Goal: Transaction & Acquisition: Purchase product/service

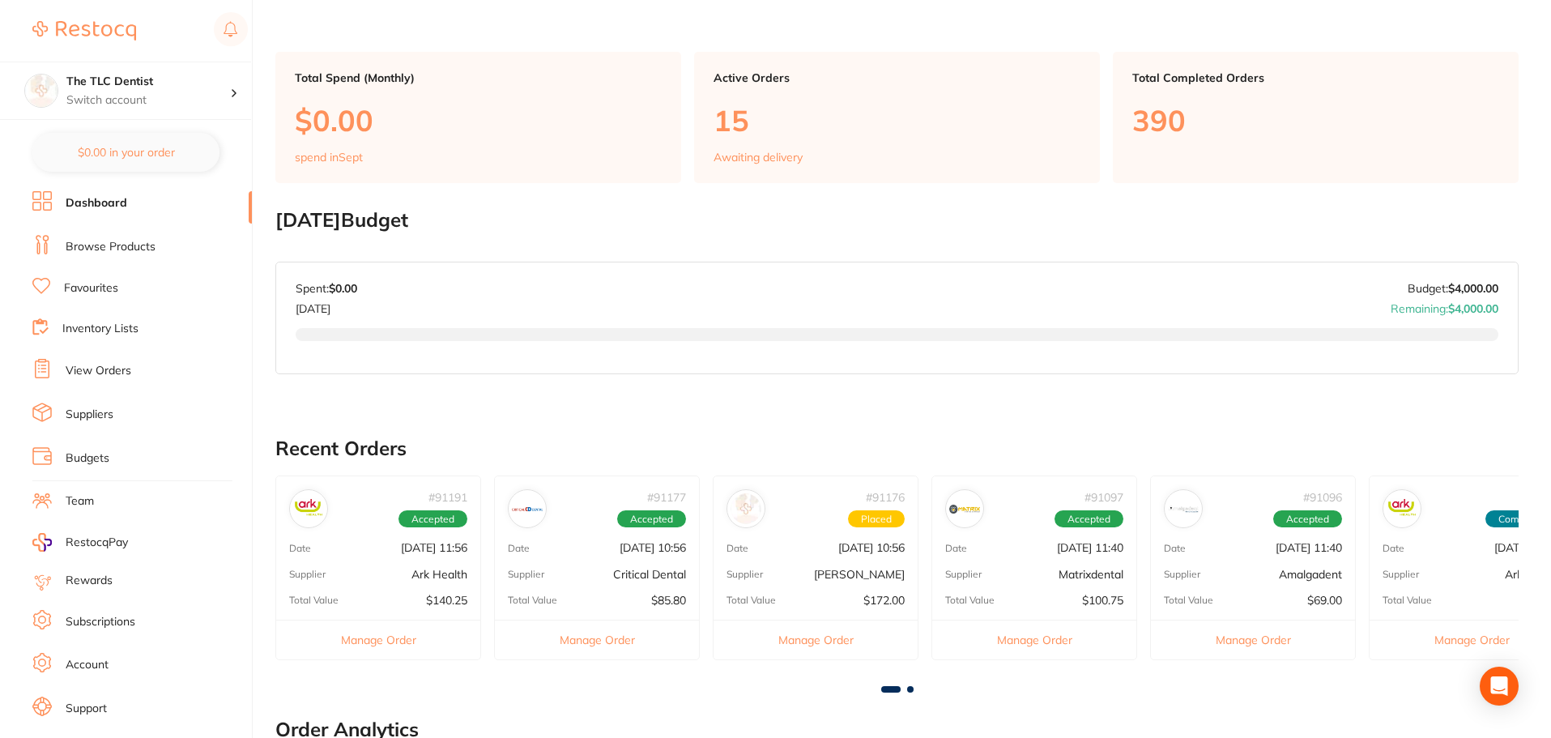
scroll to position [81, 0]
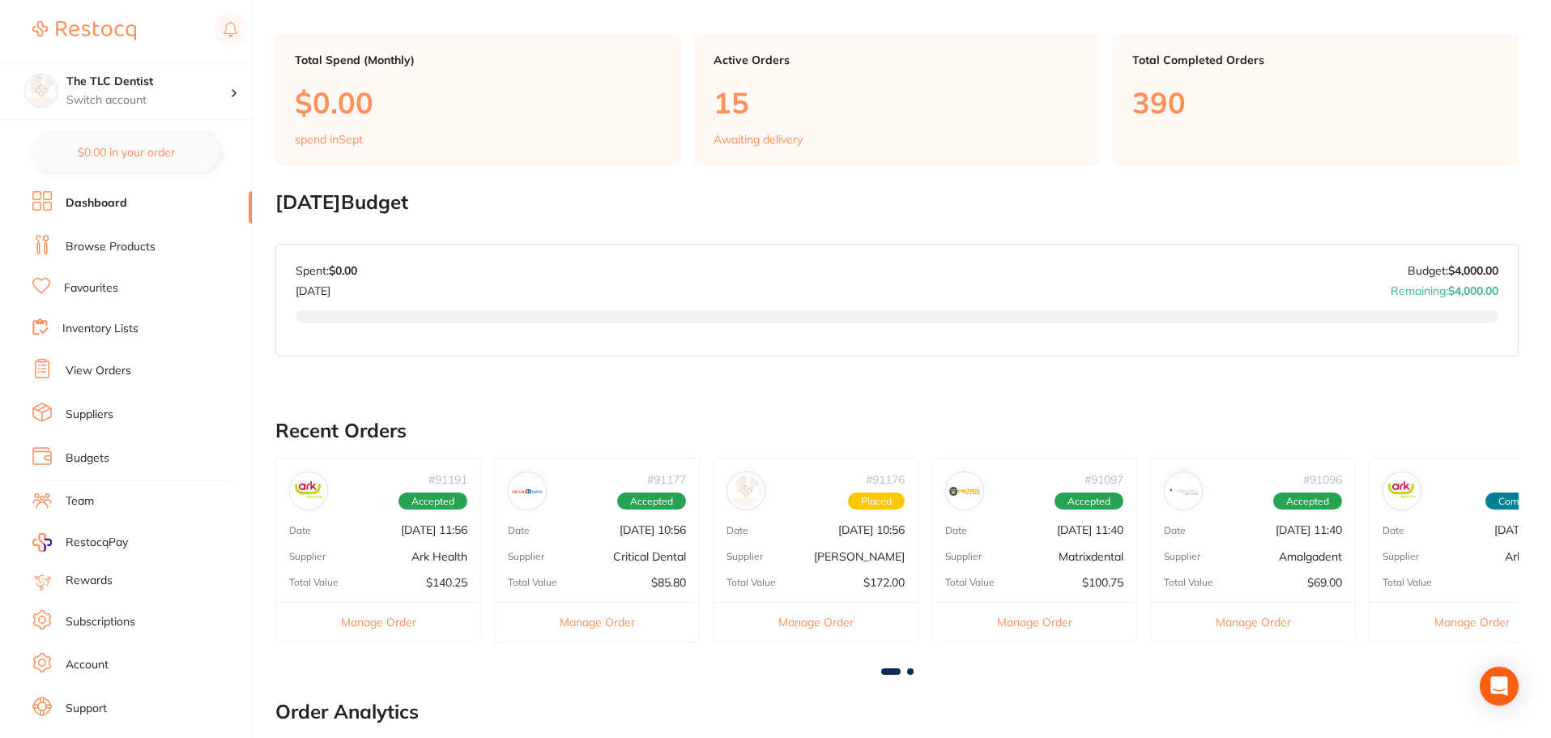
click at [109, 373] on link "View Orders" at bounding box center [99, 371] width 66 height 16
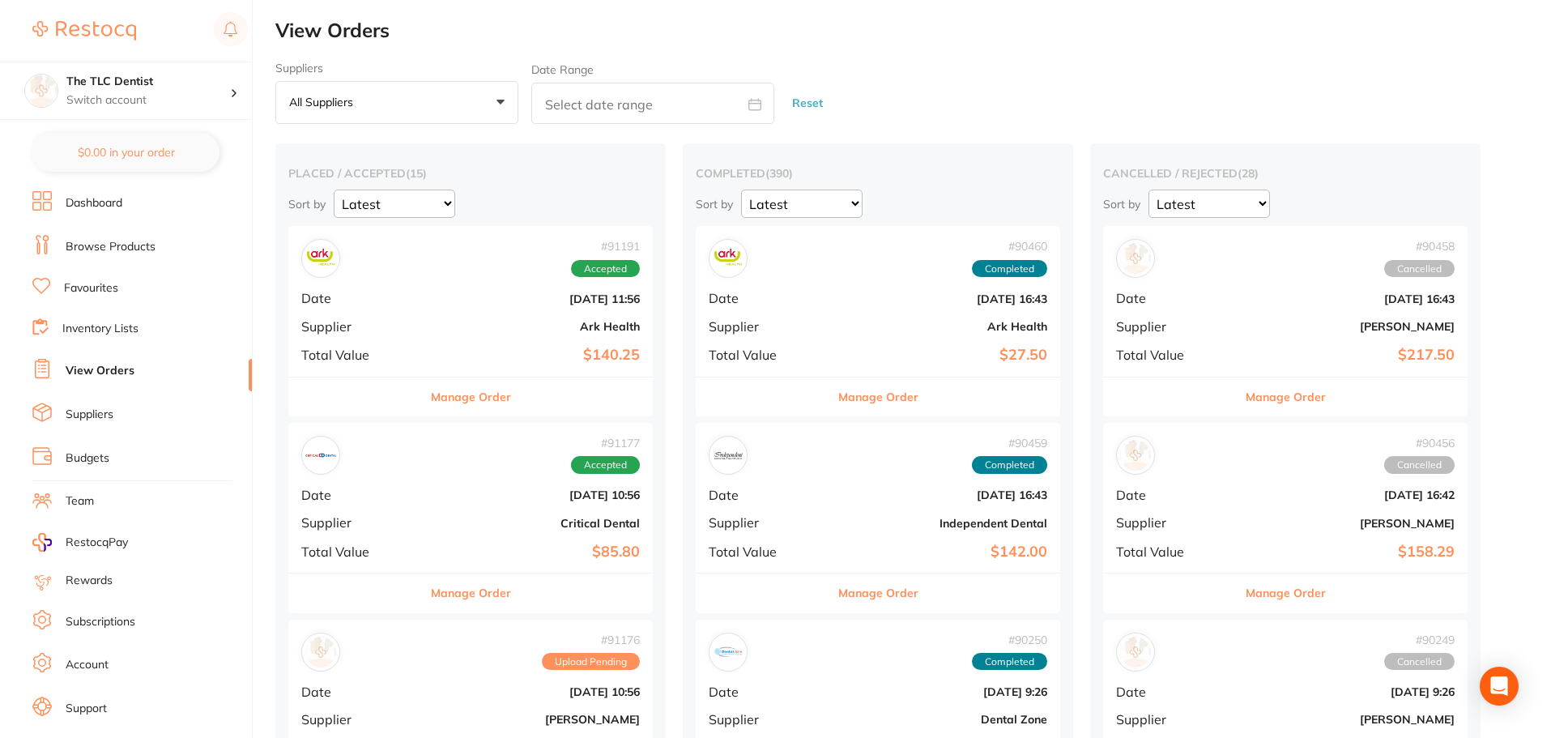
click at [120, 249] on link "Browse Products" at bounding box center [111, 247] width 90 height 16
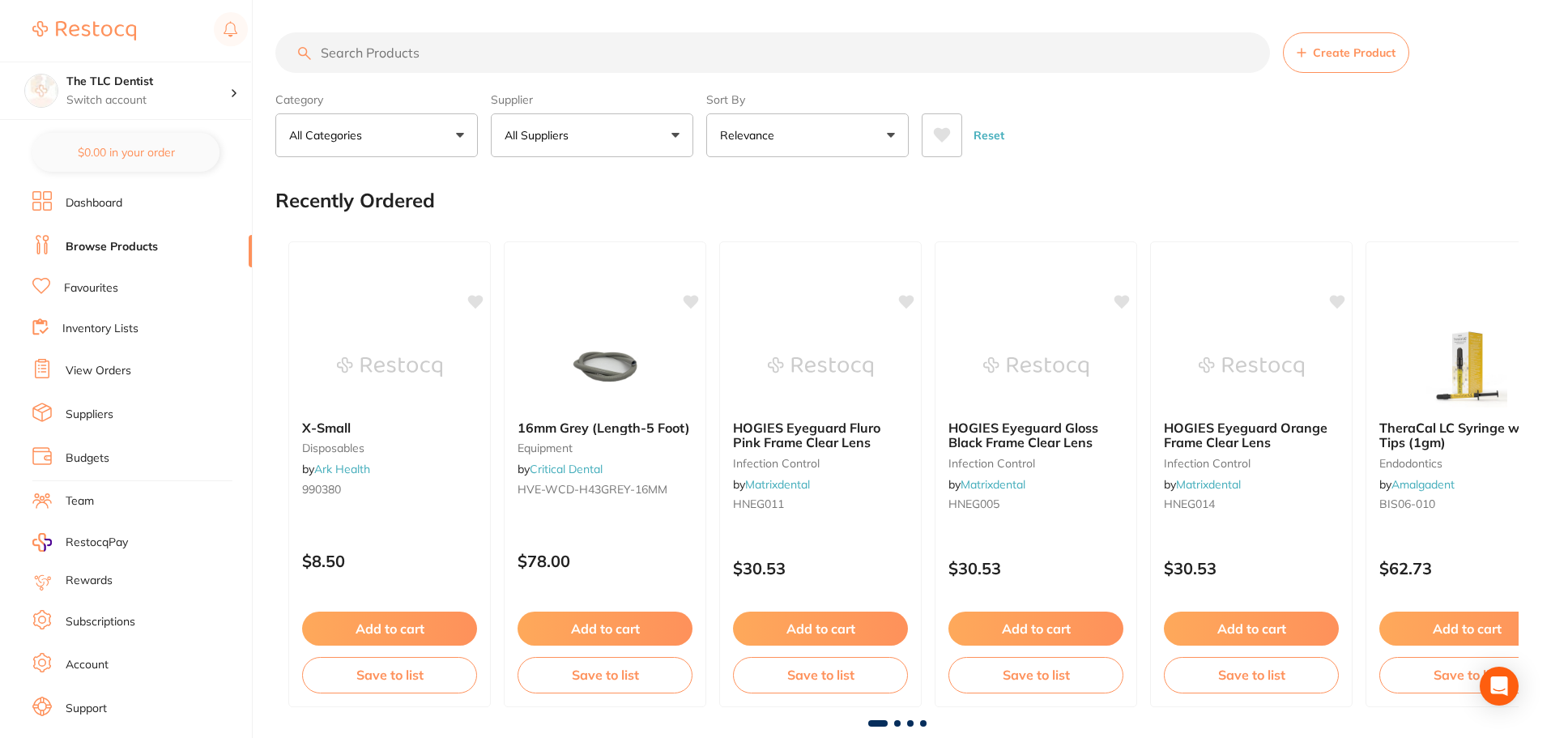
click at [105, 289] on link "Favourites" at bounding box center [91, 288] width 54 height 16
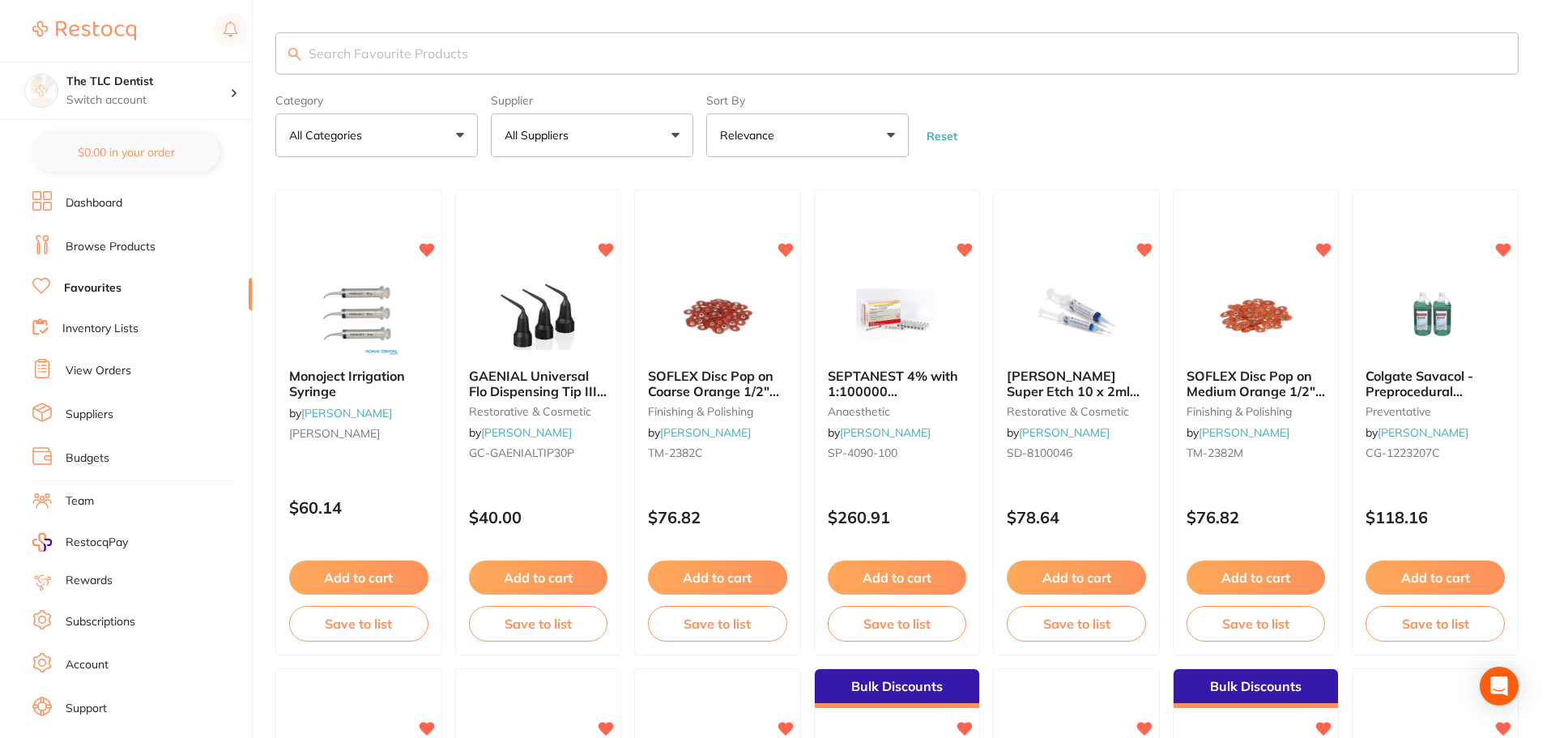
click at [812, 58] on input "search" at bounding box center [896, 53] width 1243 height 42
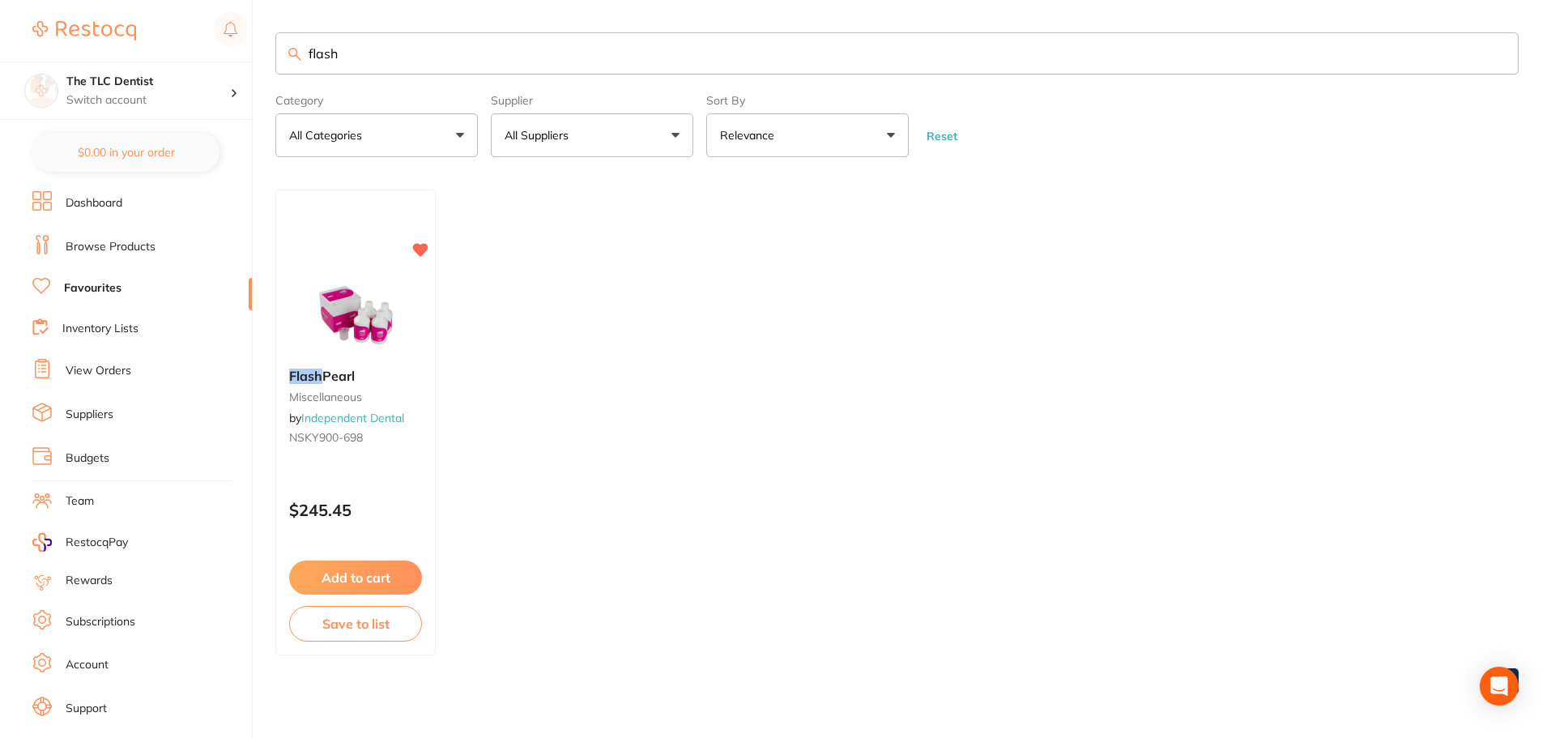
type input "flash"
click at [348, 420] on link "Independent Dental" at bounding box center [353, 418] width 104 height 15
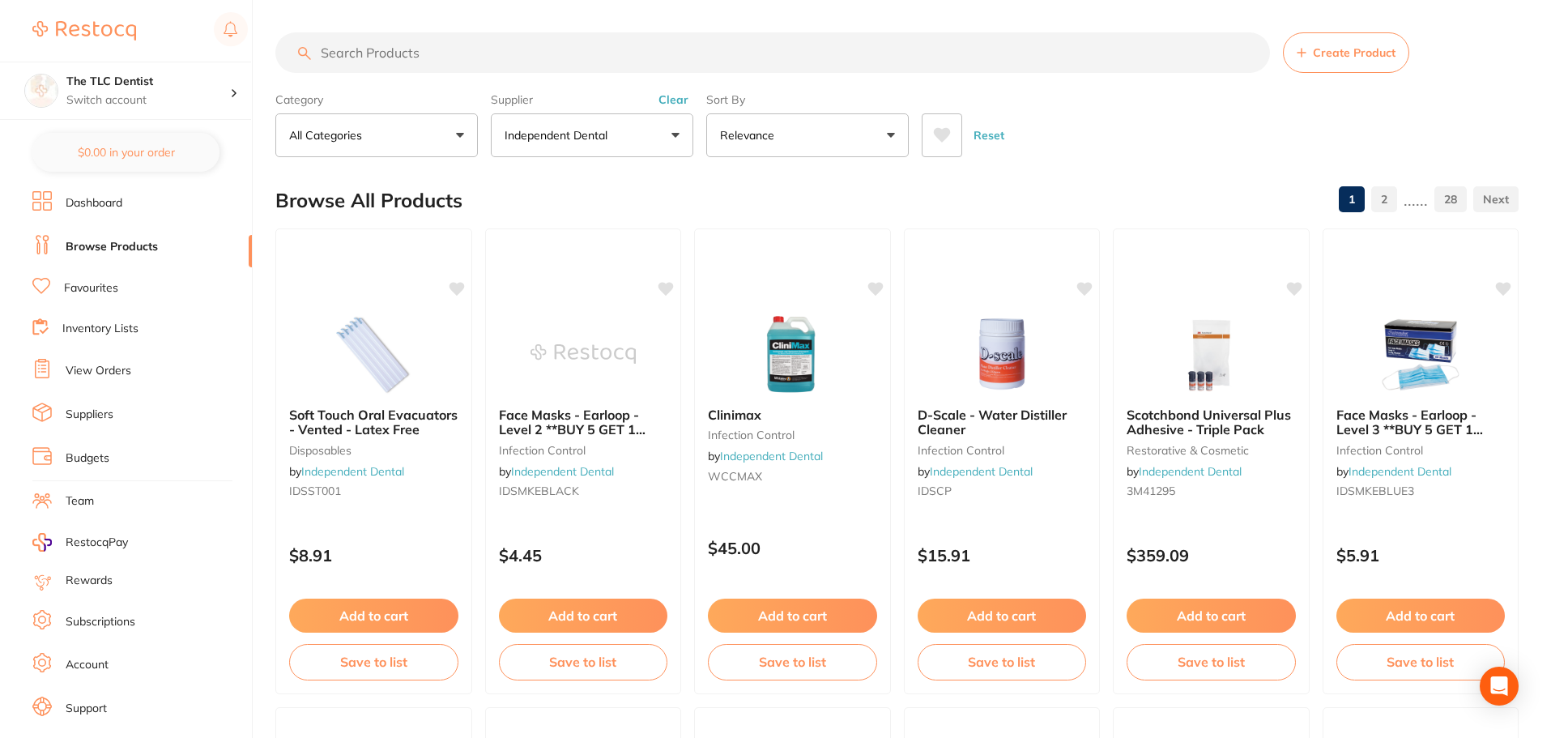
click at [669, 55] on input "search" at bounding box center [772, 52] width 995 height 41
type input "flash"
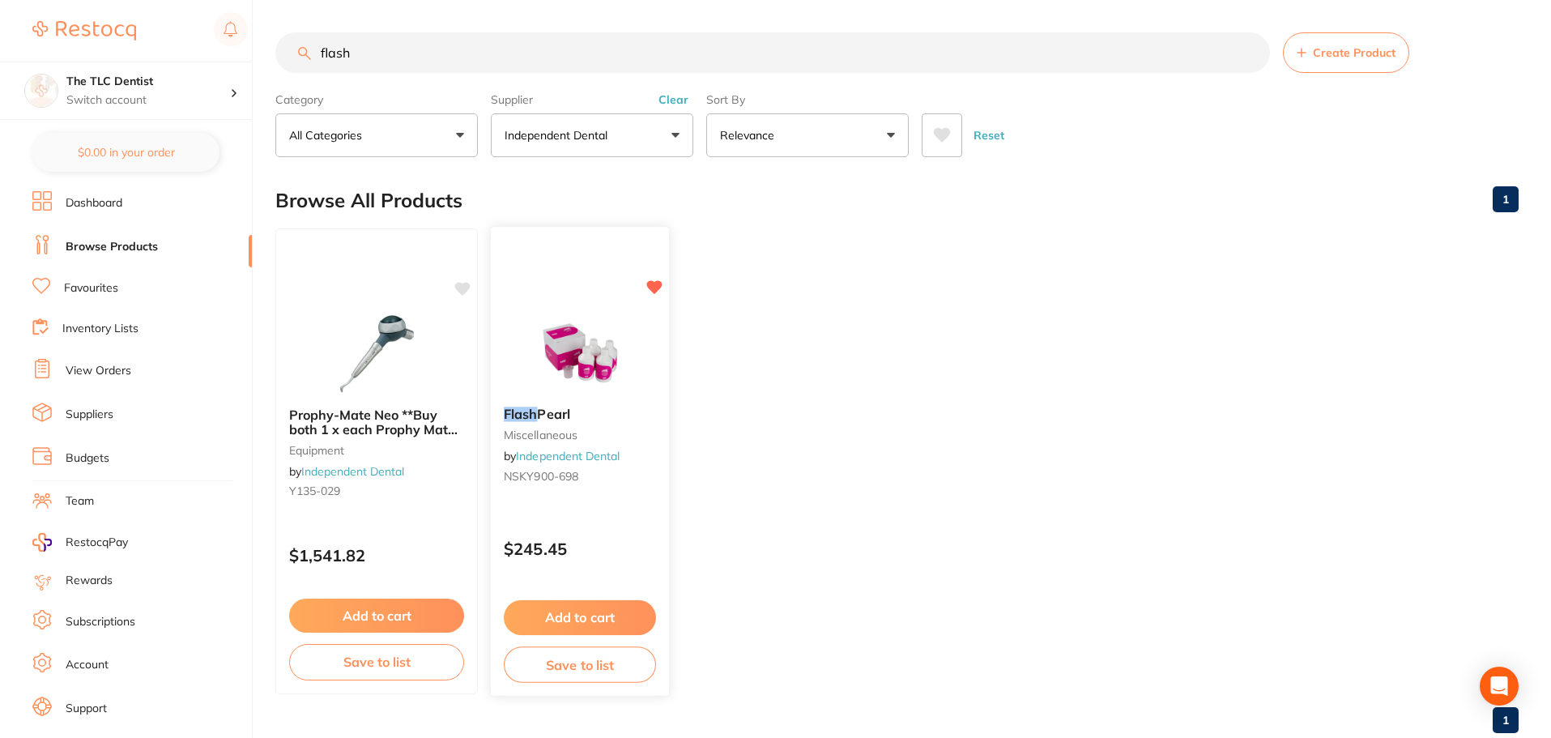
click at [501, 345] on div at bounding box center [580, 353] width 178 height 82
click at [569, 343] on img at bounding box center [580, 353] width 106 height 82
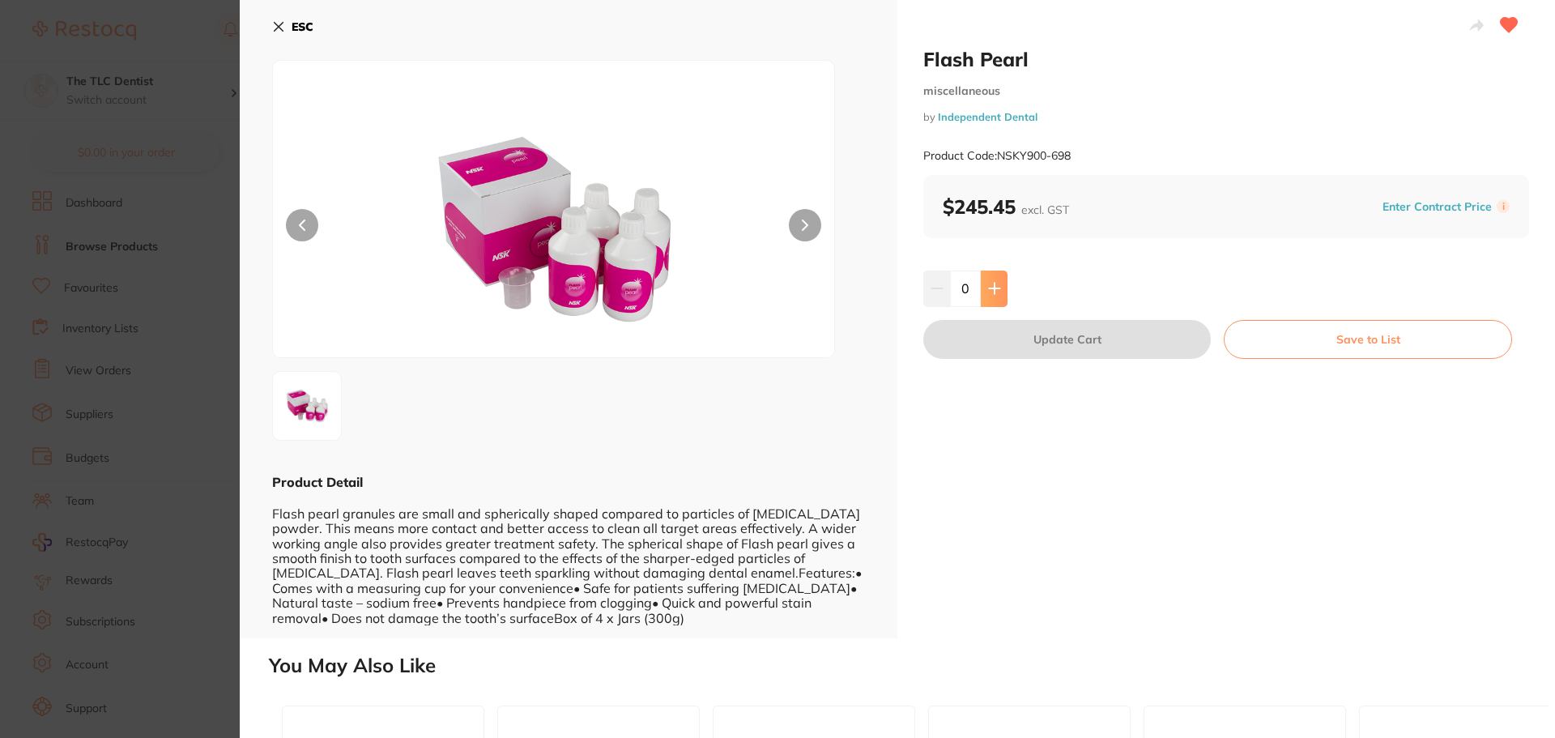
click at [996, 287] on icon at bounding box center [994, 288] width 13 height 13
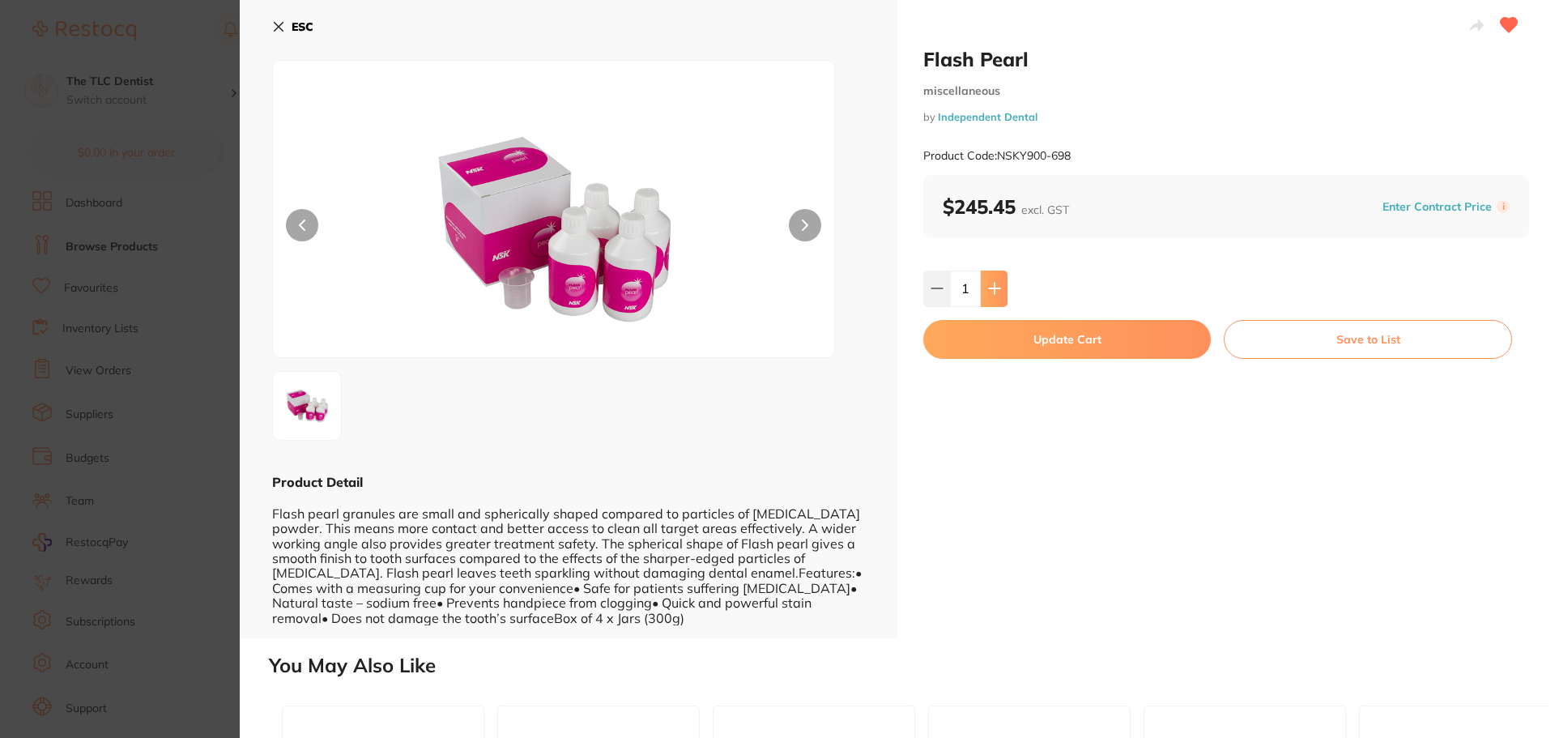
click at [996, 287] on icon at bounding box center [994, 288] width 13 height 13
type input "2"
click at [1007, 341] on button "Update Cart" at bounding box center [1067, 339] width 288 height 39
checkbox input "false"
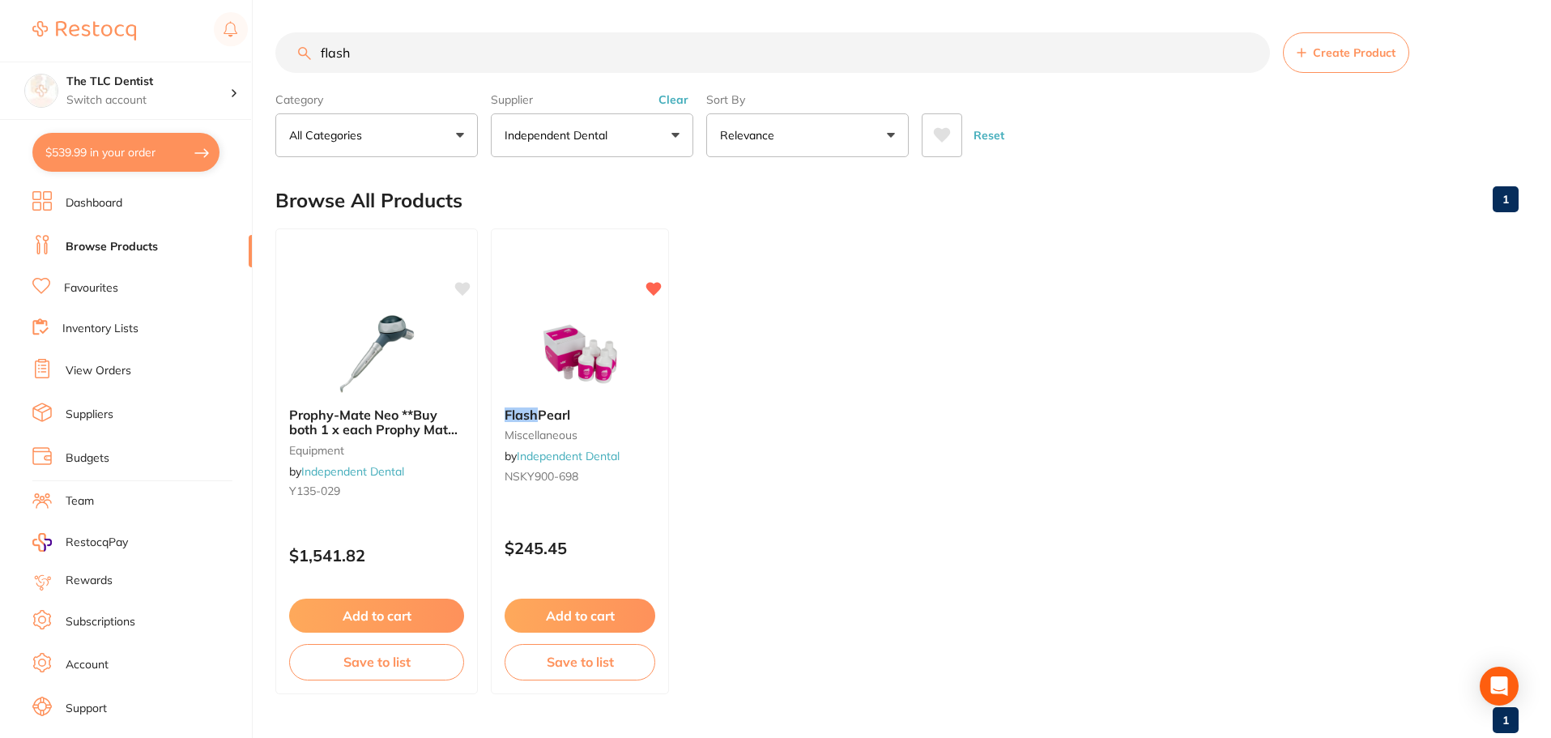
drag, startPoint x: 258, startPoint y: 29, endPoint x: 75, endPoint y: -2, distance: 186.4
click at [75, 0] on html "$539.99 The TLC Dentist Switch account The TLC Dentist $539.99 in your order Da…" at bounding box center [775, 369] width 1551 height 738
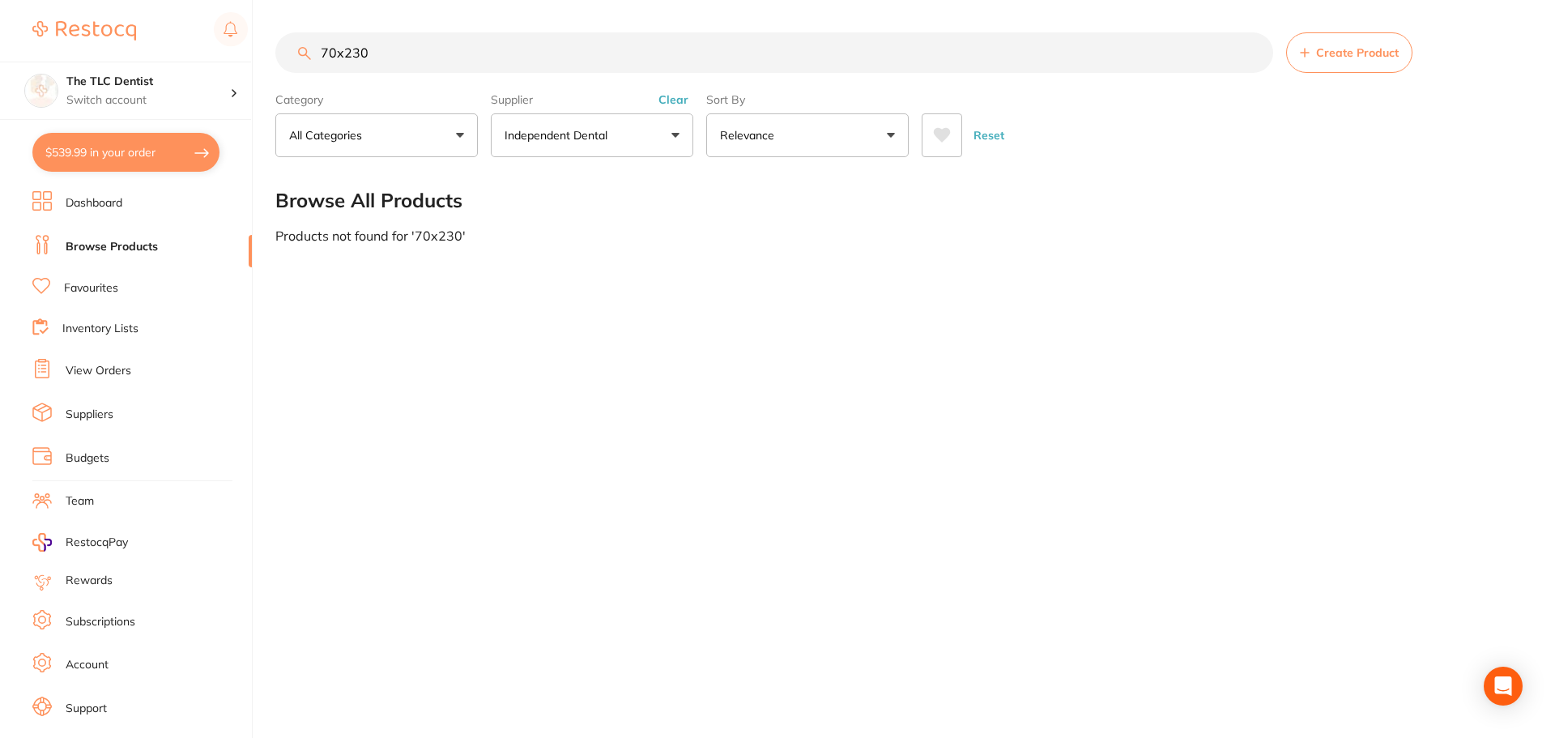
click at [638, 138] on button "Independent Dental" at bounding box center [592, 135] width 203 height 44
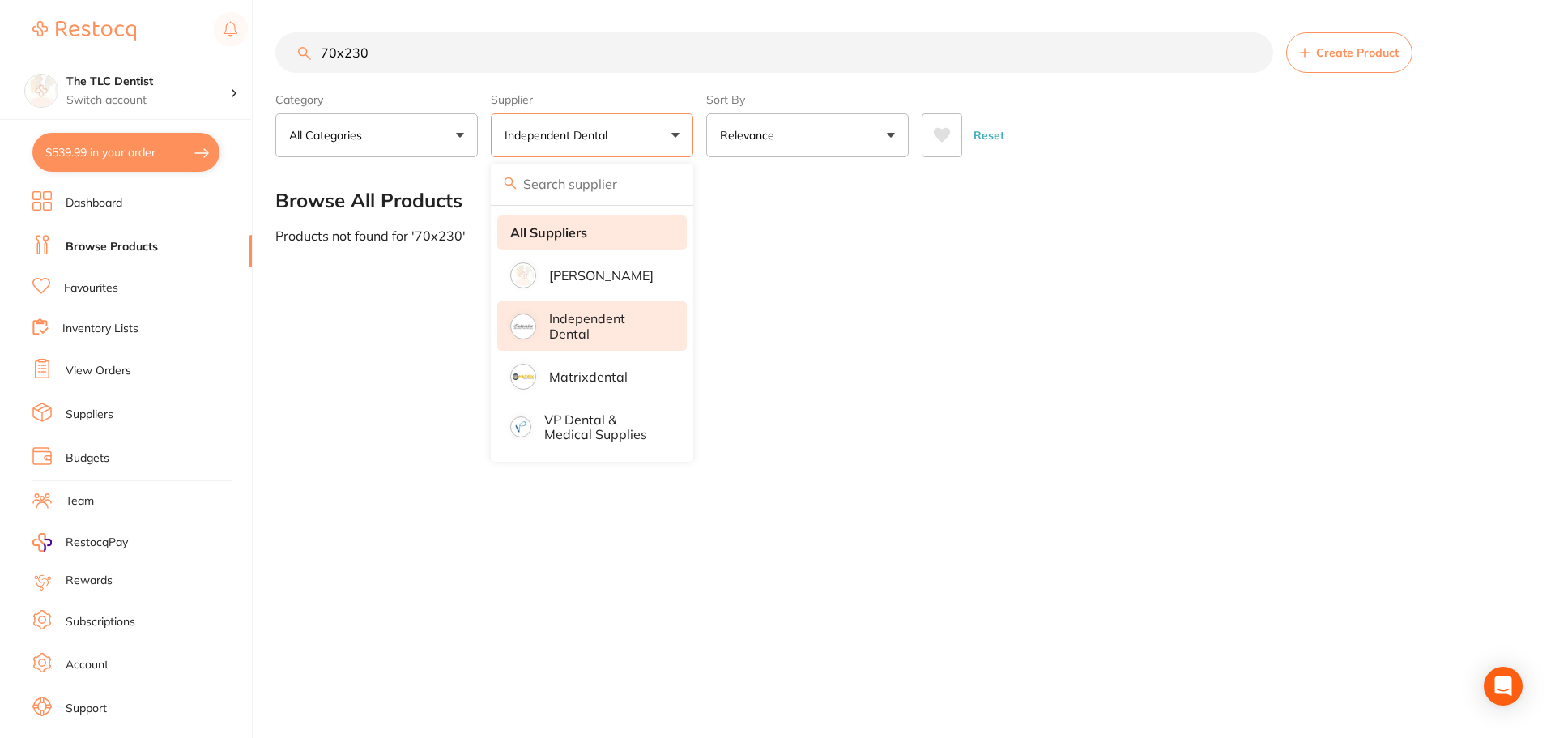
click at [619, 229] on li "All Suppliers" at bounding box center [592, 232] width 190 height 34
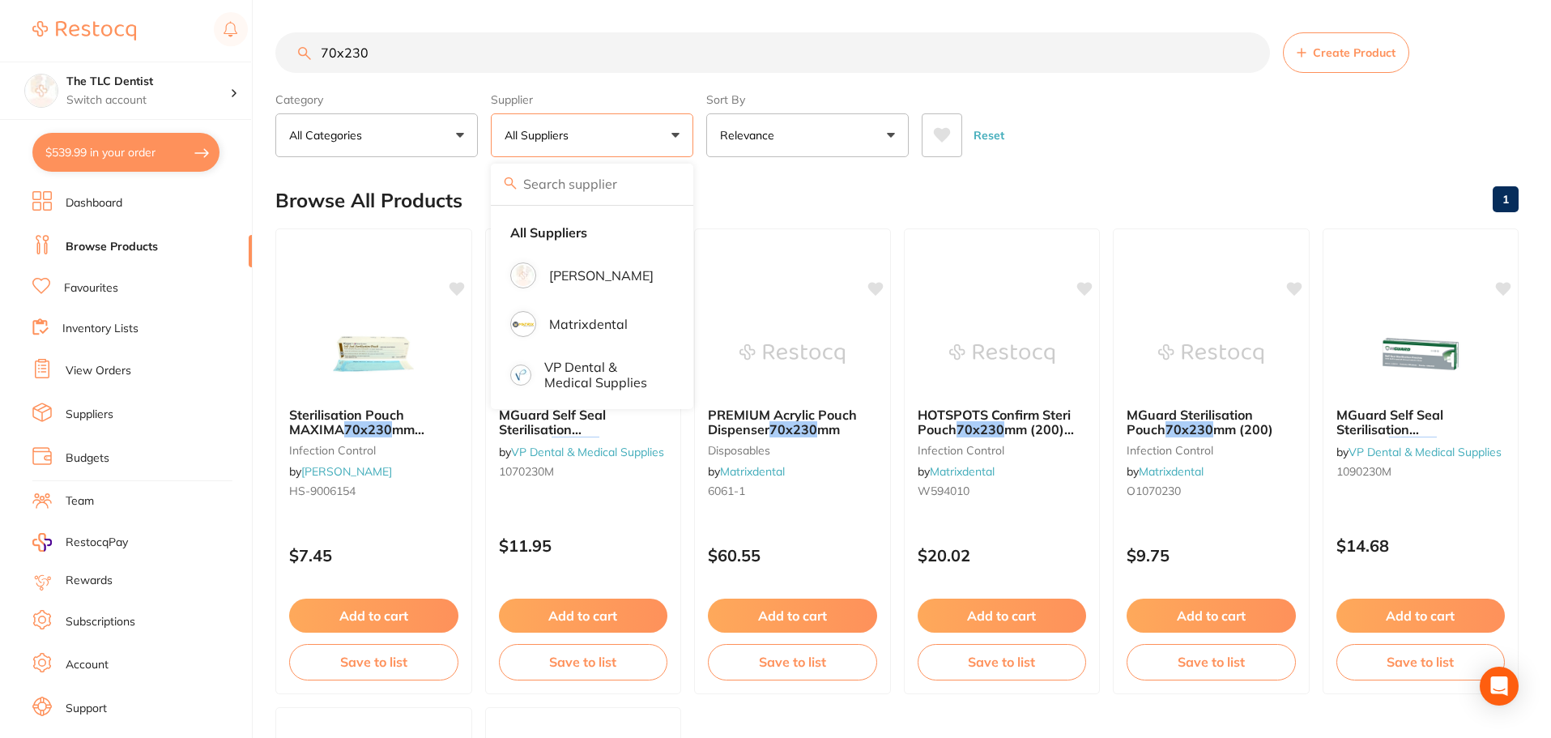
click at [1166, 70] on input "70x230" at bounding box center [772, 52] width 995 height 41
click at [545, 53] on input "70x230" at bounding box center [772, 52] width 995 height 41
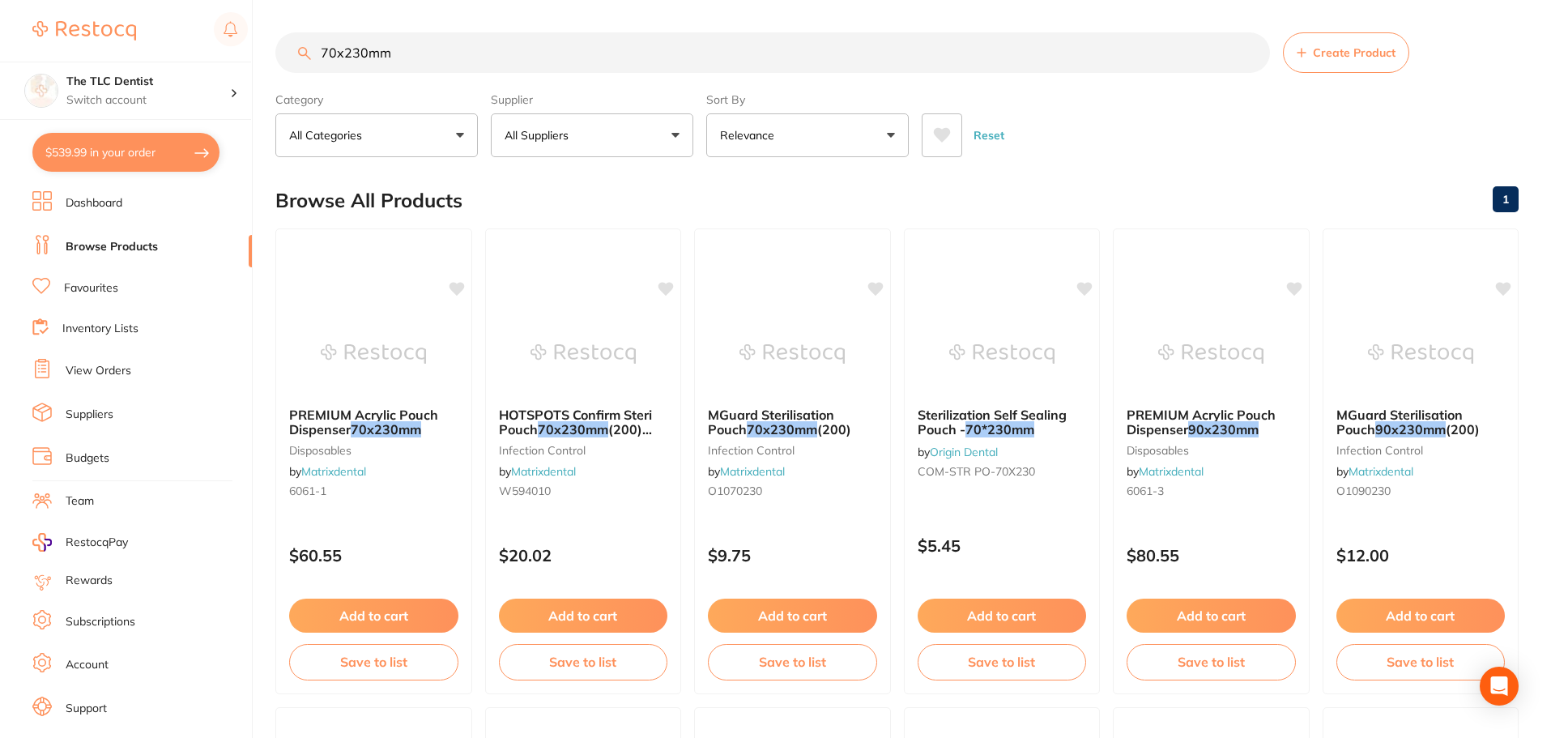
type input "70x230mm"
click at [96, 286] on link "Favourites" at bounding box center [91, 288] width 54 height 16
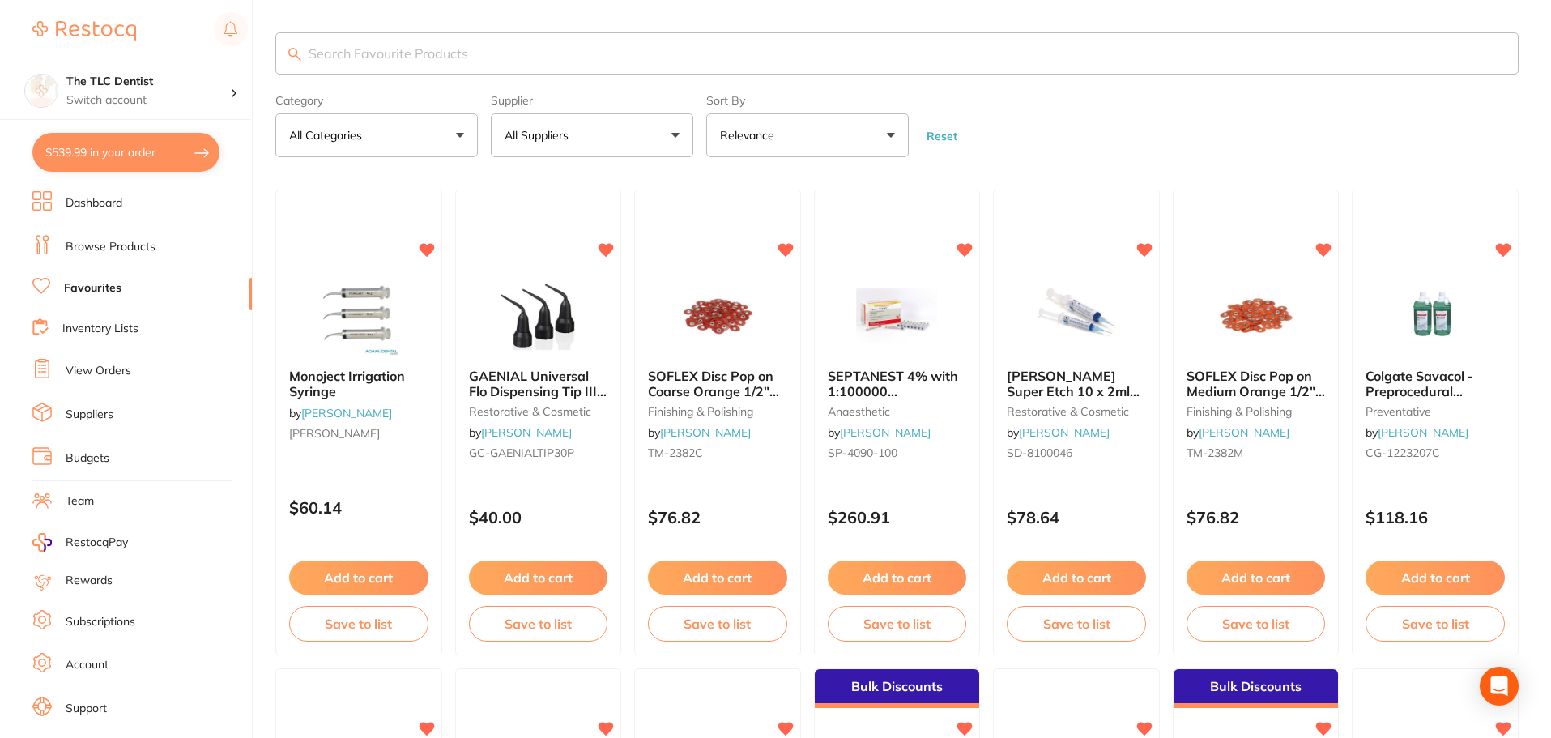
click at [688, 53] on input "search" at bounding box center [896, 53] width 1243 height 42
type input "steri"
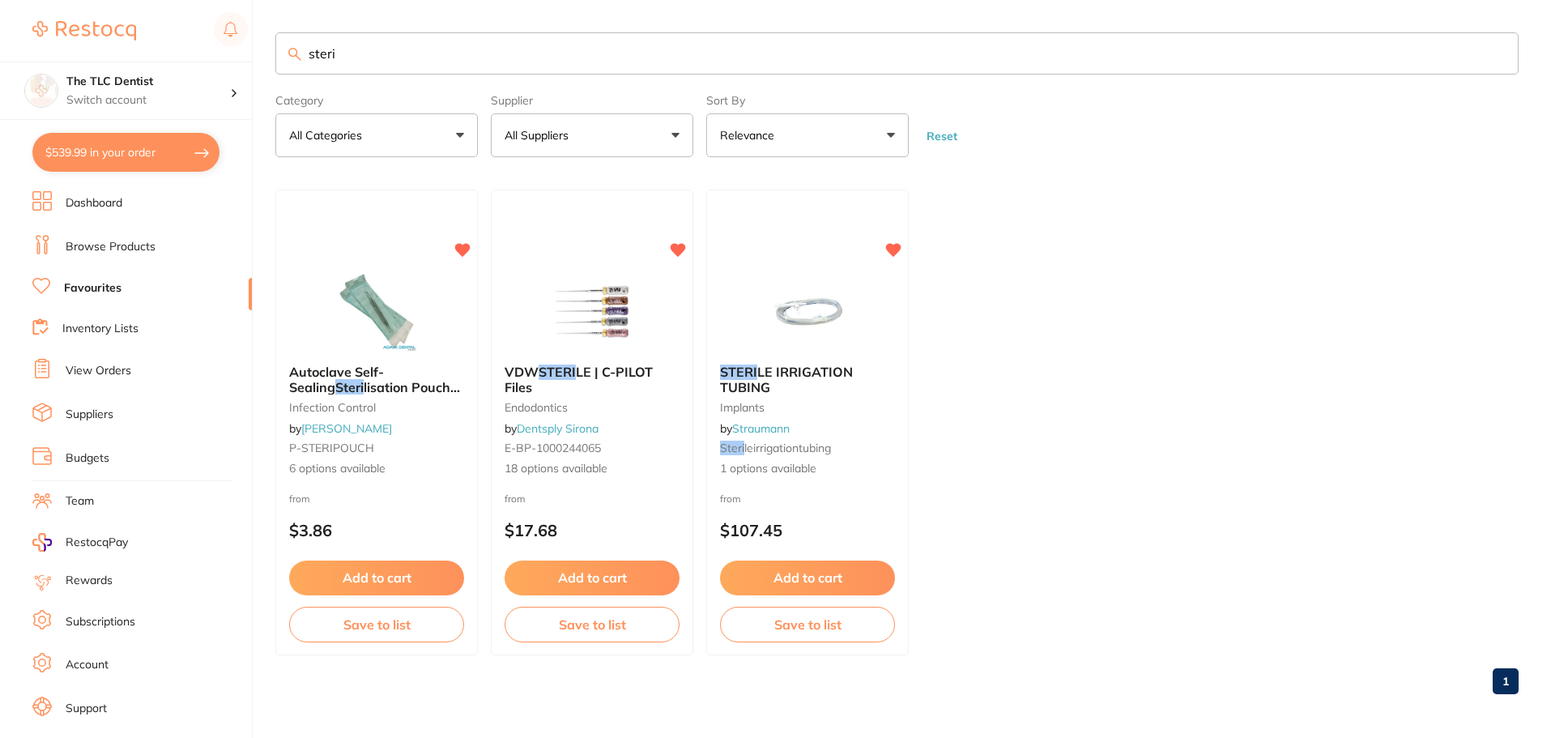
click at [458, 349] on div at bounding box center [376, 311] width 201 height 81
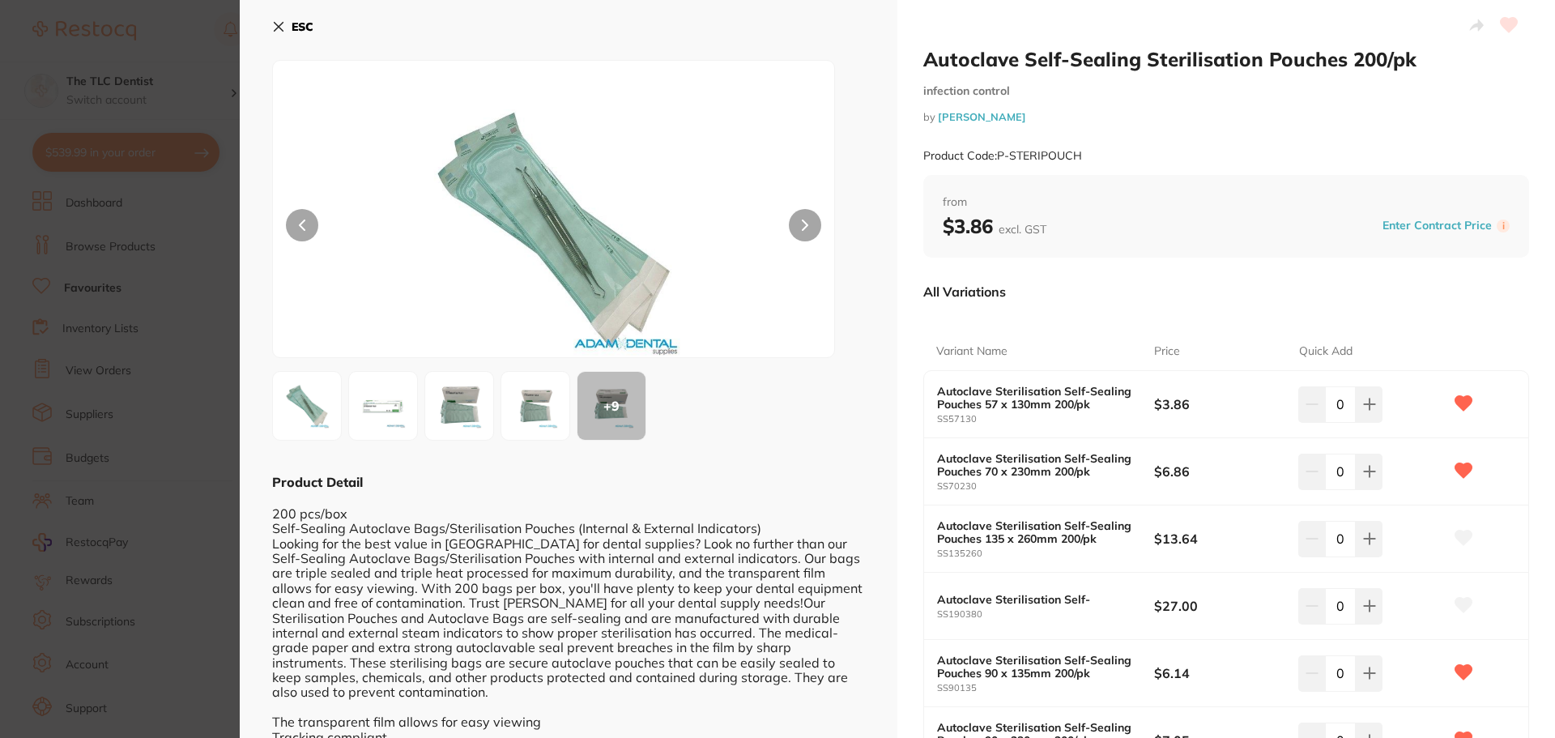
scroll to position [81, 0]
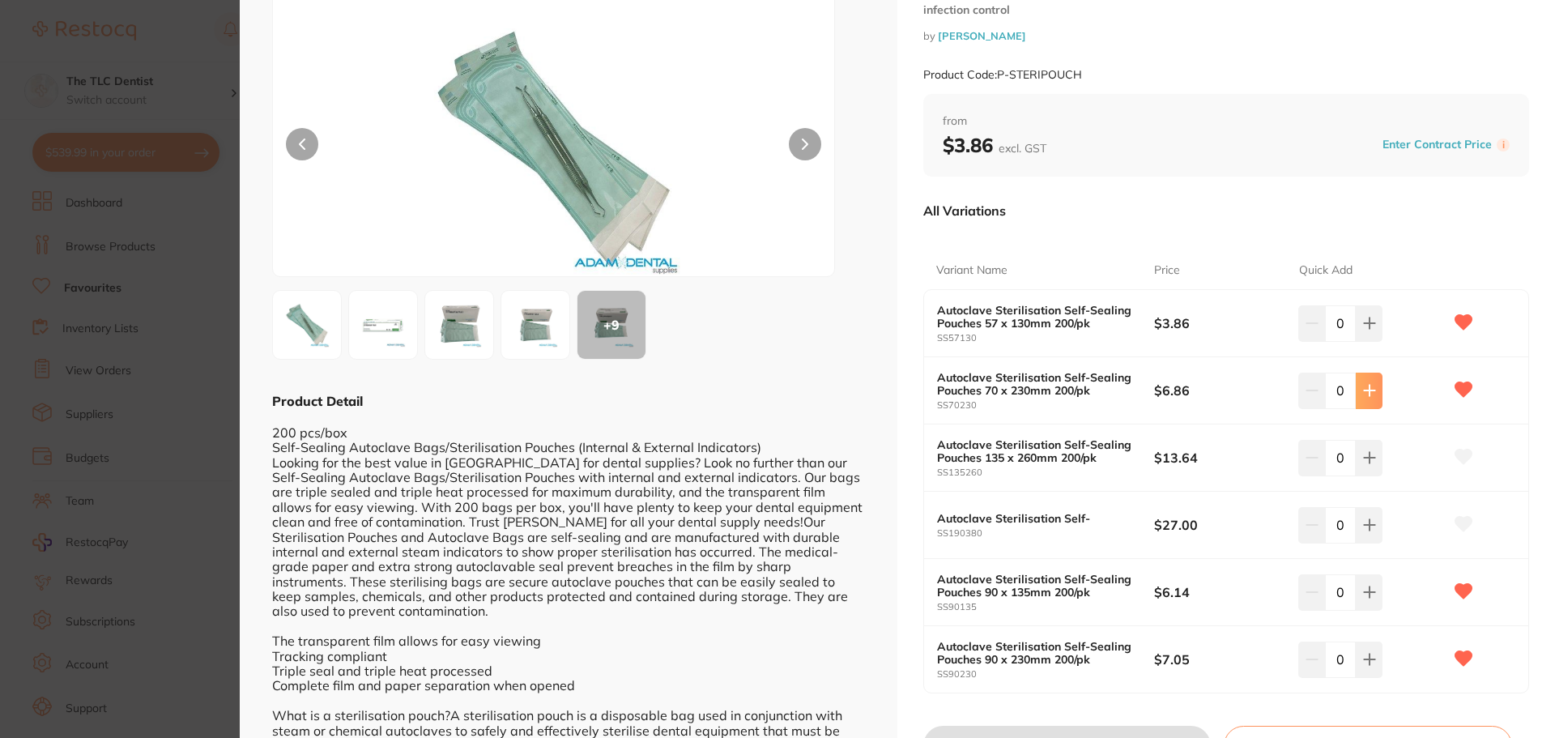
click at [1363, 396] on icon at bounding box center [1369, 390] width 13 height 13
click at [1363, 395] on icon at bounding box center [1369, 390] width 13 height 13
type input "4"
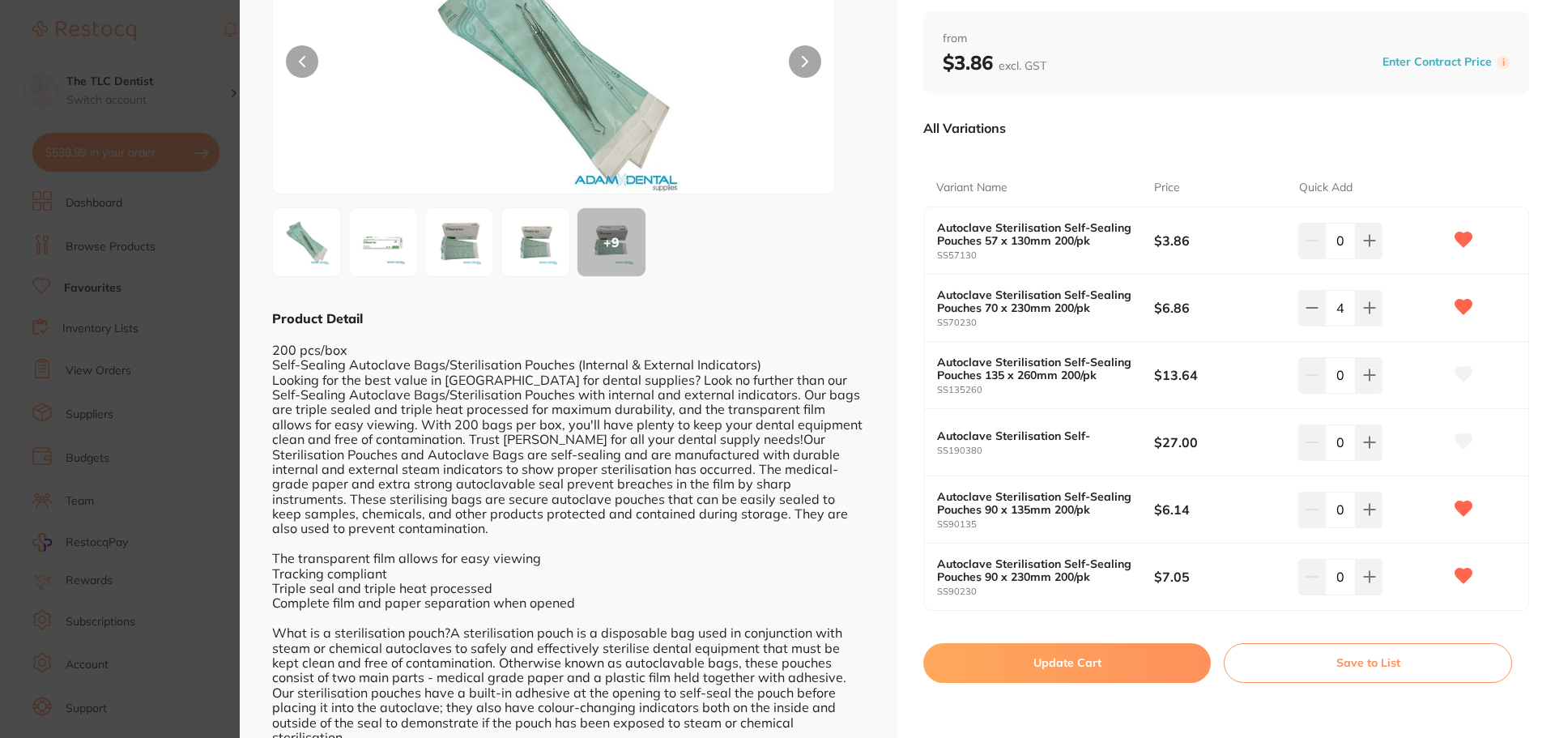
scroll to position [166, 0]
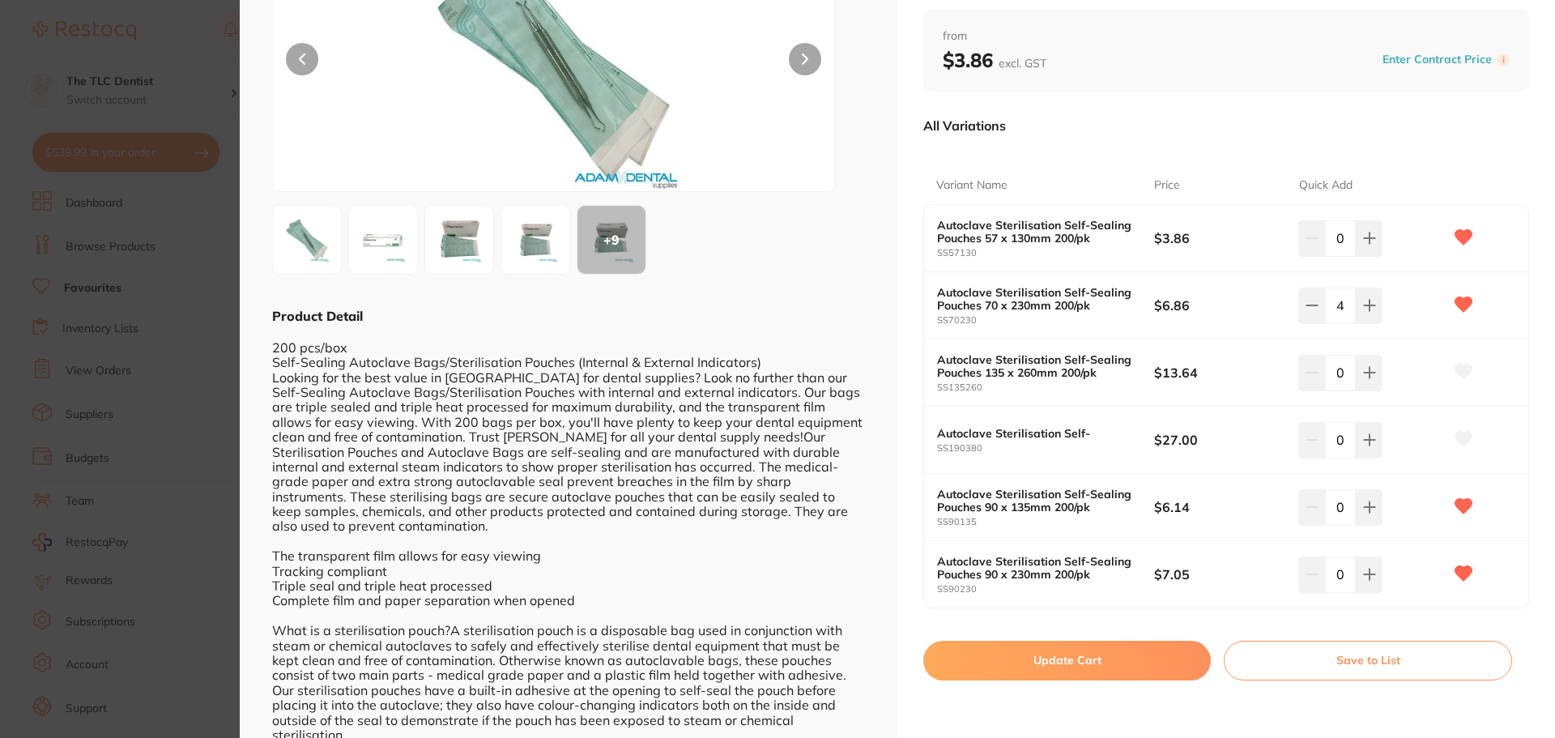
click at [1068, 659] on button "Update Cart" at bounding box center [1067, 660] width 288 height 39
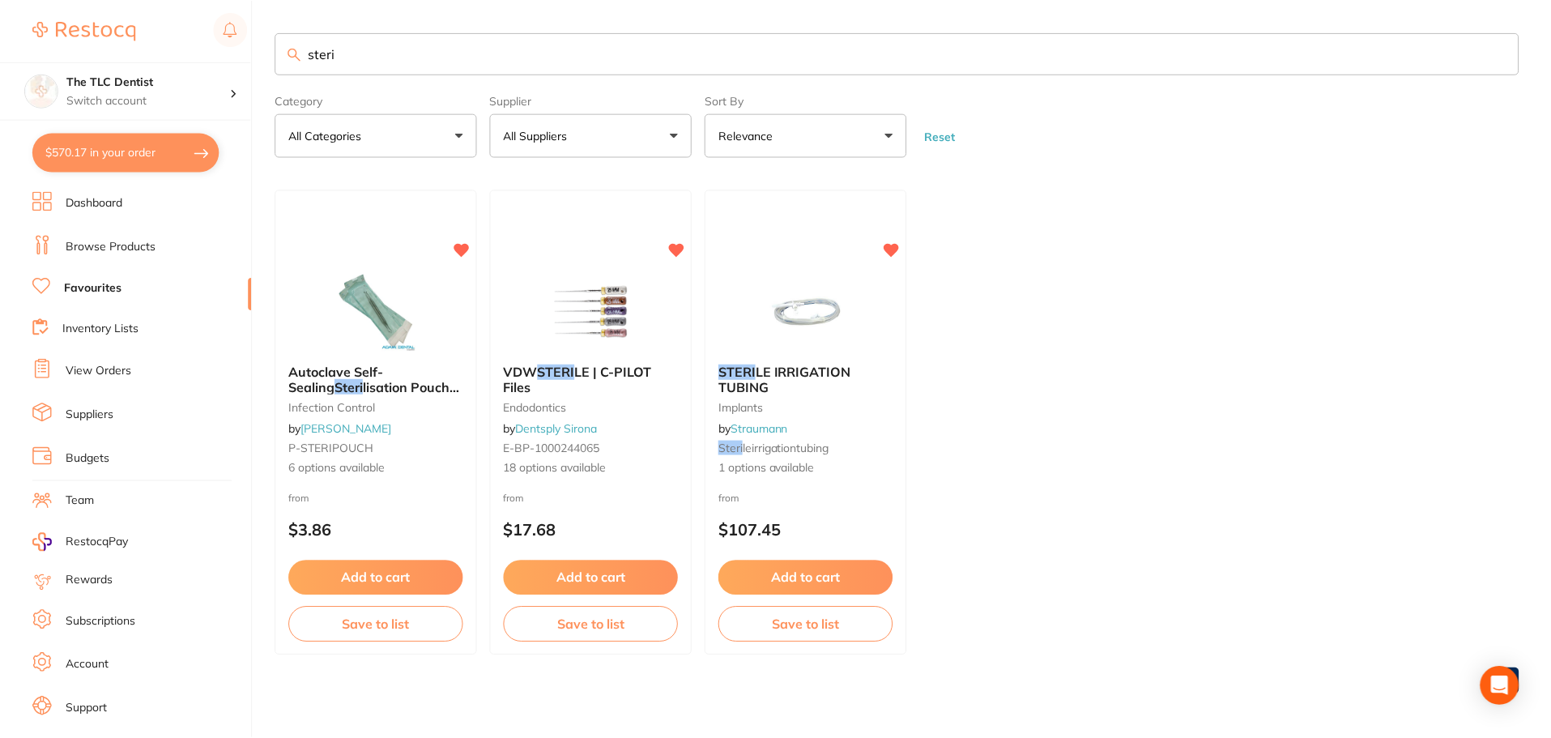
scroll to position [1, 0]
drag, startPoint x: 503, startPoint y: 67, endPoint x: 181, endPoint y: 55, distance: 321.8
click at [183, 56] on div "$570.17 The TLC Dentist Switch account The TLC Dentist $570.17 in your order Da…" at bounding box center [775, 368] width 1551 height 738
type input "wipes"
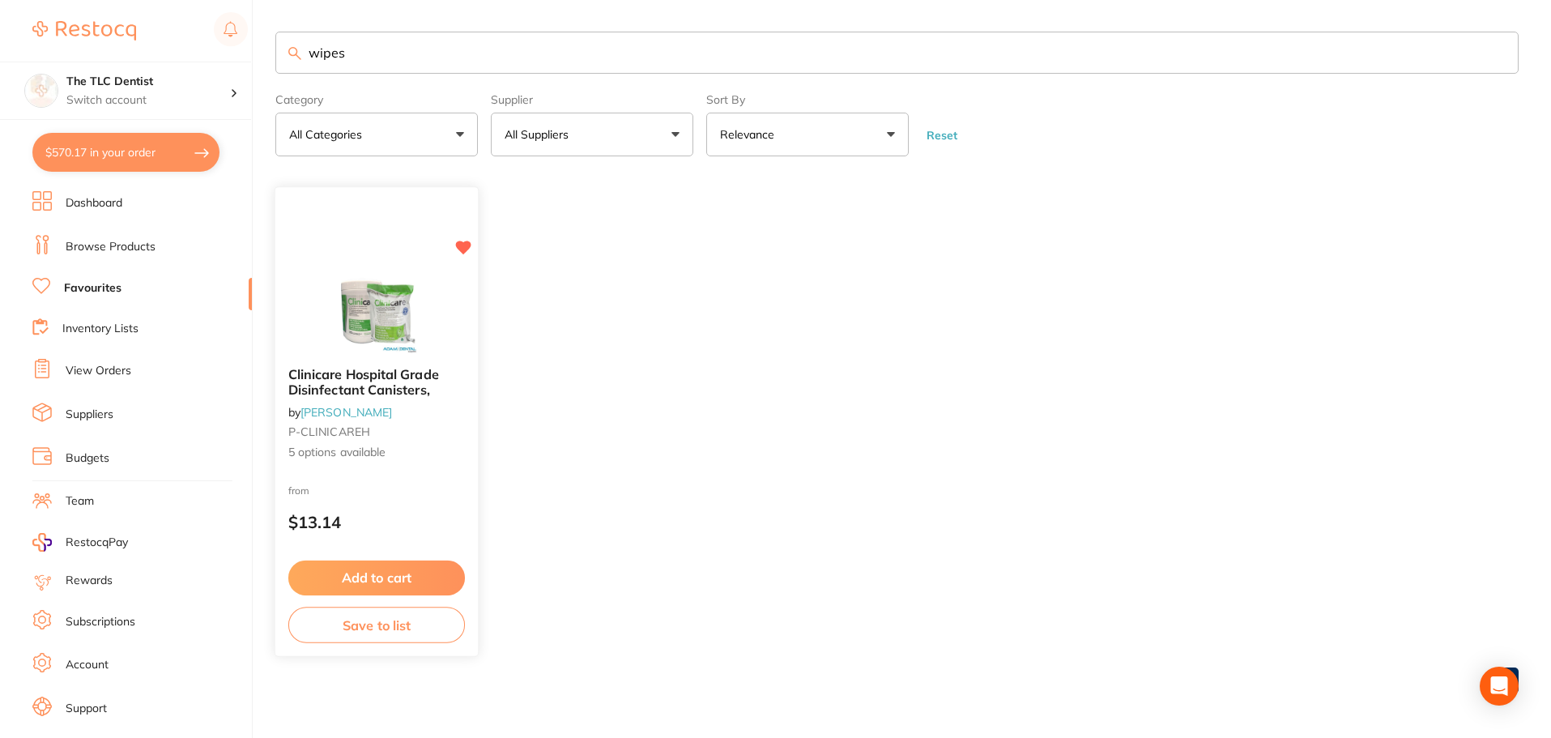
click at [399, 301] on img at bounding box center [376, 314] width 106 height 82
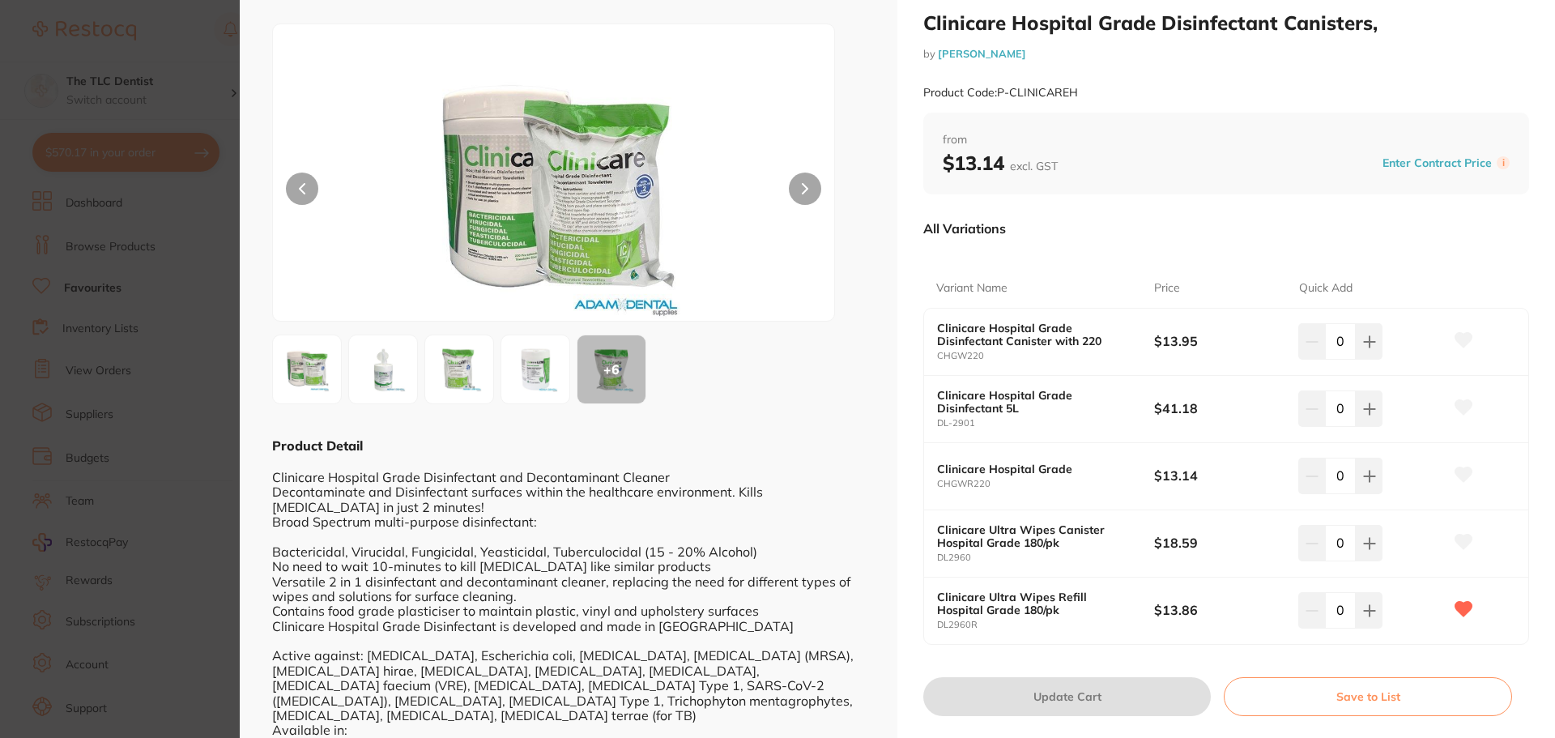
scroll to position [92, 0]
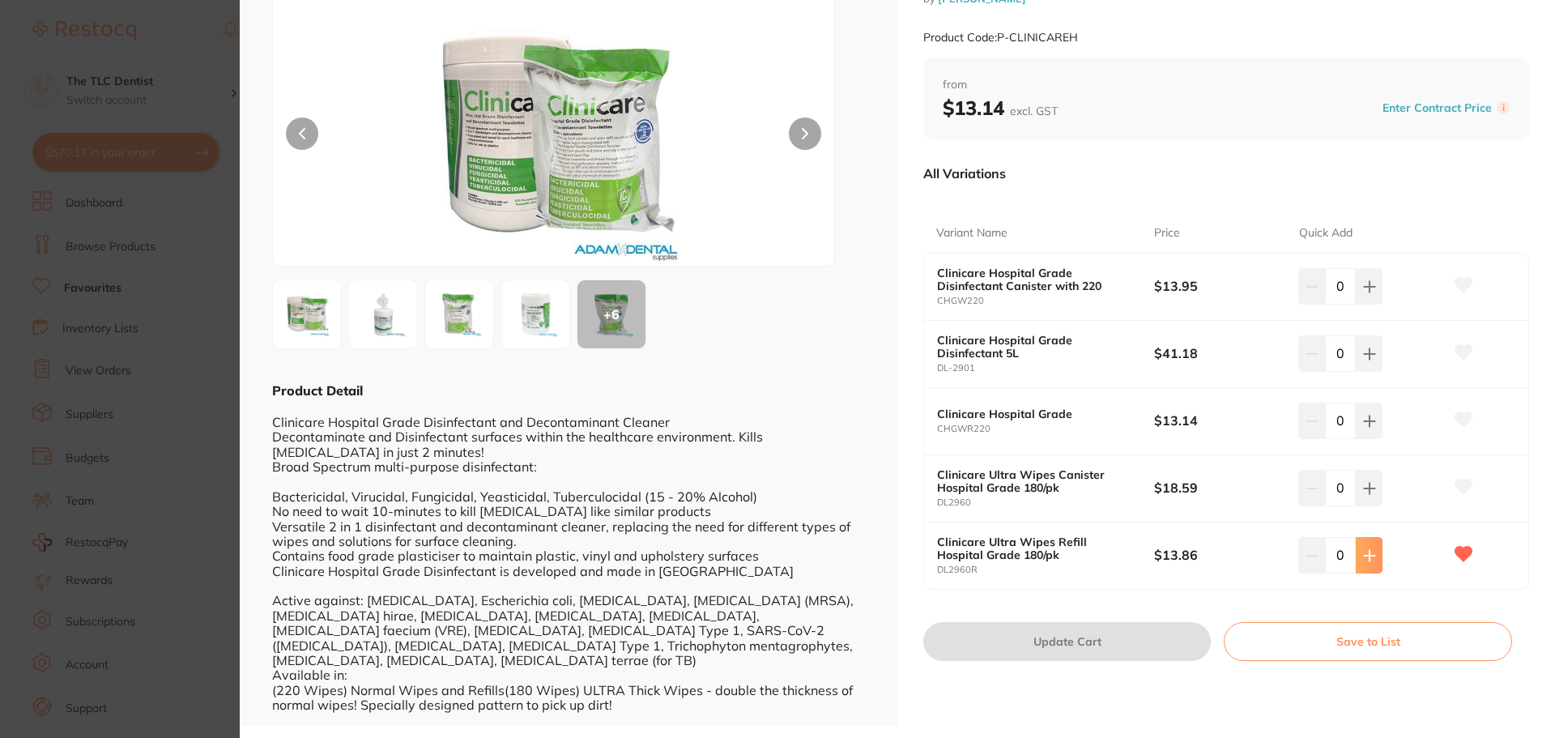
click at [1375, 562] on button at bounding box center [1369, 555] width 27 height 36
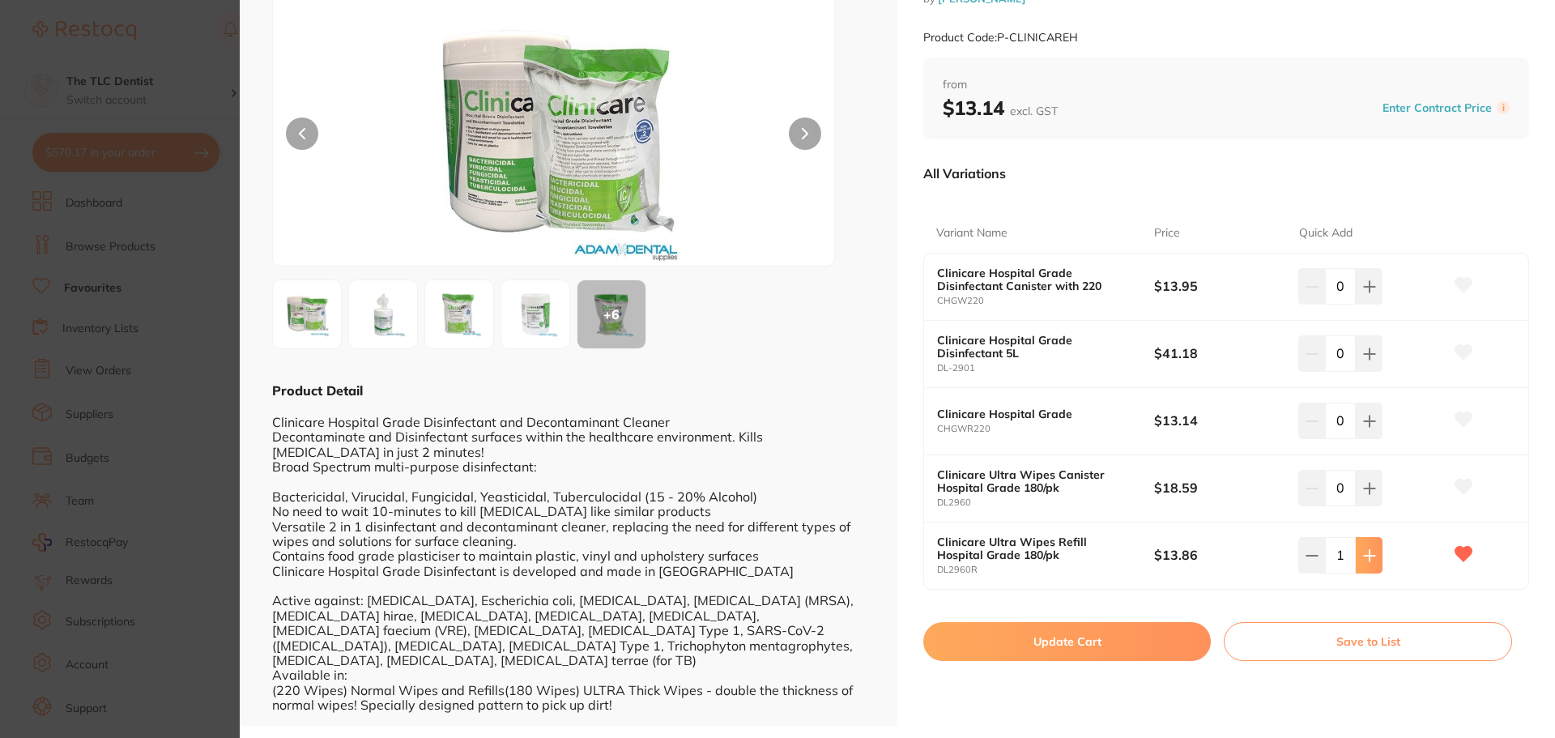
click at [1375, 566] on button at bounding box center [1369, 555] width 27 height 36
click at [1375, 565] on button at bounding box center [1369, 555] width 27 height 36
click at [1374, 565] on button at bounding box center [1369, 555] width 27 height 36
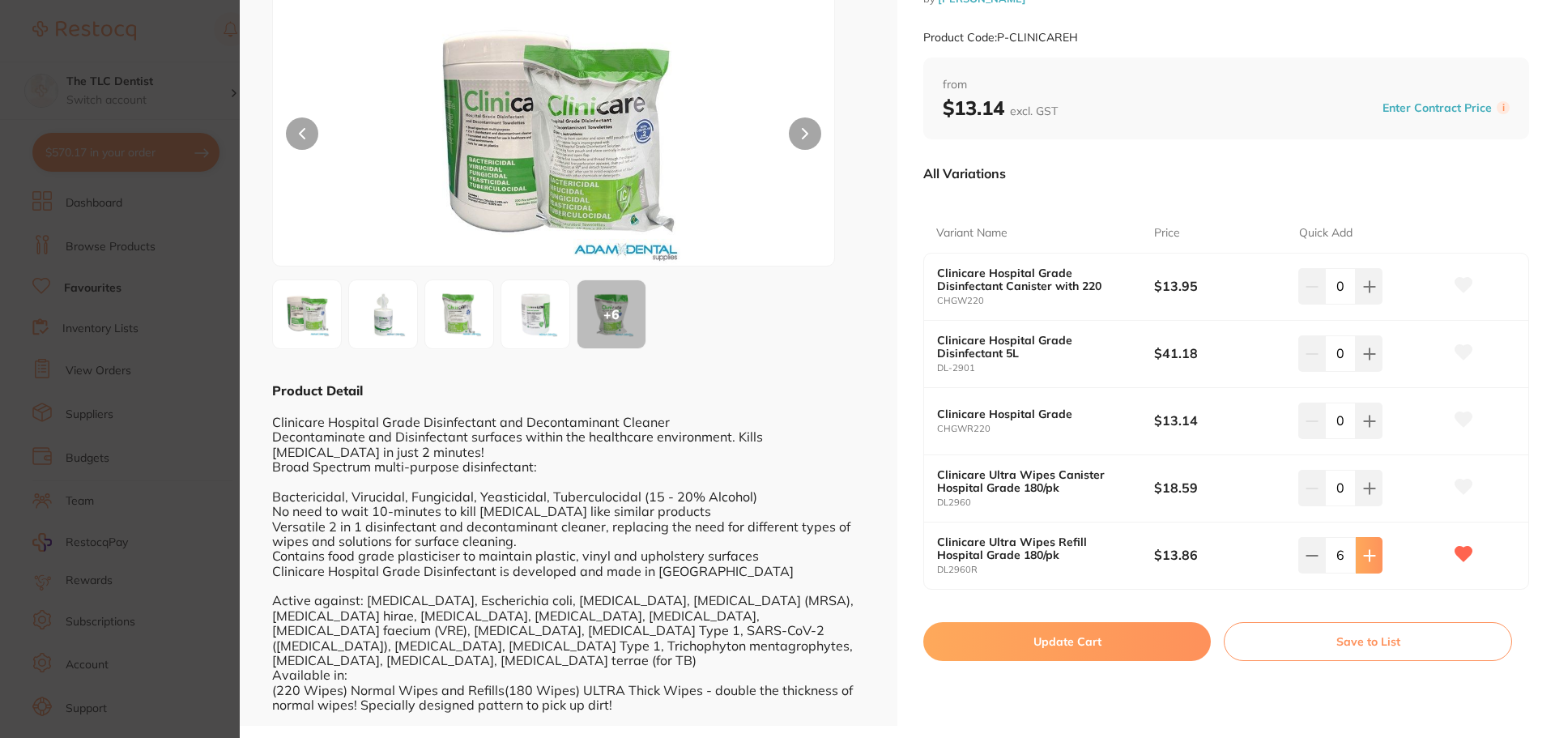
click at [1373, 563] on button at bounding box center [1369, 555] width 27 height 36
click at [1363, 556] on icon at bounding box center [1369, 555] width 13 height 13
type input "9"
click at [1047, 642] on button "Update Cart" at bounding box center [1067, 641] width 288 height 39
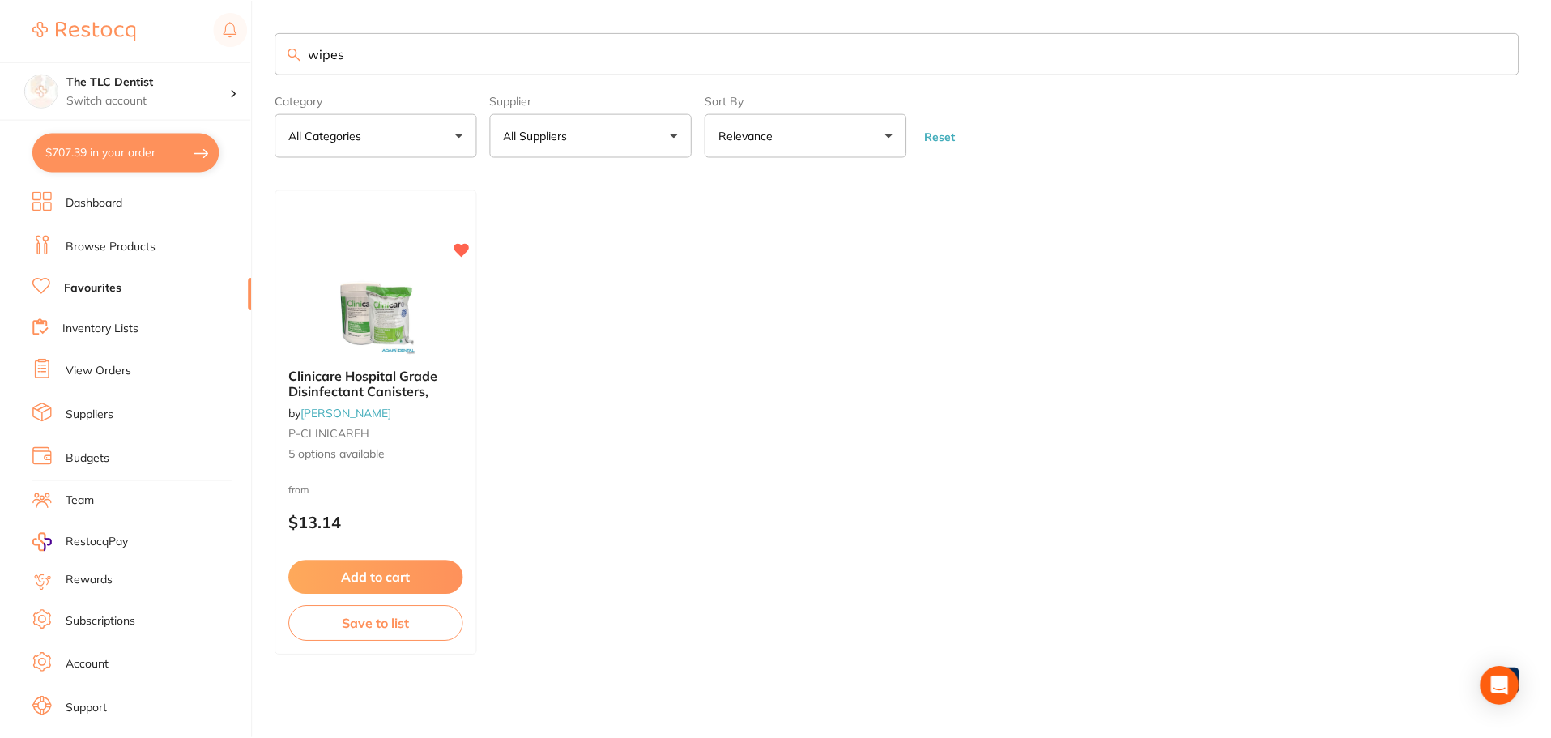
scroll to position [1, 0]
click at [99, 147] on button "$707.39 in your order" at bounding box center [125, 152] width 187 height 39
checkbox input "true"
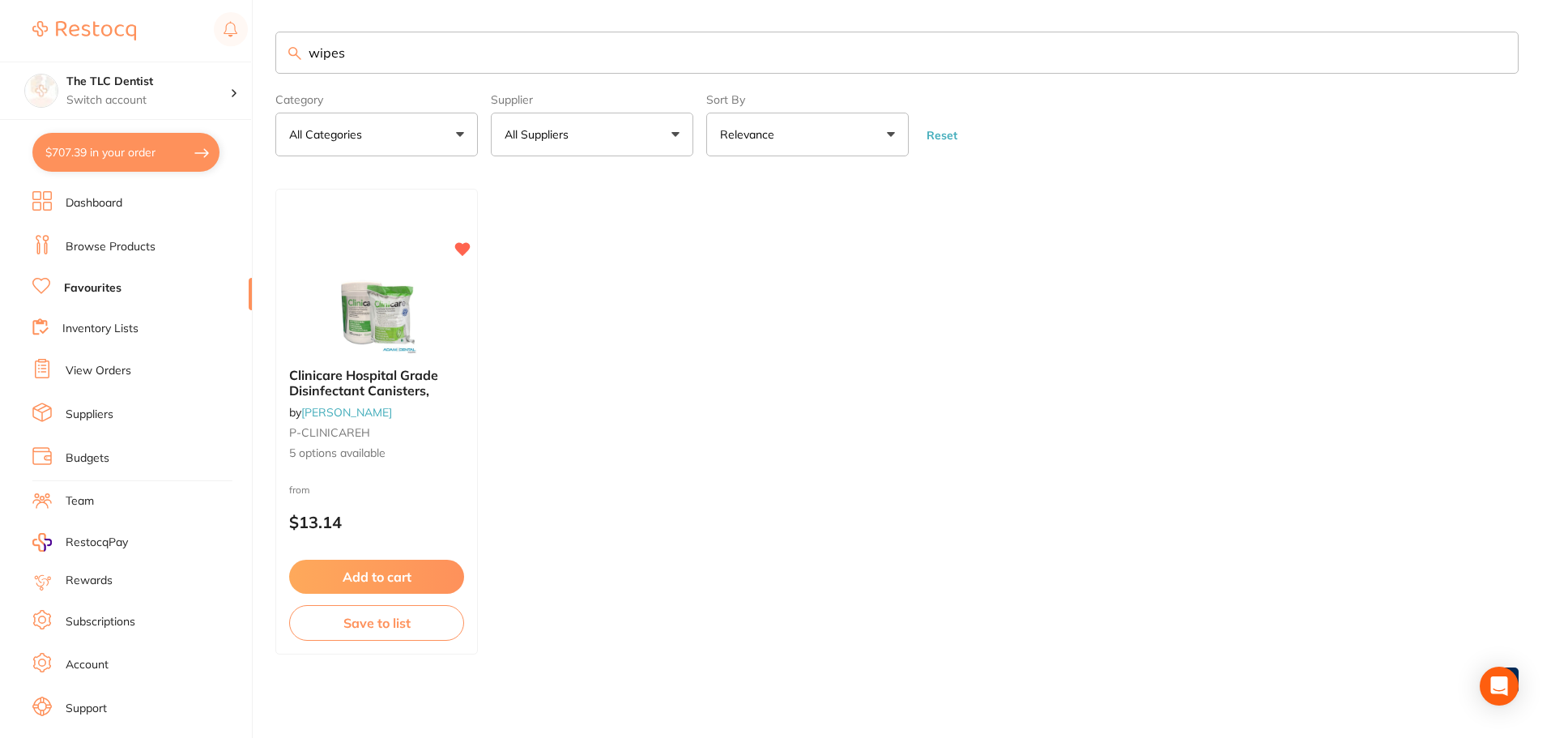
checkbox input "true"
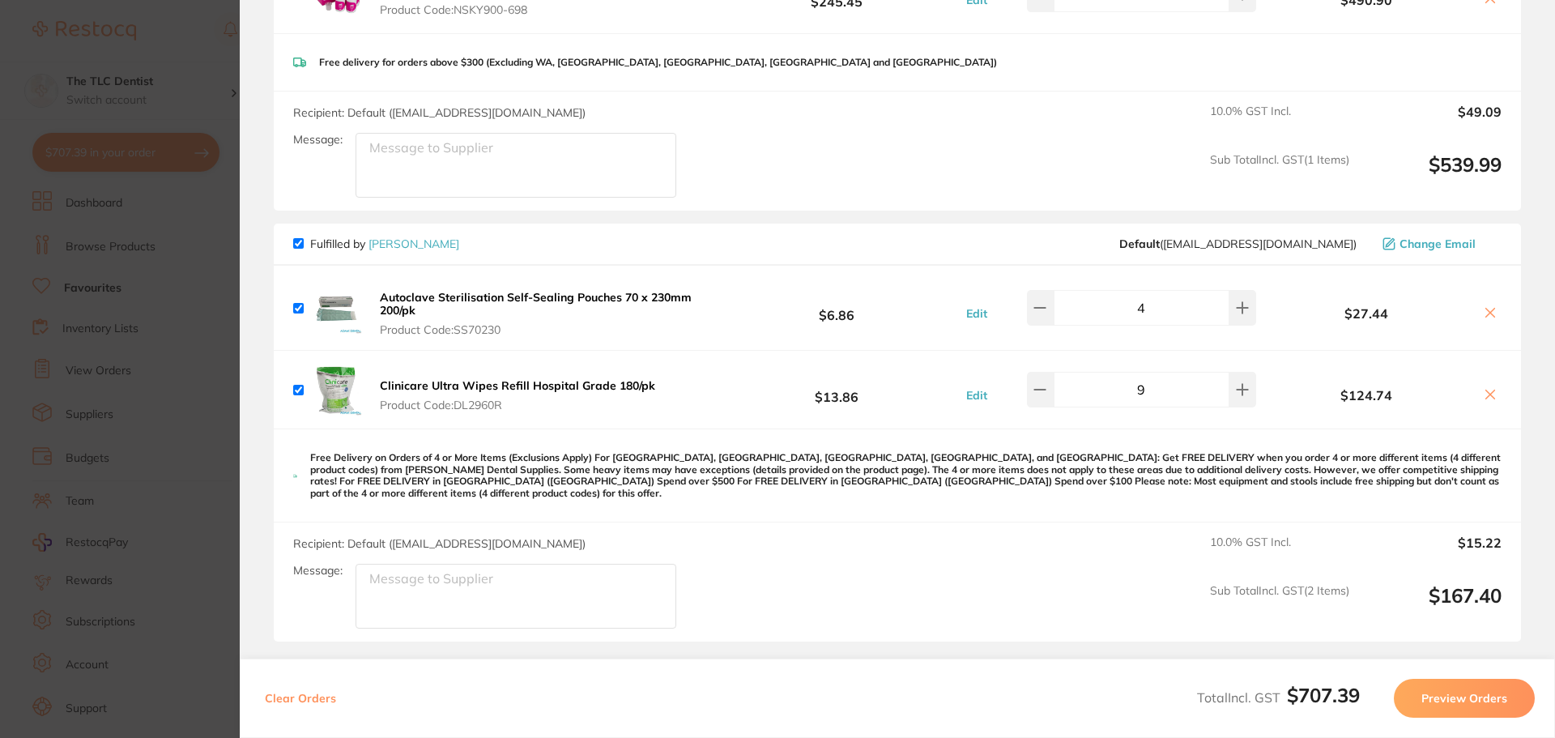
scroll to position [391, 0]
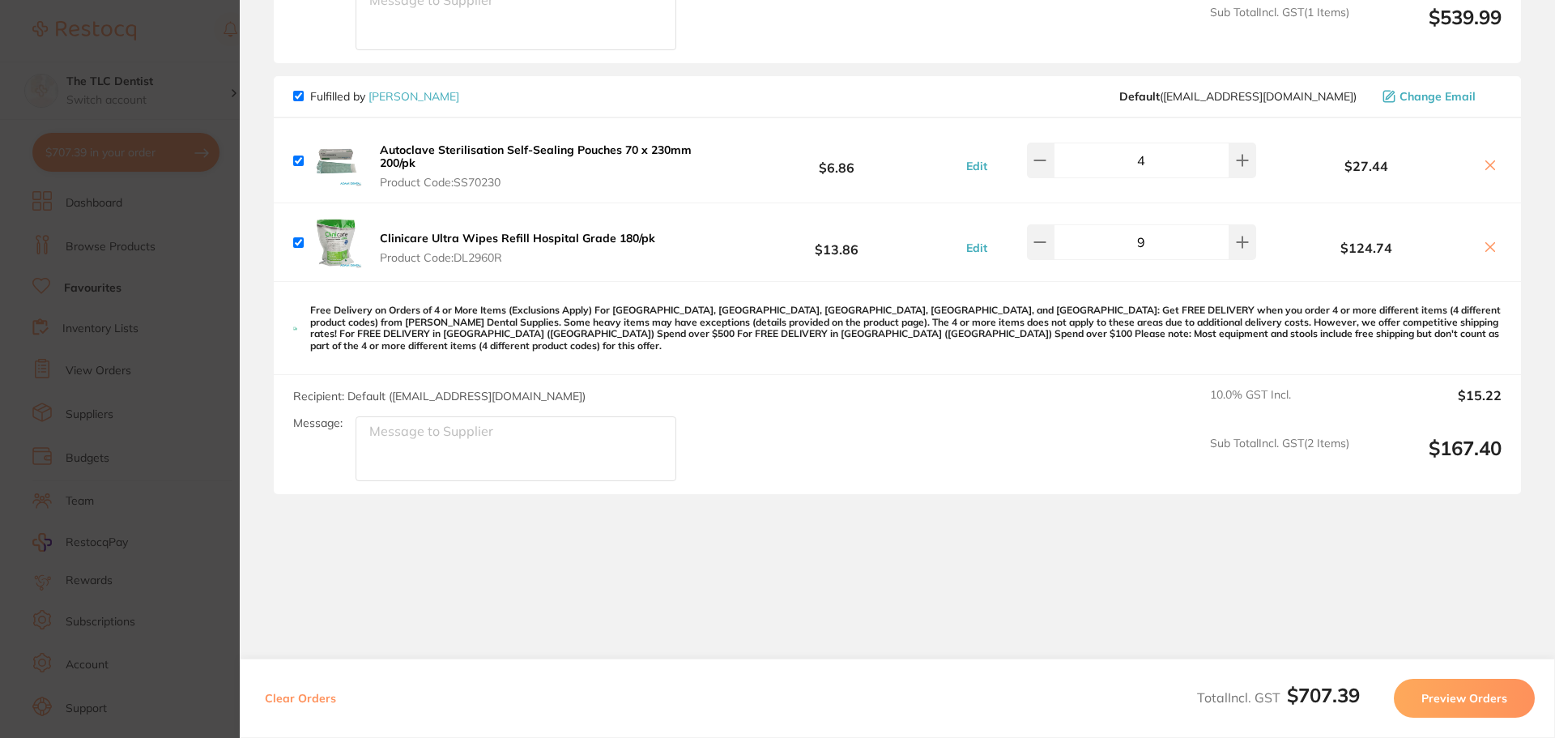
click at [75, 366] on section "Update RRP Set your pre negotiated price for this item. Item Agreed RRP (excl. …" at bounding box center [777, 369] width 1555 height 738
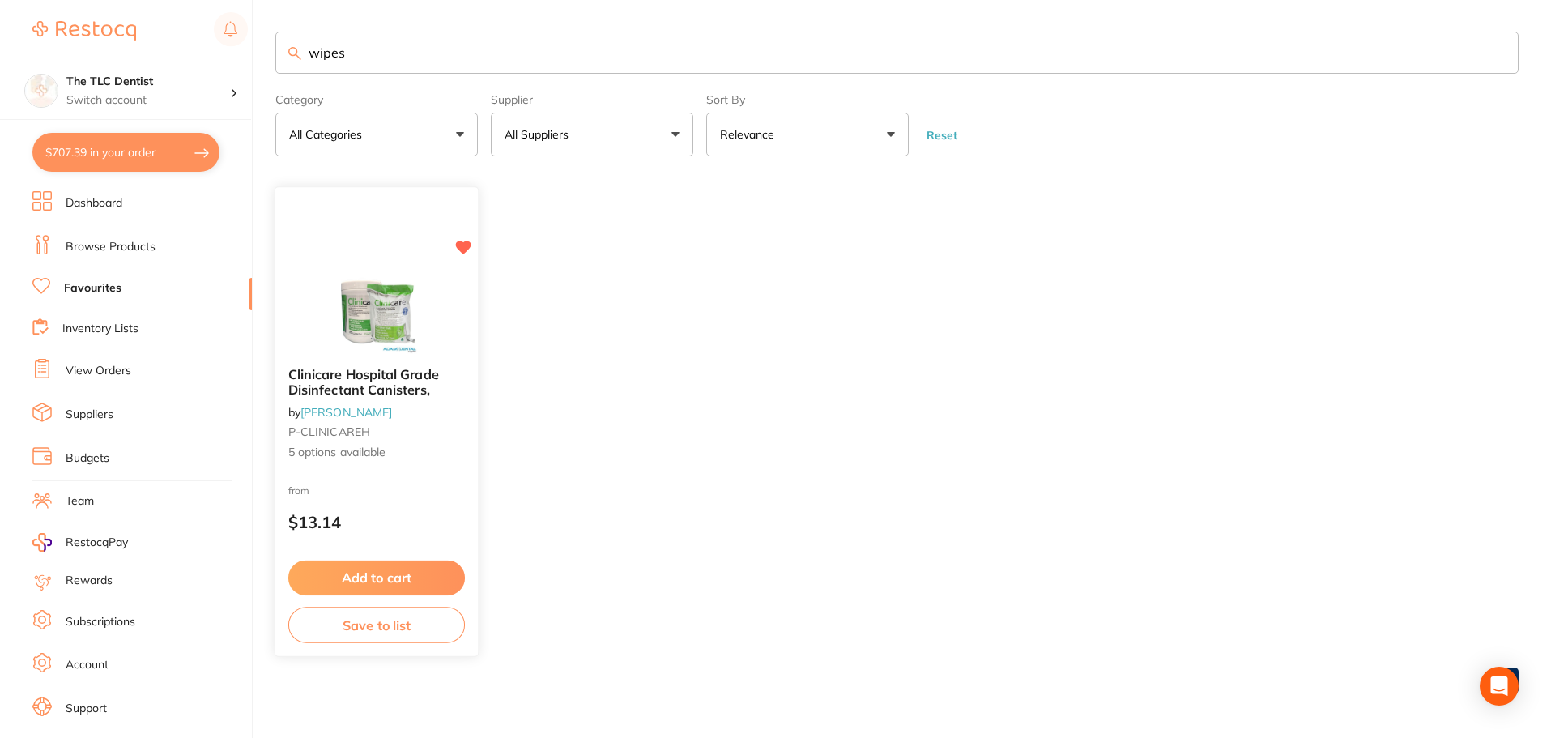
scroll to position [0, 0]
drag, startPoint x: 426, startPoint y: 54, endPoint x: 224, endPoint y: 52, distance: 201.7
click at [231, 52] on div "$707.39 The TLC Dentist Switch account The TLC Dentist $707.39 in your order Da…" at bounding box center [775, 369] width 1551 height 738
click at [399, 66] on input "face wip" at bounding box center [896, 53] width 1243 height 42
type input "facial"
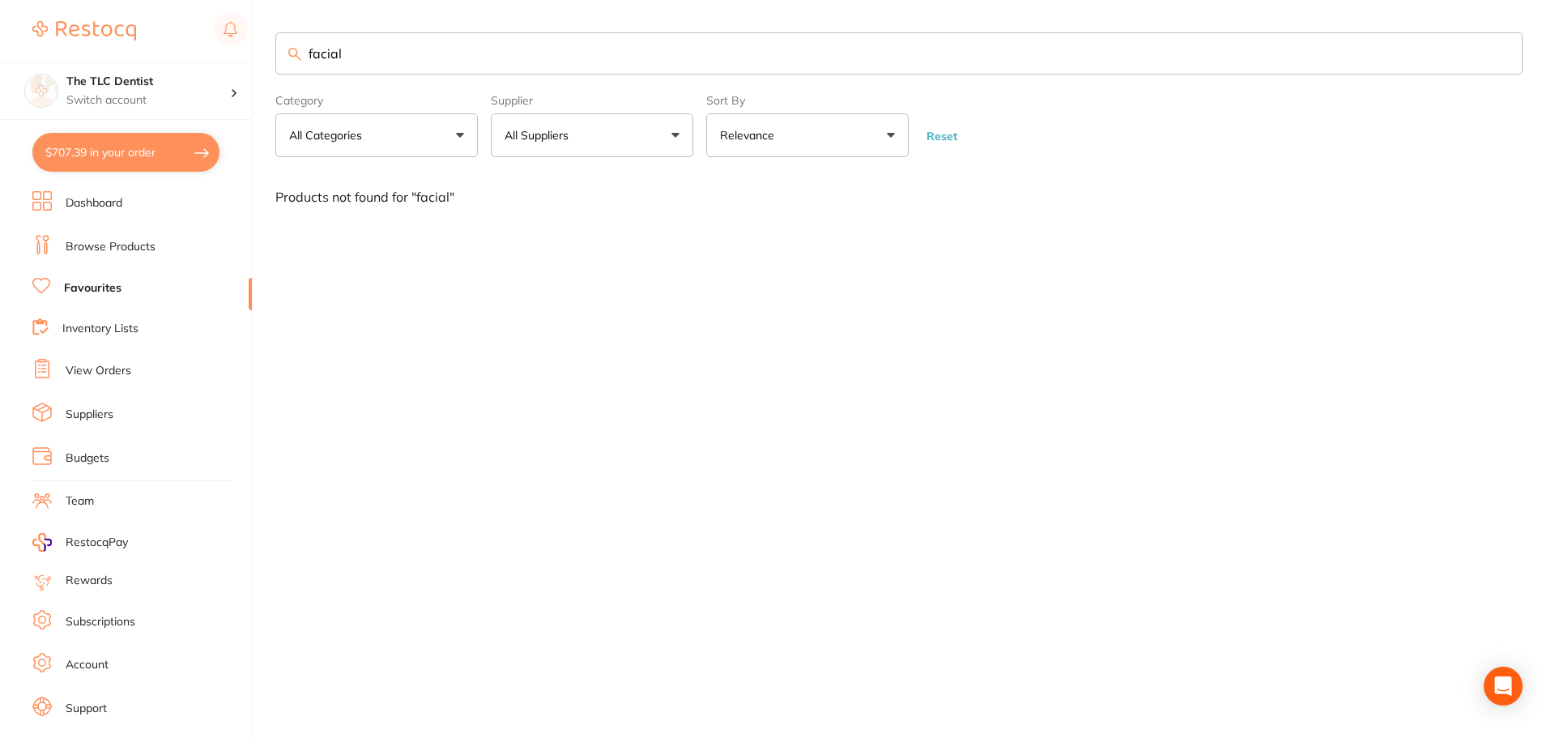
drag, startPoint x: 463, startPoint y: 49, endPoint x: 42, endPoint y: 38, distance: 420.6
click at [56, 38] on div "$707.39 The TLC Dentist Switch account The TLC Dentist $707.39 in your order Da…" at bounding box center [777, 369] width 1555 height 738
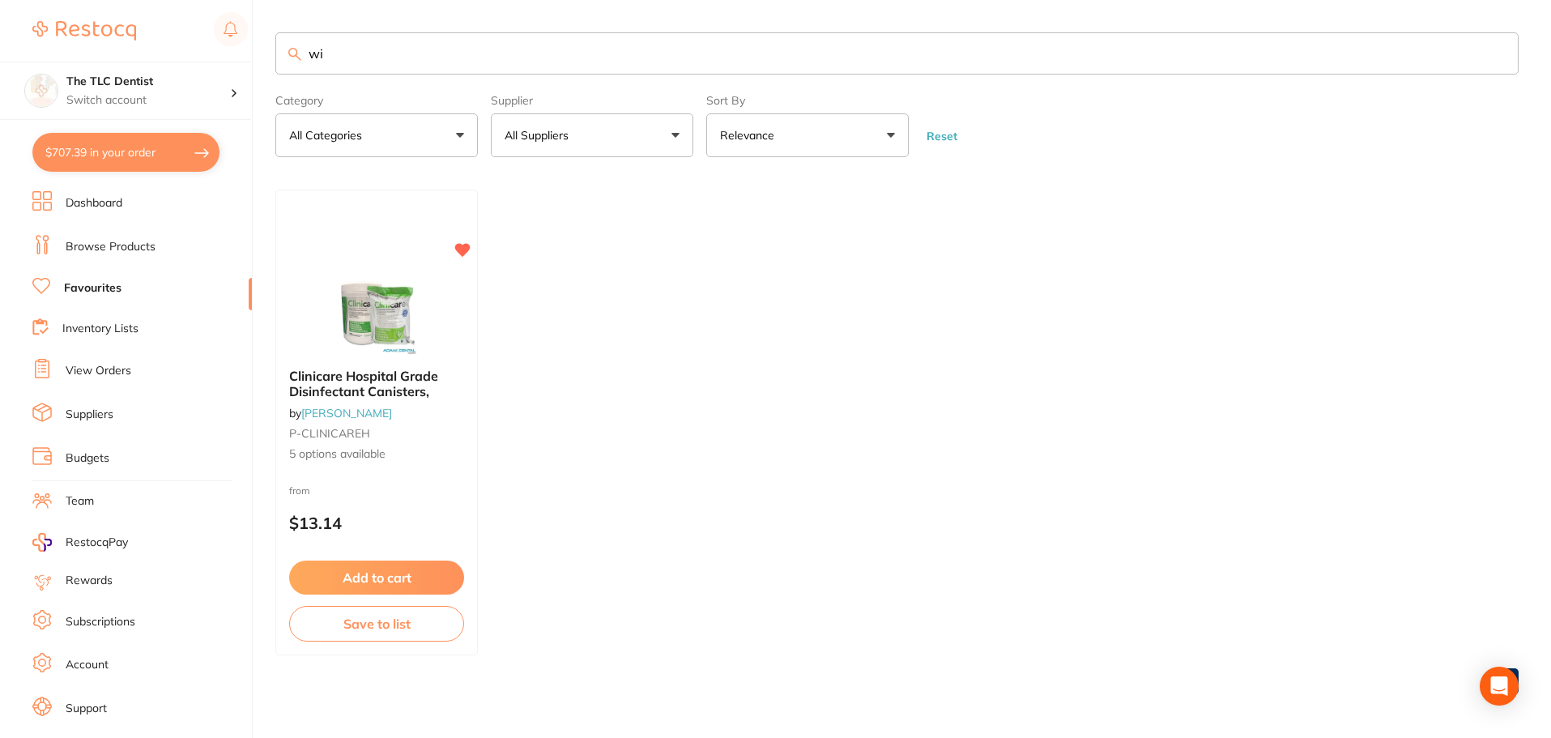
type input "w"
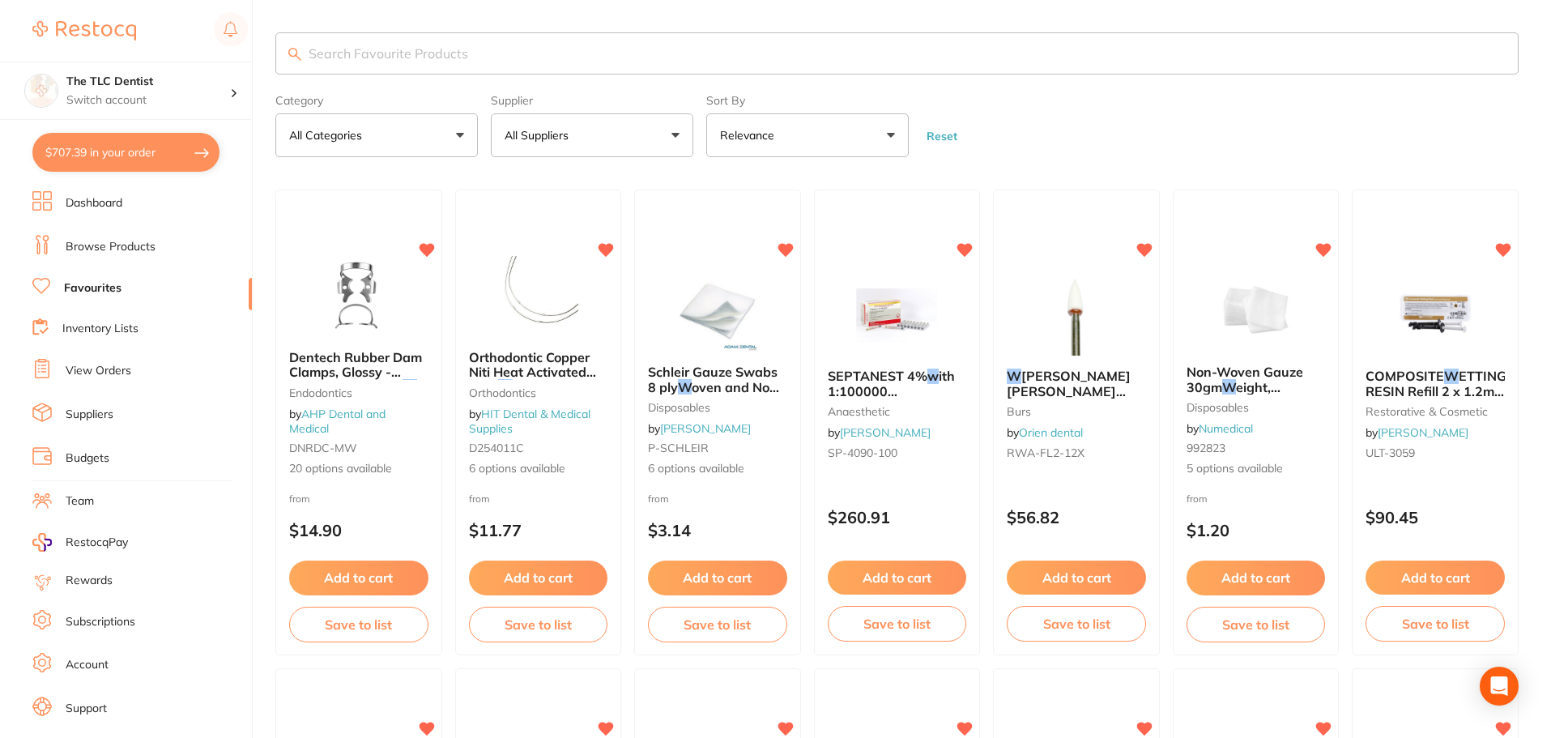
click at [830, 138] on button "Relevance" at bounding box center [807, 135] width 203 height 44
click at [1117, 134] on form "Category All Categories All Categories anaesthetic burs Crown & Bridge disposab…" at bounding box center [896, 122] width 1243 height 70
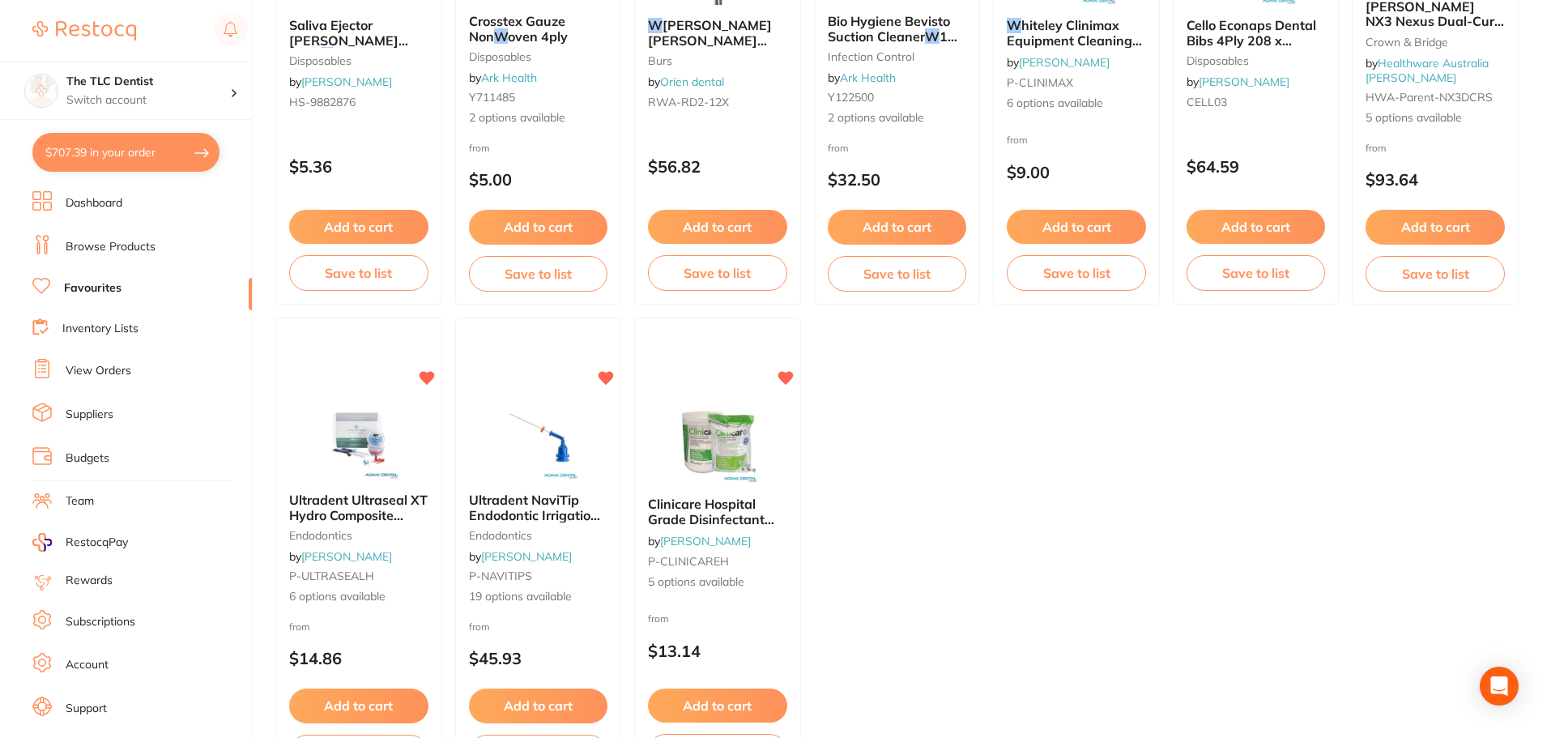
scroll to position [959, 0]
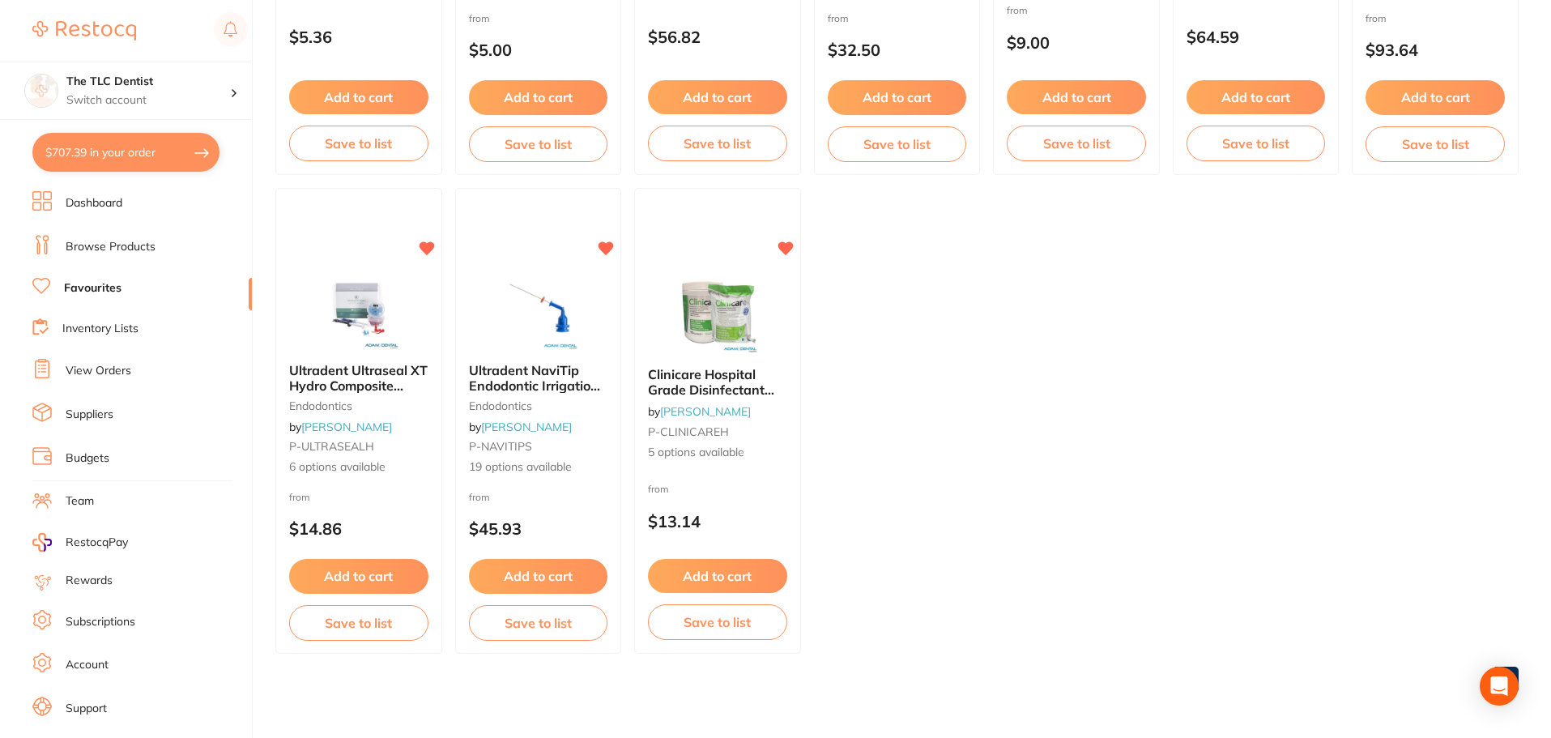
click at [95, 292] on link "Favourites" at bounding box center [93, 288] width 58 height 16
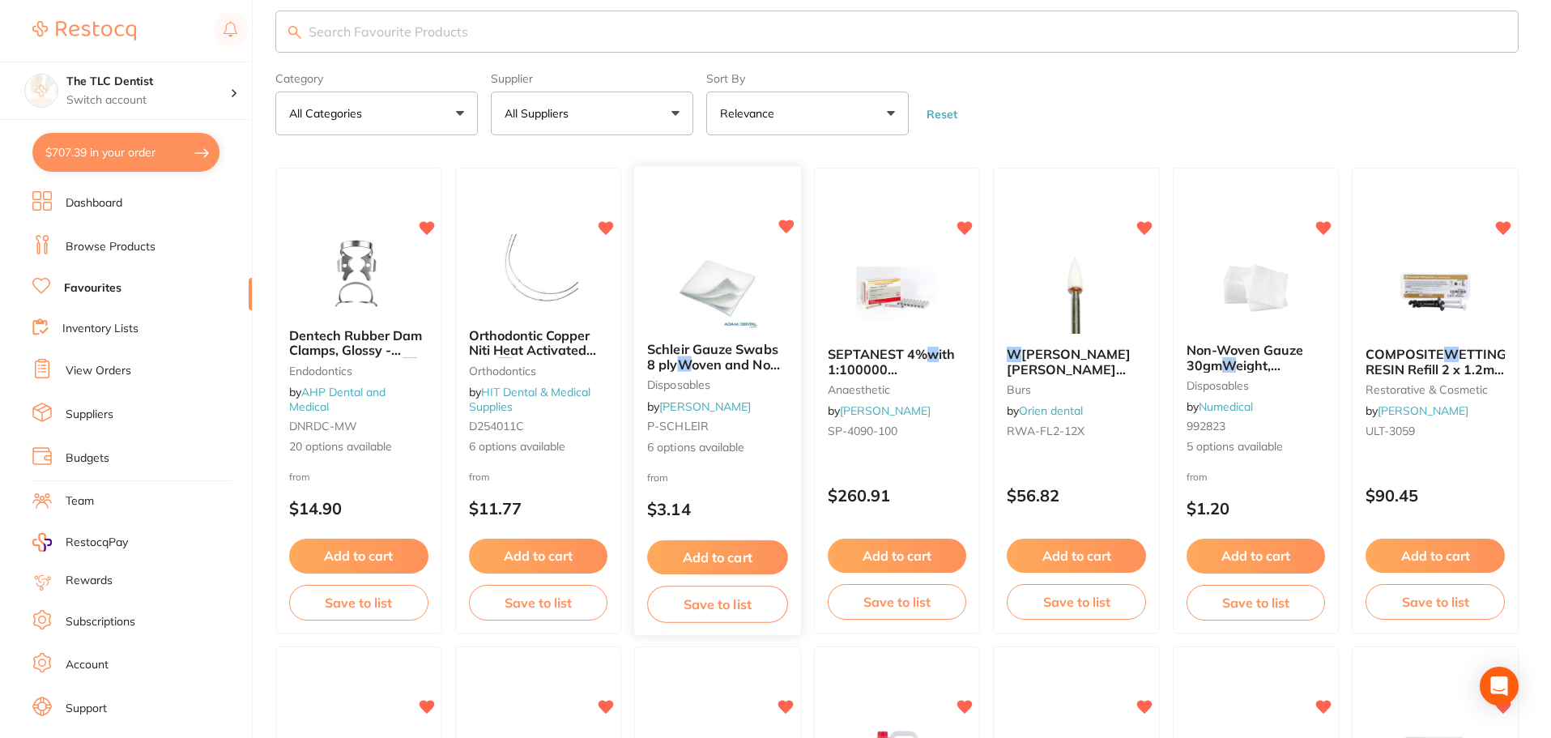
scroll to position [0, 0]
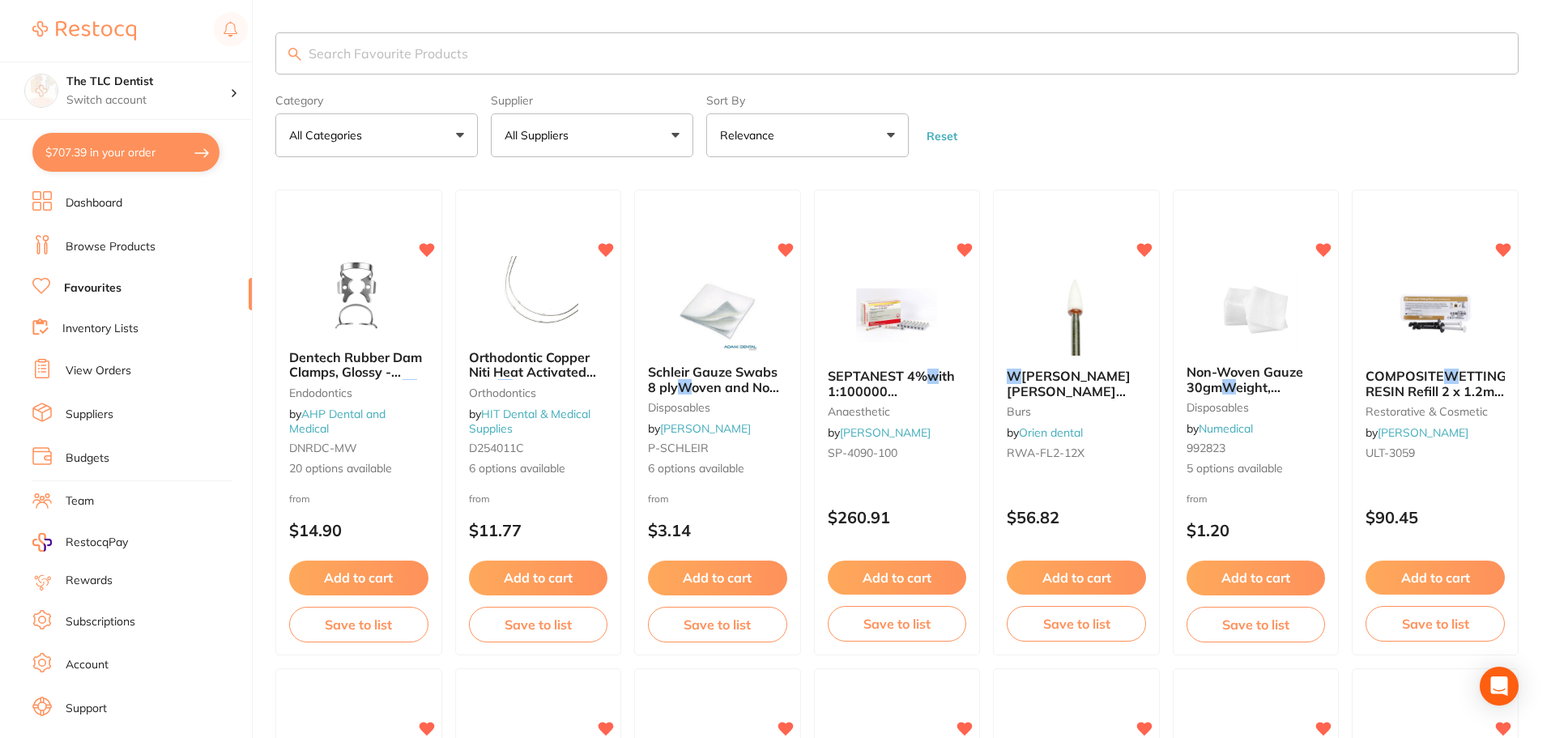
click at [167, 187] on section "The TLC Dentist Switch account The TLC Dentist $707.39 in your order Dashboard …" at bounding box center [126, 369] width 253 height 738
click at [110, 197] on link "Dashboard" at bounding box center [94, 203] width 57 height 16
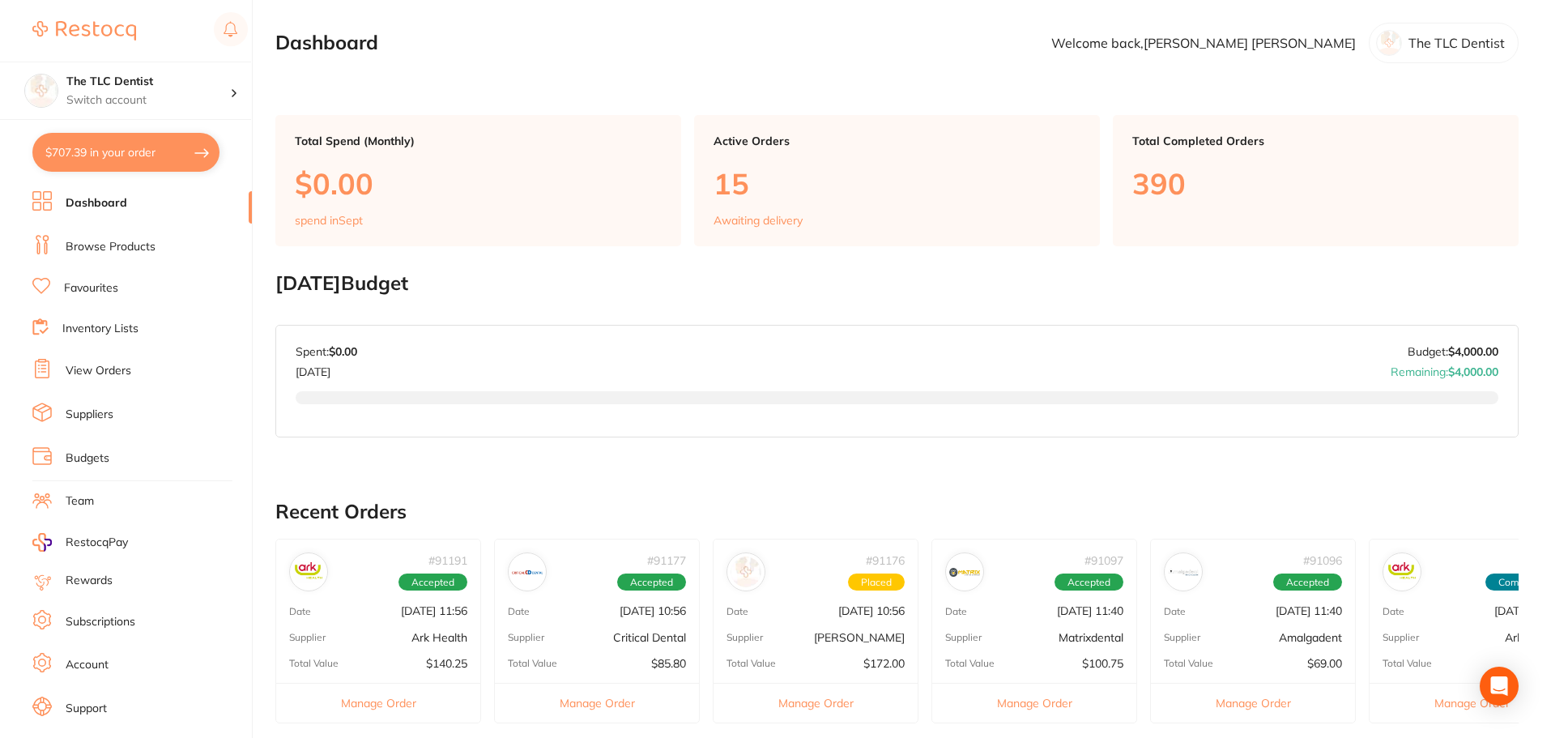
click at [114, 235] on li "Browse Products" at bounding box center [142, 247] width 220 height 24
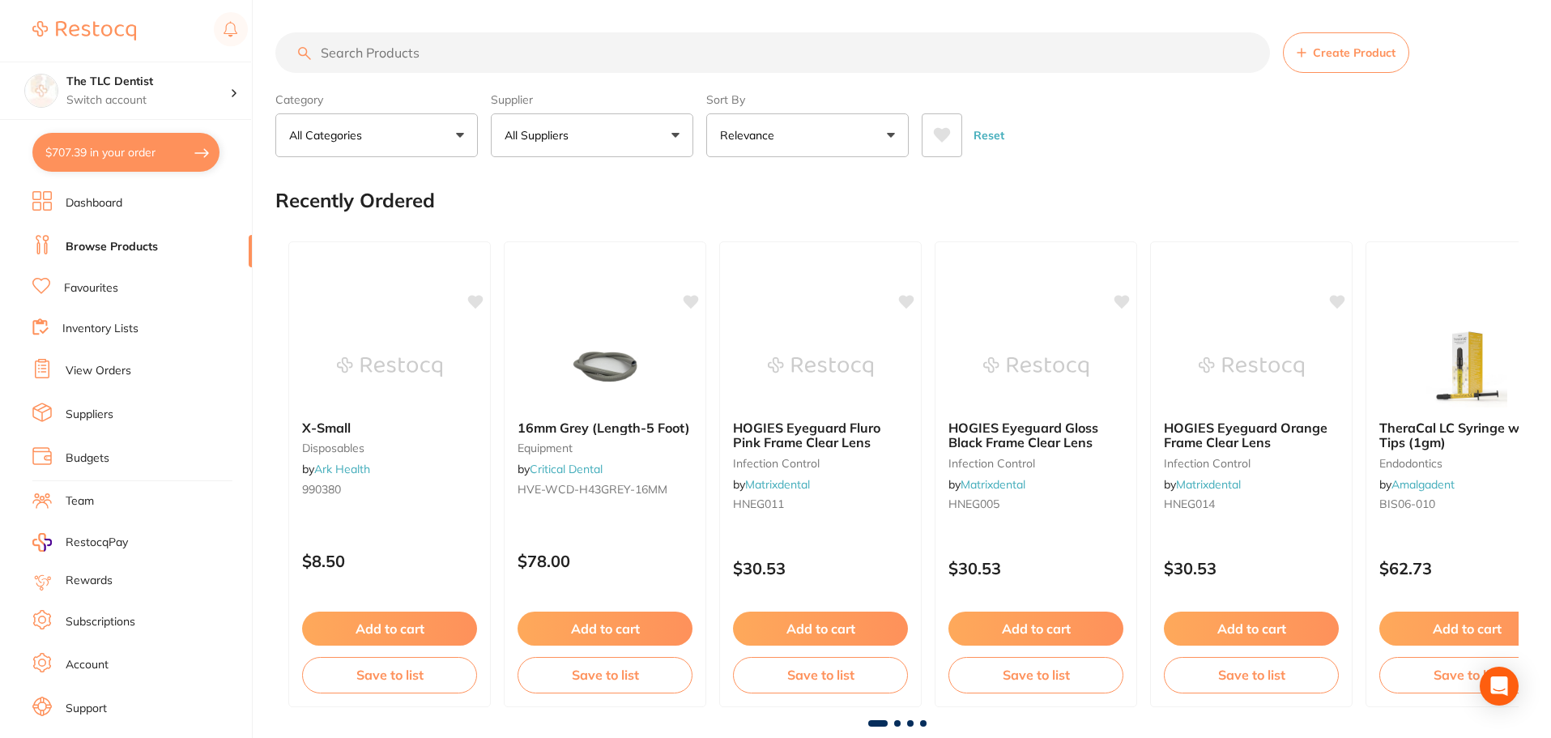
click at [556, 61] on input "search" at bounding box center [772, 52] width 995 height 41
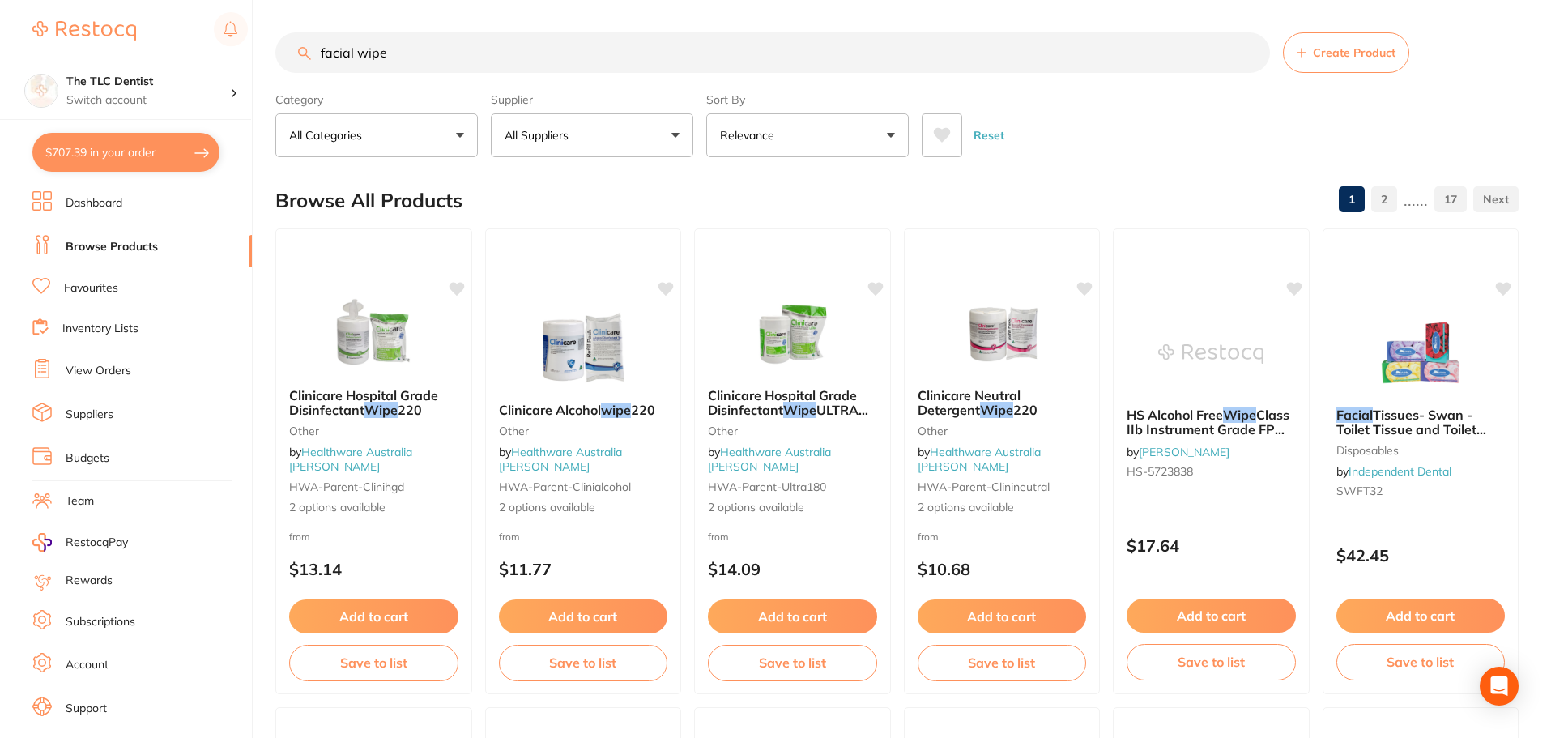
click at [535, 137] on p "All Suppliers" at bounding box center [540, 135] width 70 height 16
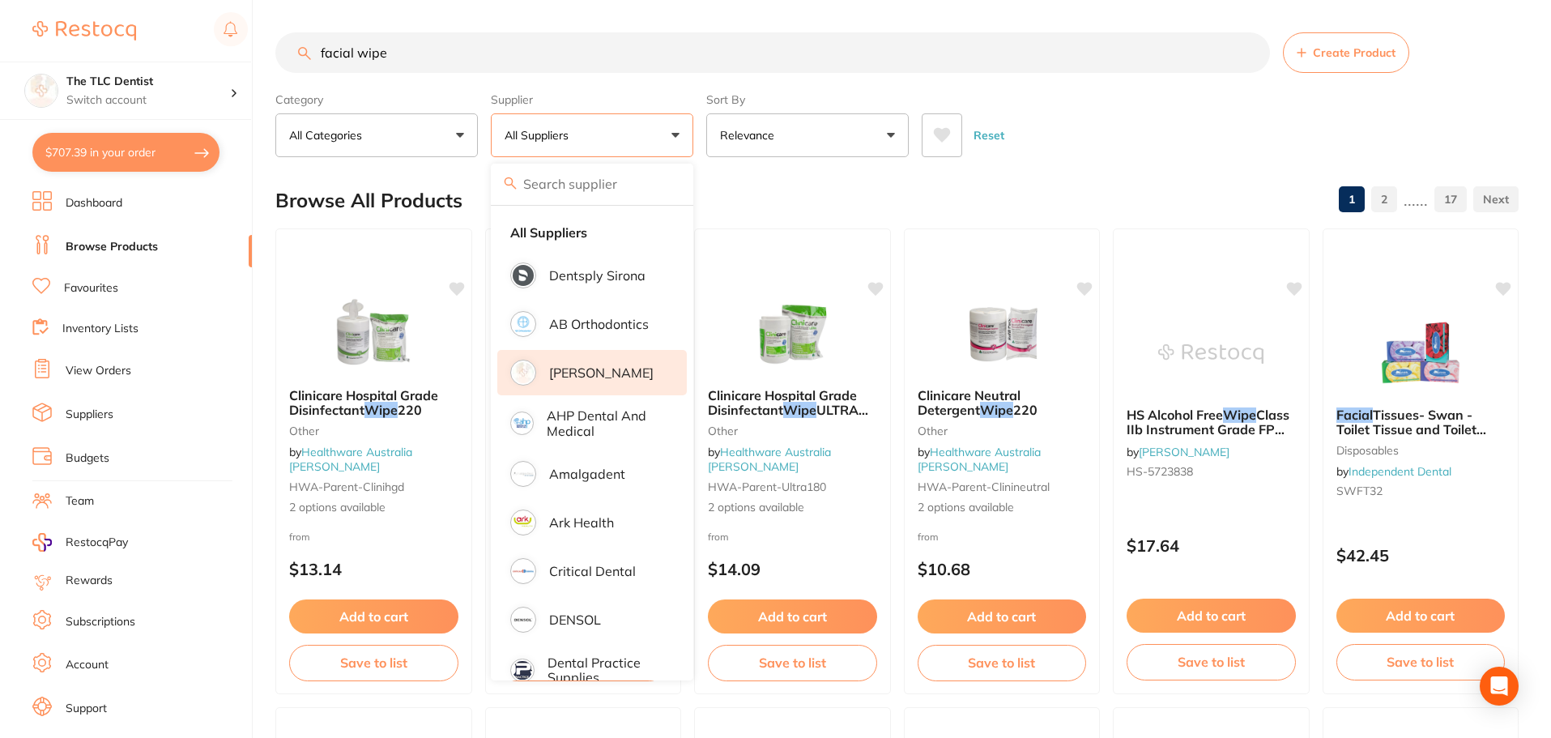
click at [573, 360] on li "[PERSON_NAME]" at bounding box center [592, 372] width 190 height 45
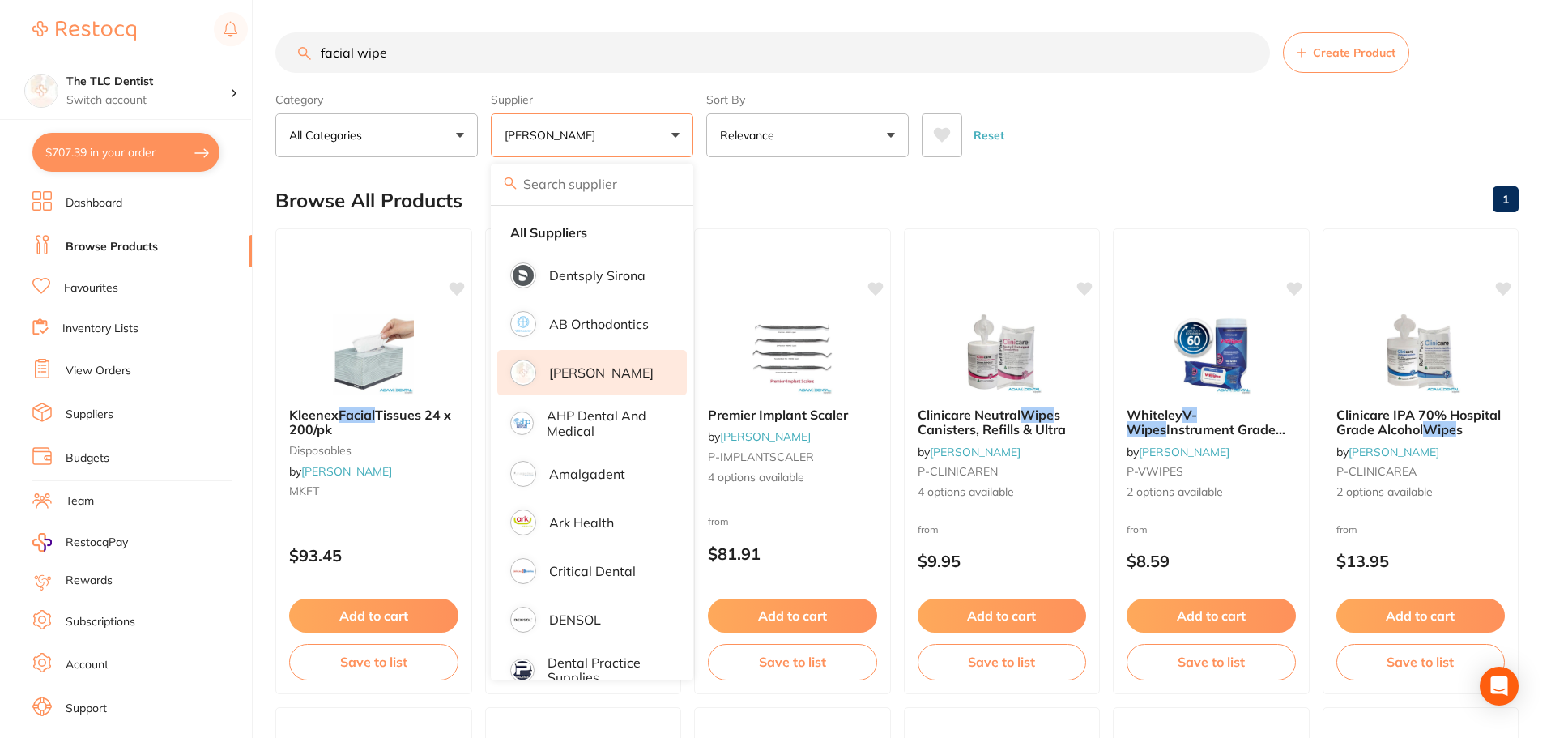
click at [1101, 224] on div "Browse All Products 1" at bounding box center [896, 200] width 1243 height 54
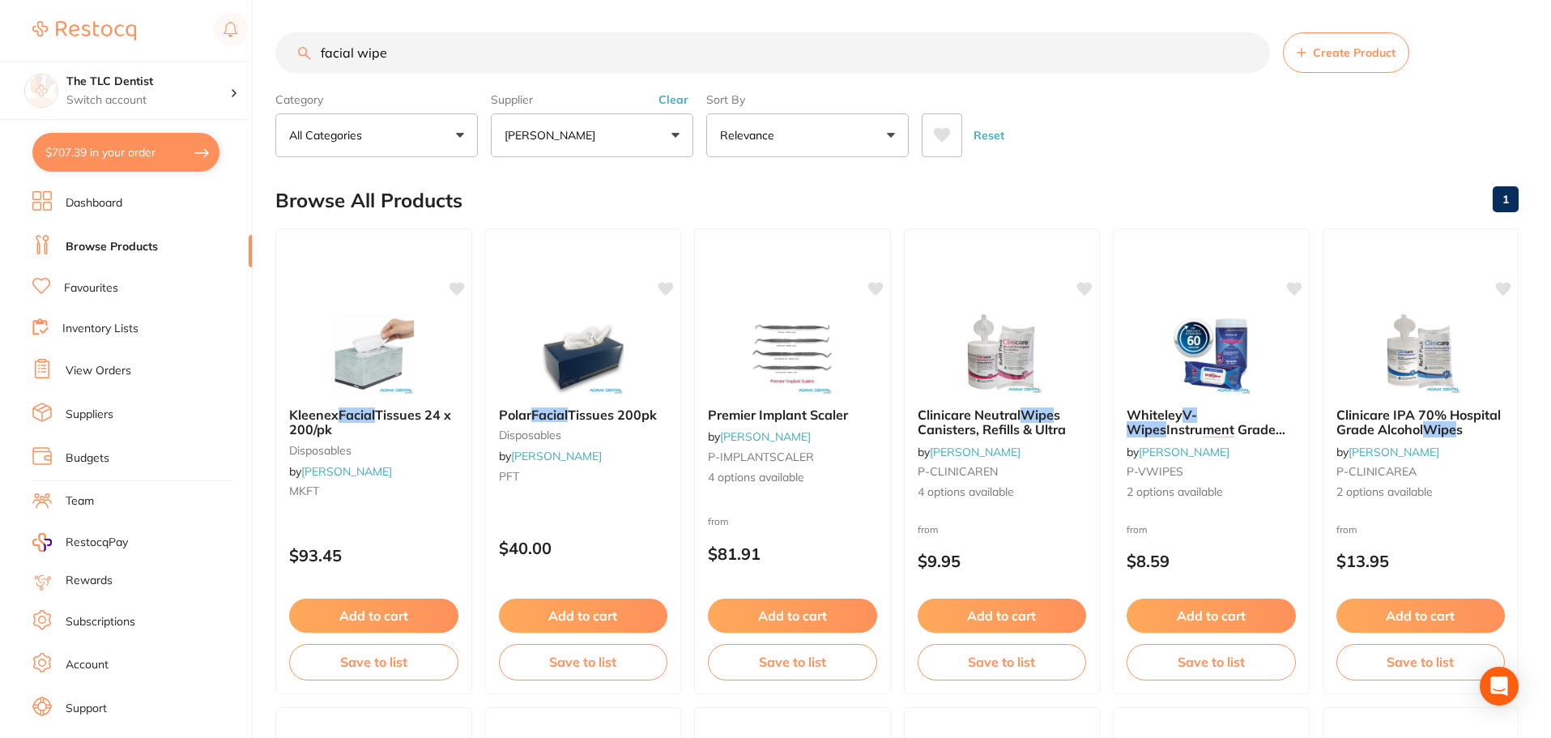
drag, startPoint x: 654, startPoint y: 60, endPoint x: 163, endPoint y: 28, distance: 491.9
click at [166, 29] on div "$707.39 The TLC Dentist Switch account The TLC Dentist $707.39 in your order Da…" at bounding box center [775, 369] width 1551 height 738
type input "face"
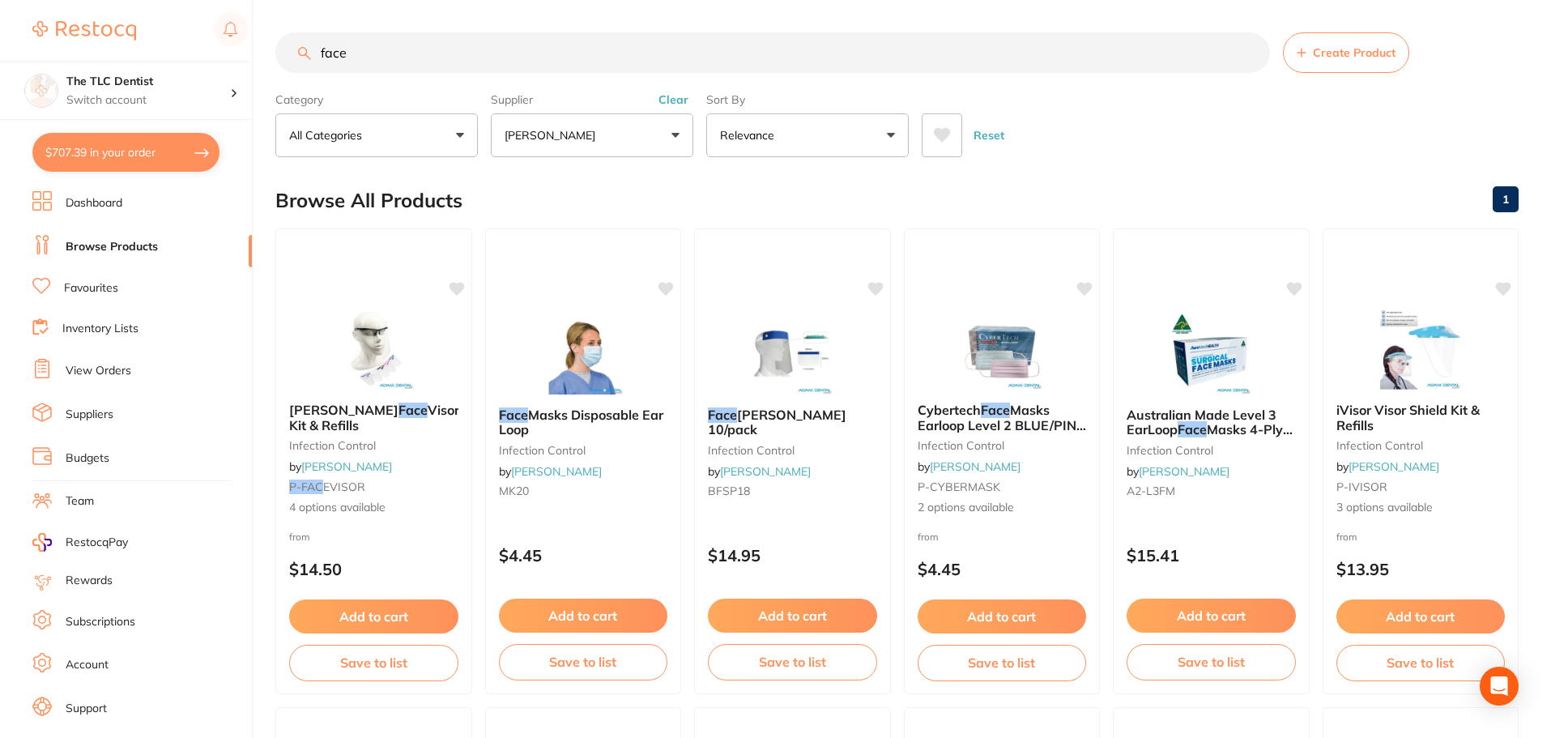
drag, startPoint x: 428, startPoint y: 55, endPoint x: 182, endPoint y: 14, distance: 248.9
click at [183, 14] on div "$707.39 The TLC Dentist Switch account The TLC Dentist $707.39 in your order Da…" at bounding box center [775, 369] width 1551 height 738
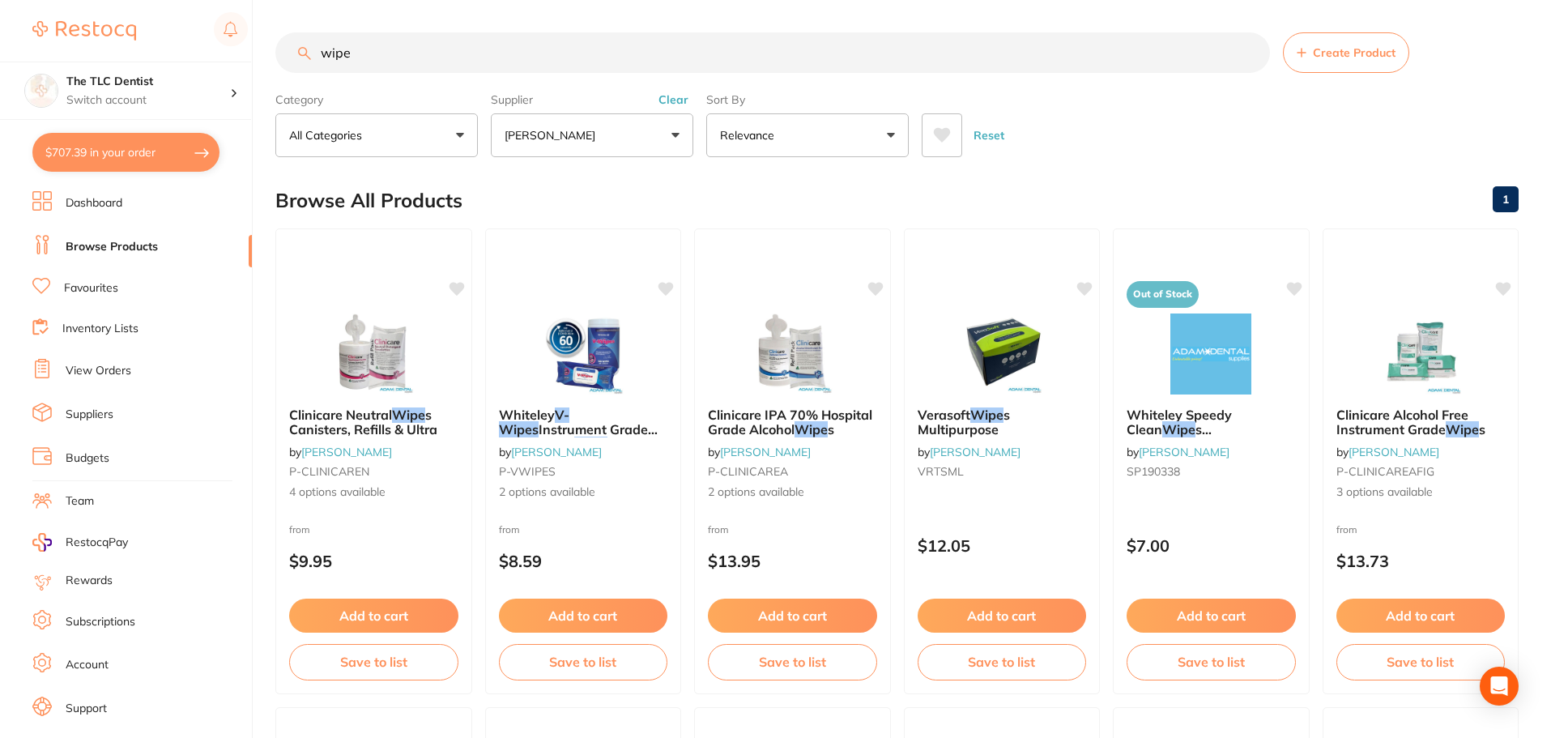
drag, startPoint x: 493, startPoint y: 58, endPoint x: 28, endPoint y: 4, distance: 468.9
click at [83, 9] on div "$707.39 The TLC Dentist Switch account The TLC Dentist $707.39 in your order Da…" at bounding box center [775, 369] width 1551 height 738
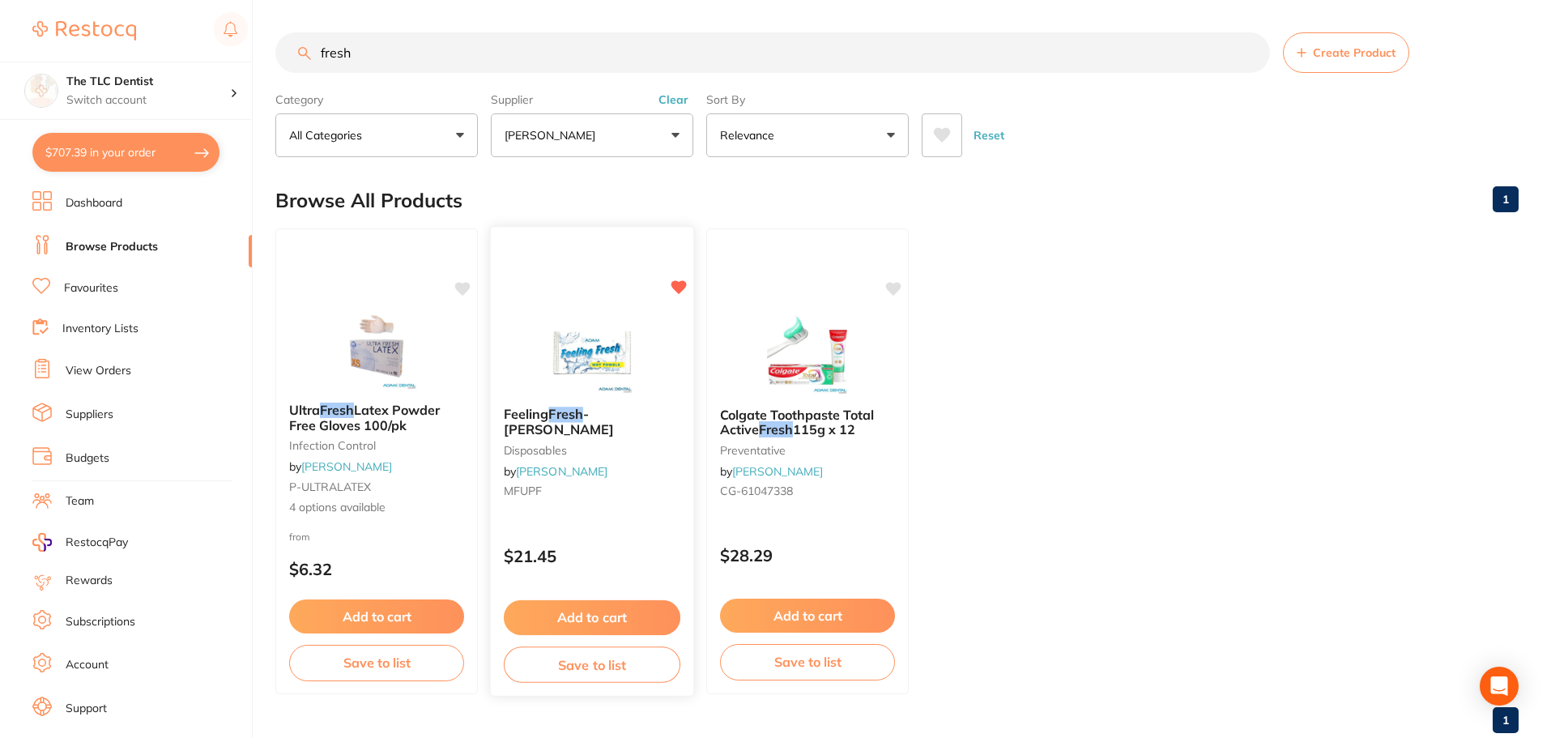
type input "fresh"
click at [615, 484] on small "MFUPF" at bounding box center [592, 490] width 177 height 13
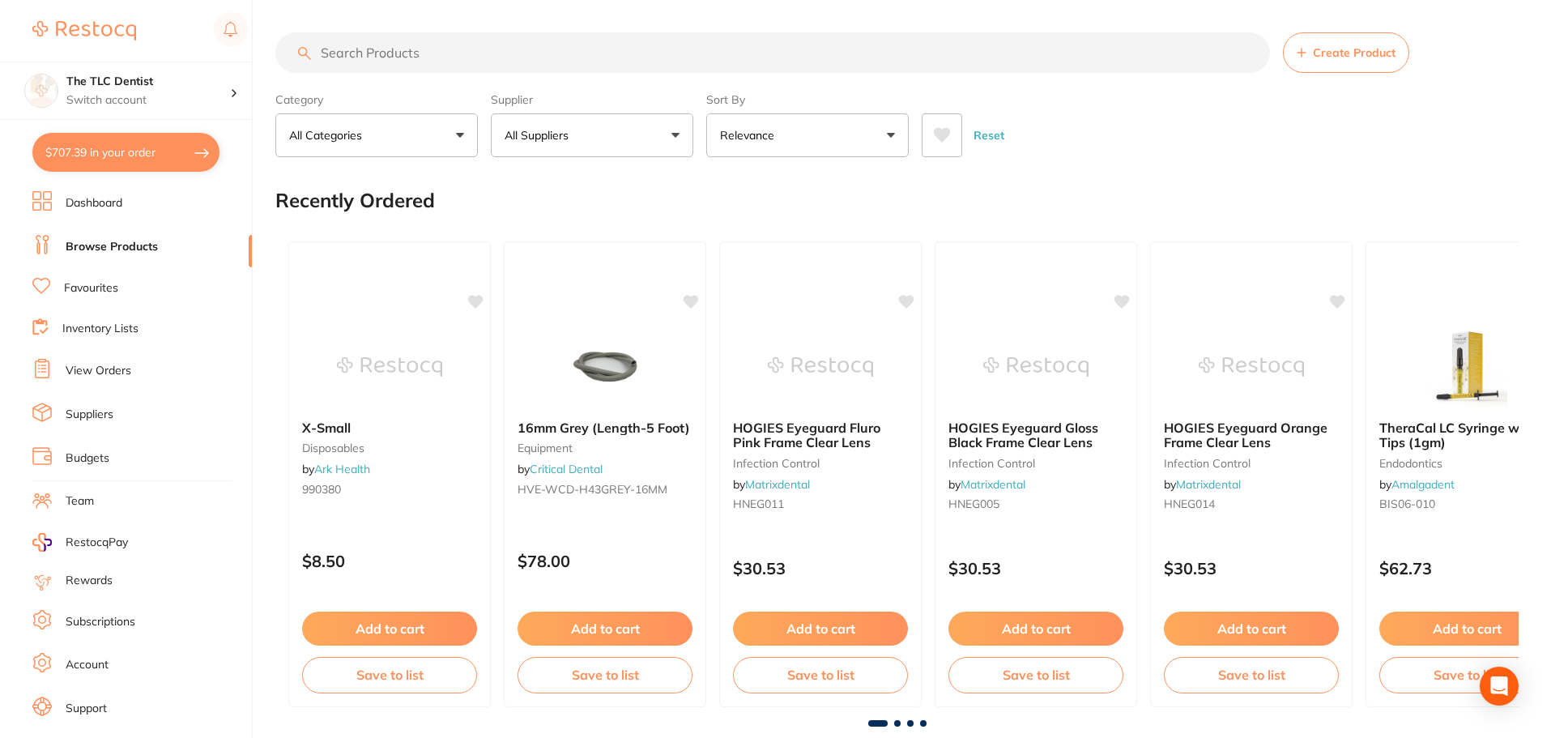
click at [123, 134] on button "$707.39 in your order" at bounding box center [125, 152] width 187 height 39
checkbox input "true"
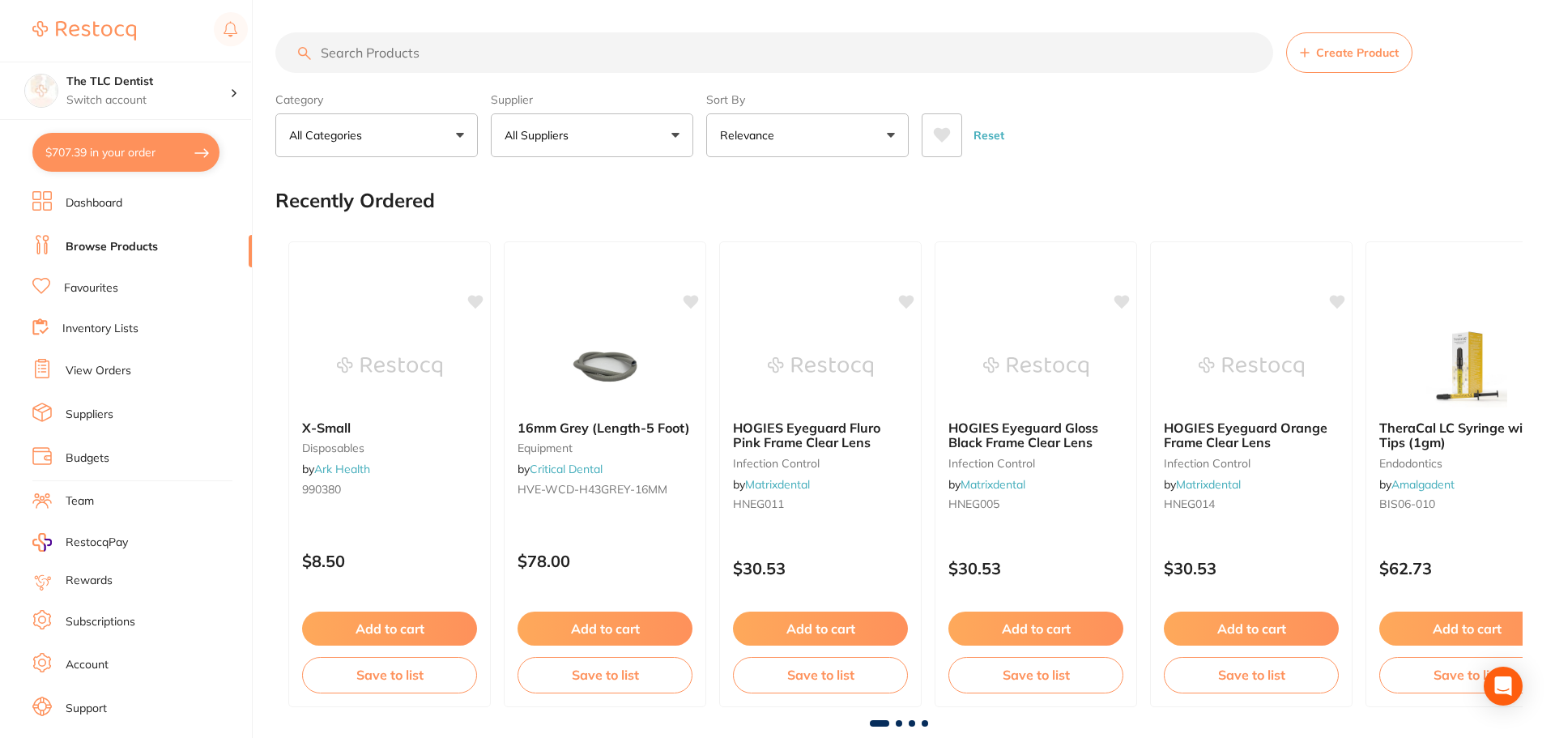
checkbox input "true"
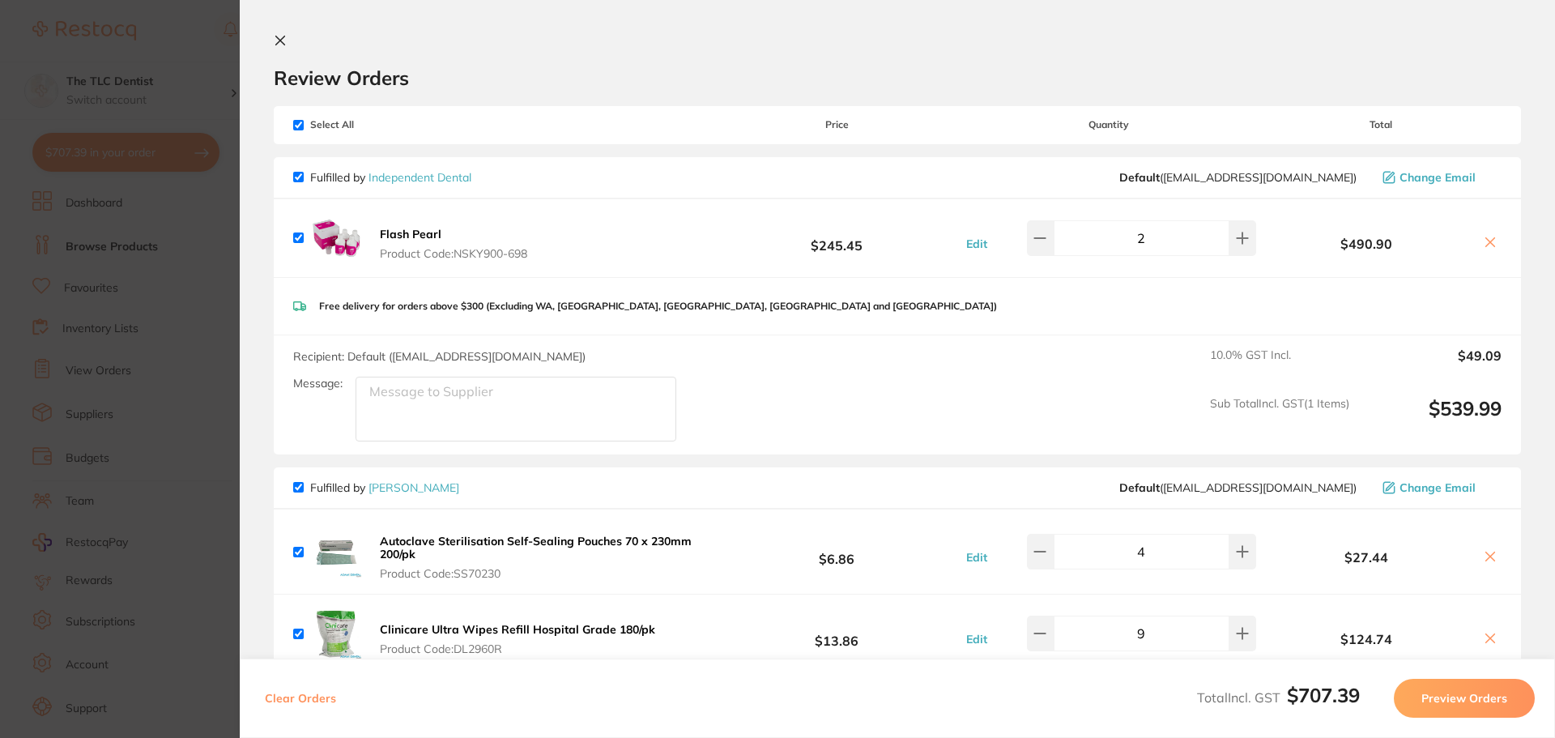
drag, startPoint x: 0, startPoint y: 412, endPoint x: 14, endPoint y: 394, distance: 23.2
click at [0, 412] on section "Update RRP Set your pre negotiated price for this item. Item Agreed RRP (excl. …" at bounding box center [777, 369] width 1555 height 738
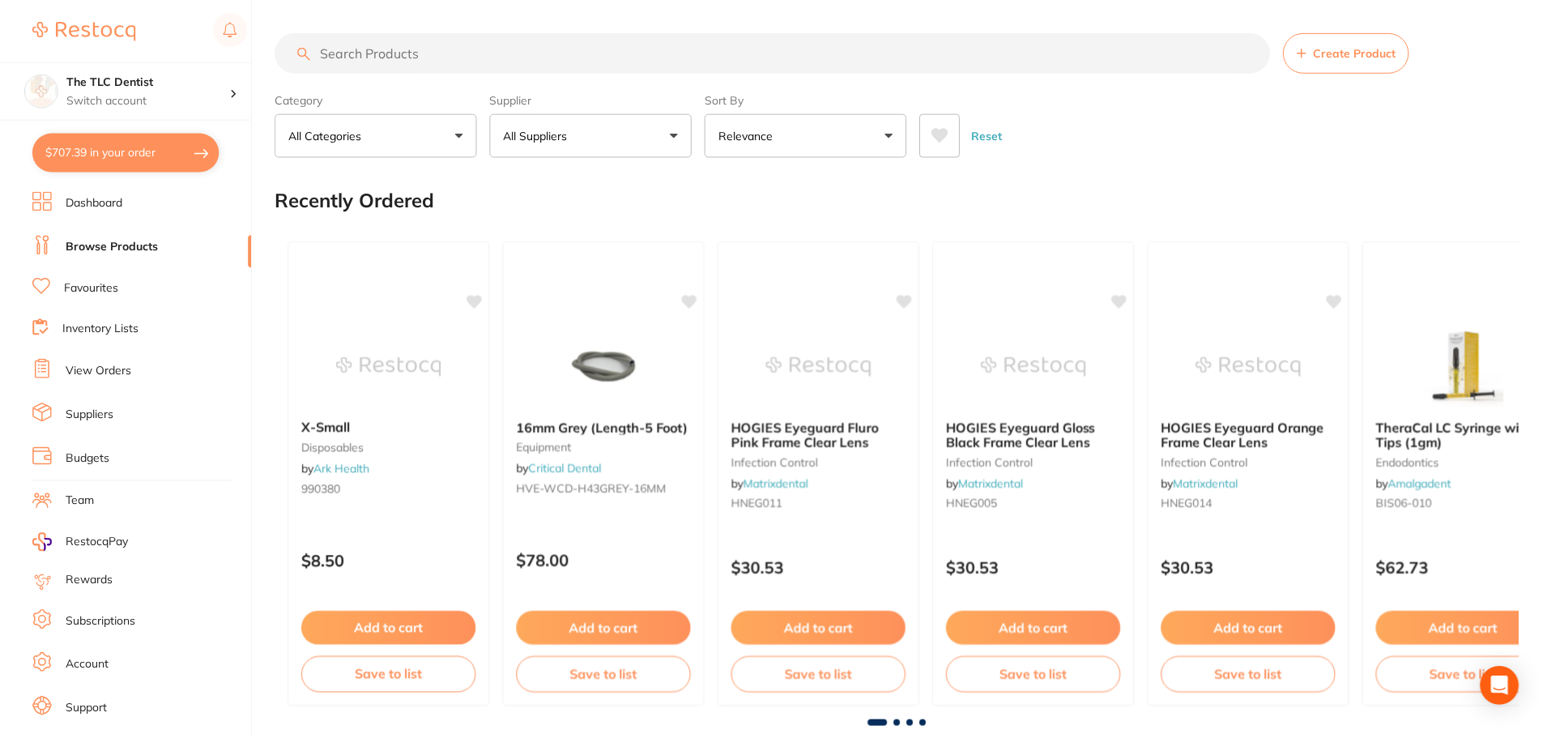
scroll to position [2, 0]
click at [76, 367] on link "View Orders" at bounding box center [99, 371] width 66 height 16
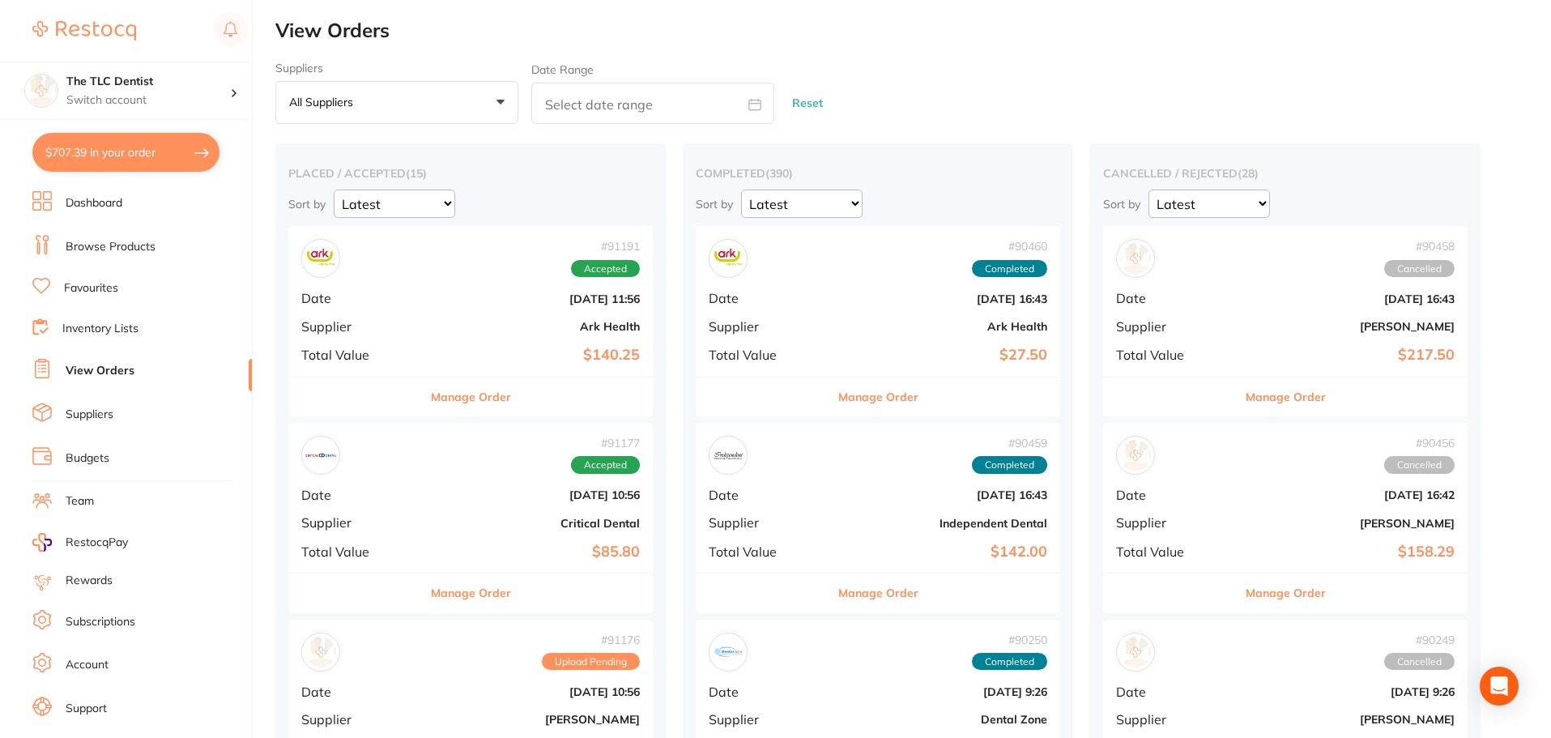
click at [182, 251] on li "Browse Products" at bounding box center [142, 247] width 220 height 24
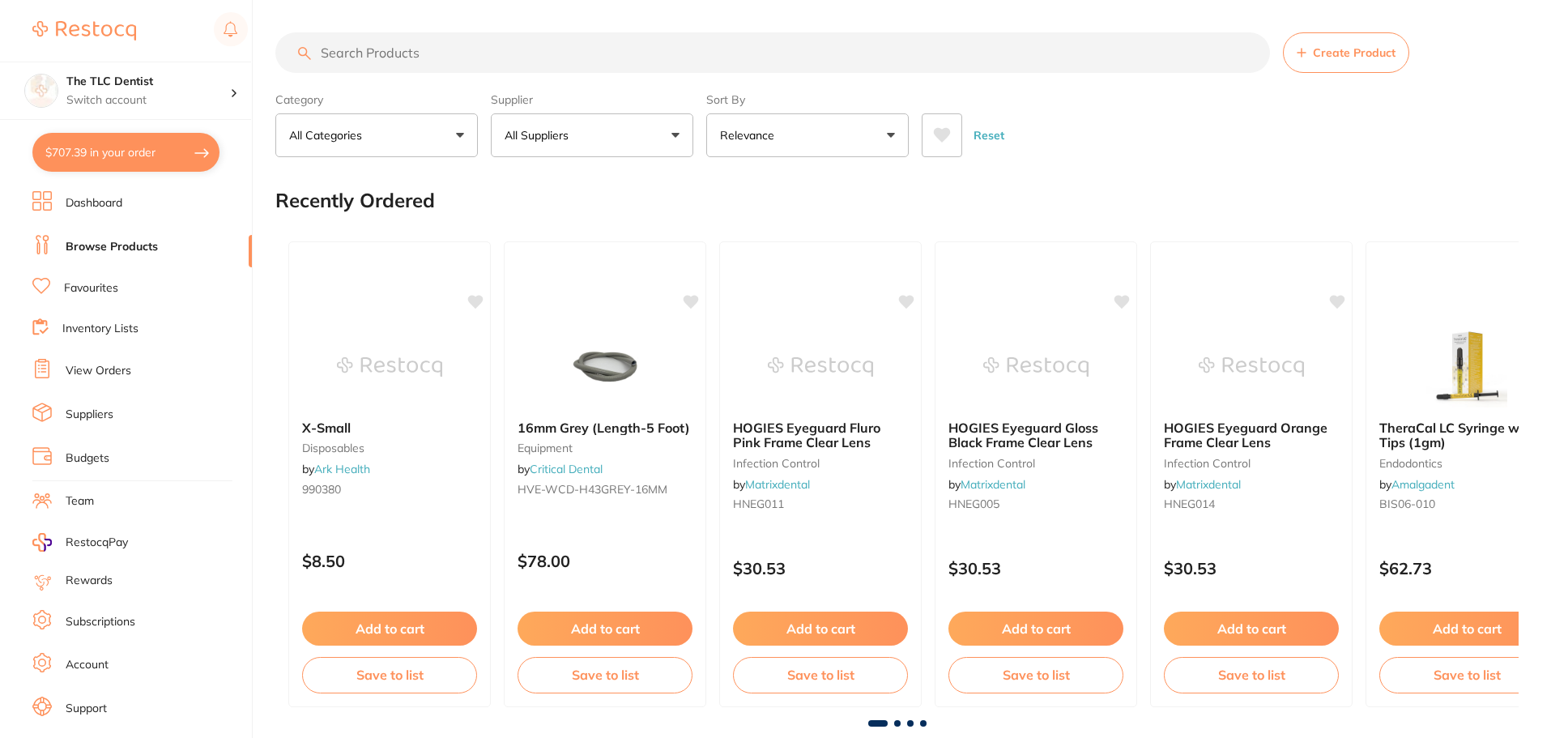
click at [335, 63] on input "search" at bounding box center [772, 52] width 995 height 41
click at [113, 154] on button "$707.39 in your order" at bounding box center [125, 152] width 187 height 39
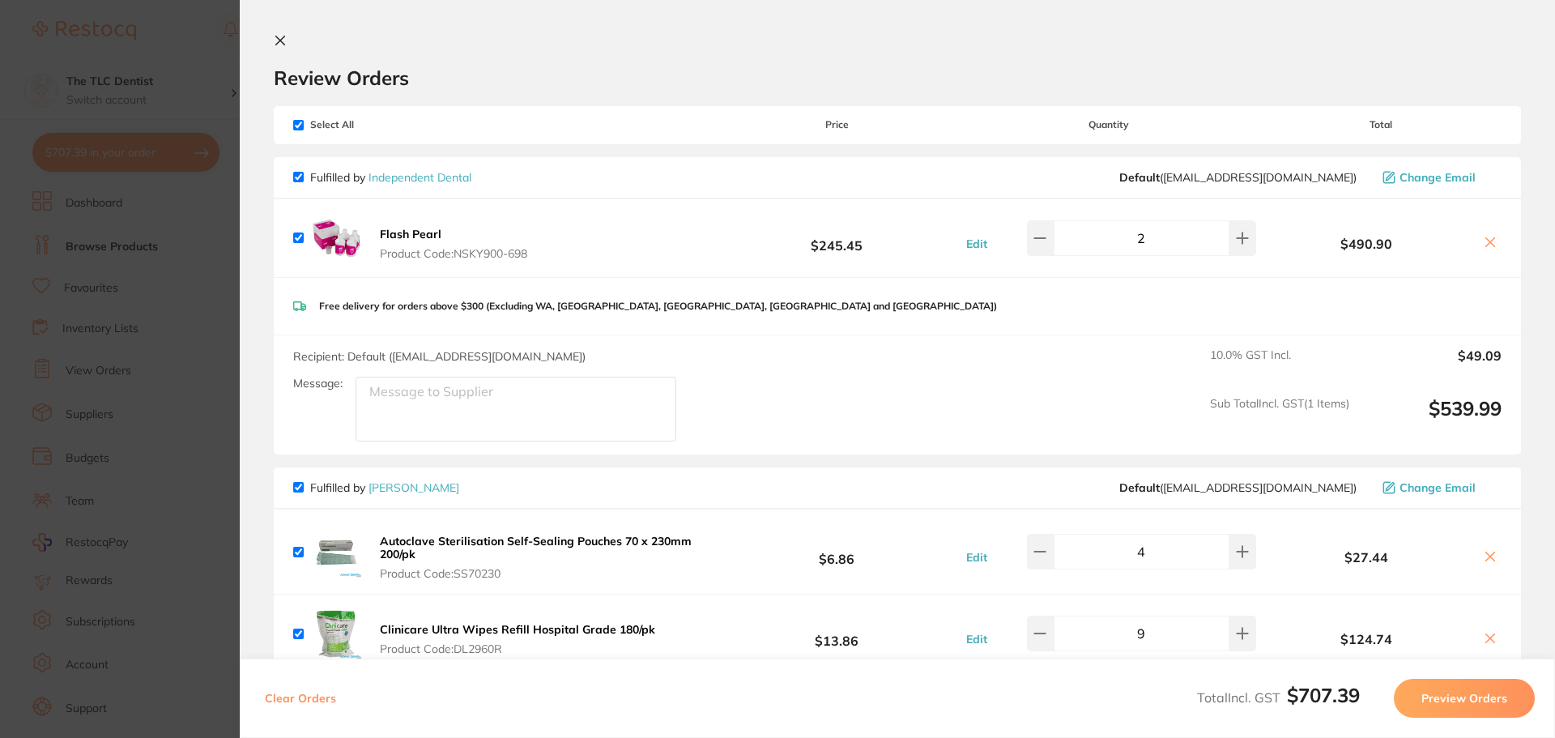
scroll to position [243, 0]
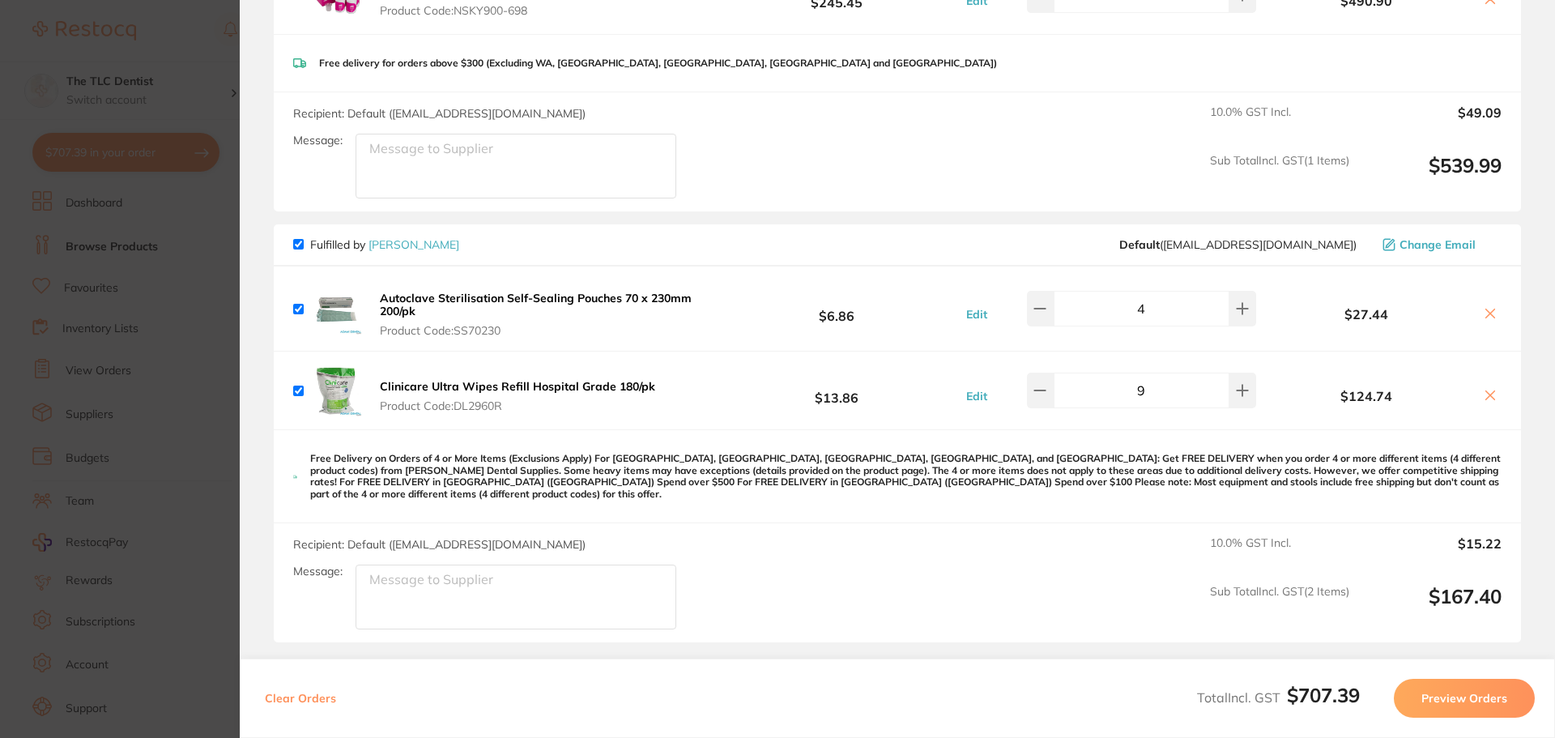
click at [119, 339] on section "Update RRP Set your pre negotiated price for this item. Item Agreed RRP (excl. …" at bounding box center [777, 369] width 1555 height 738
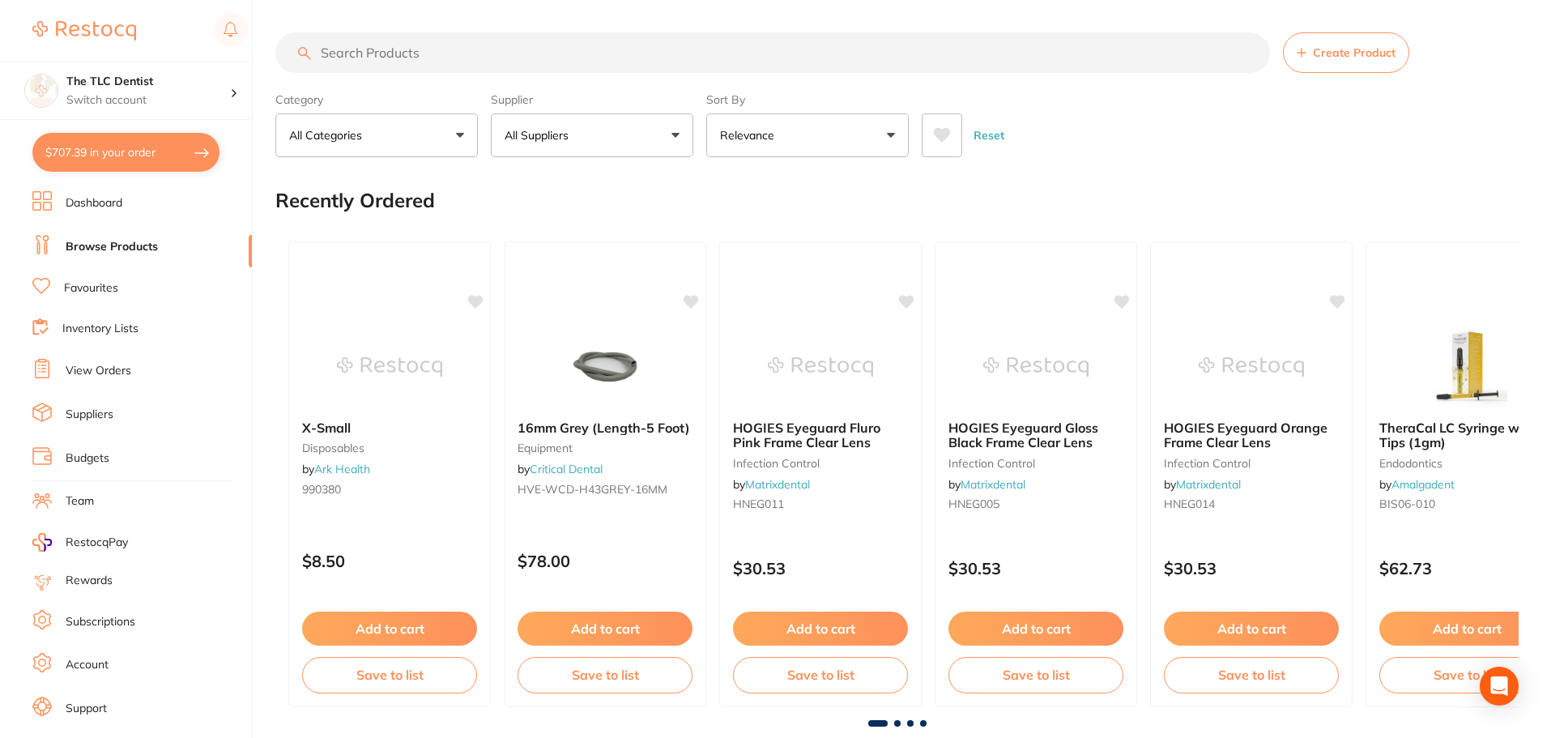
click at [436, 56] on input "search" at bounding box center [772, 52] width 995 height 41
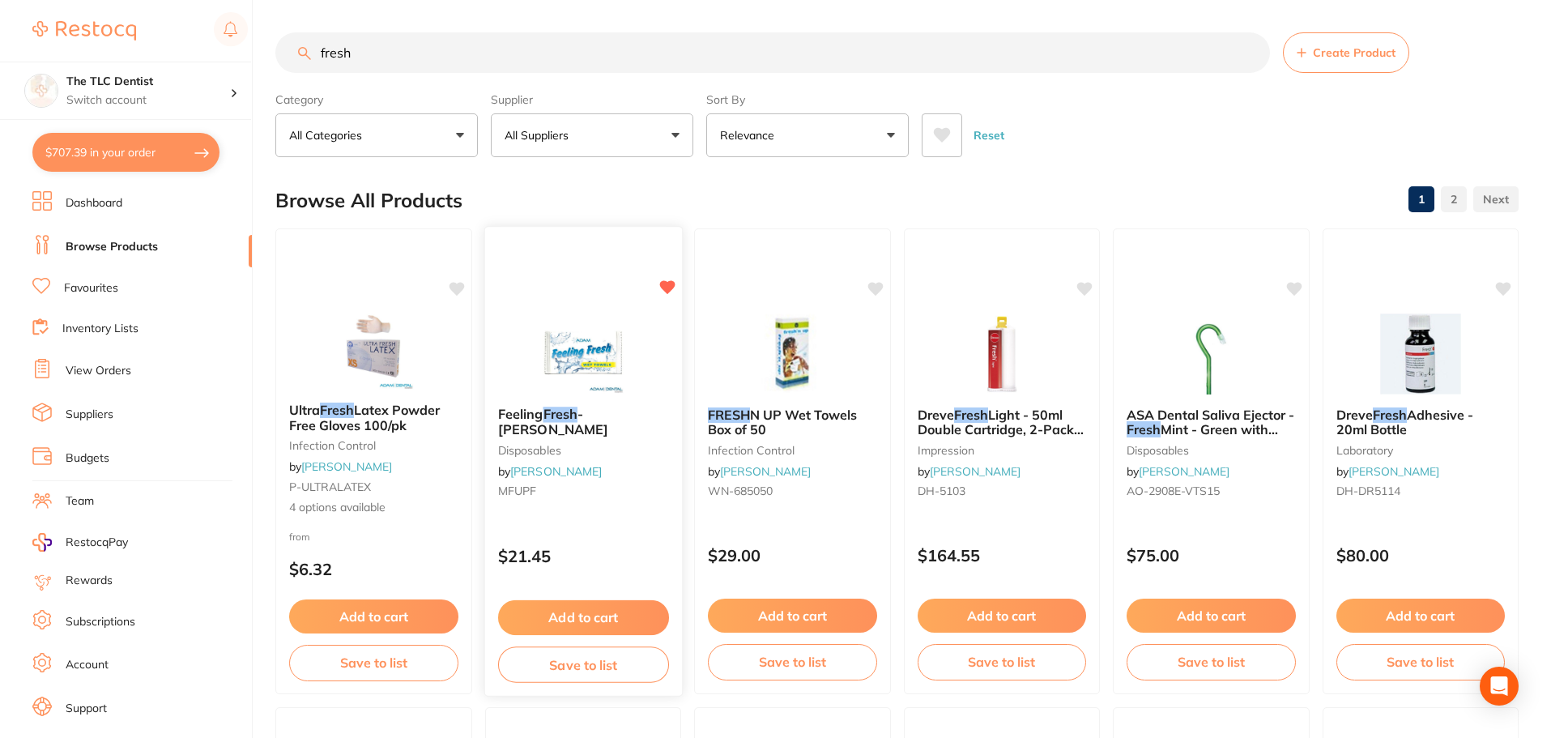
type input "fresh"
click at [570, 605] on button "Add to cart" at bounding box center [582, 617] width 171 height 35
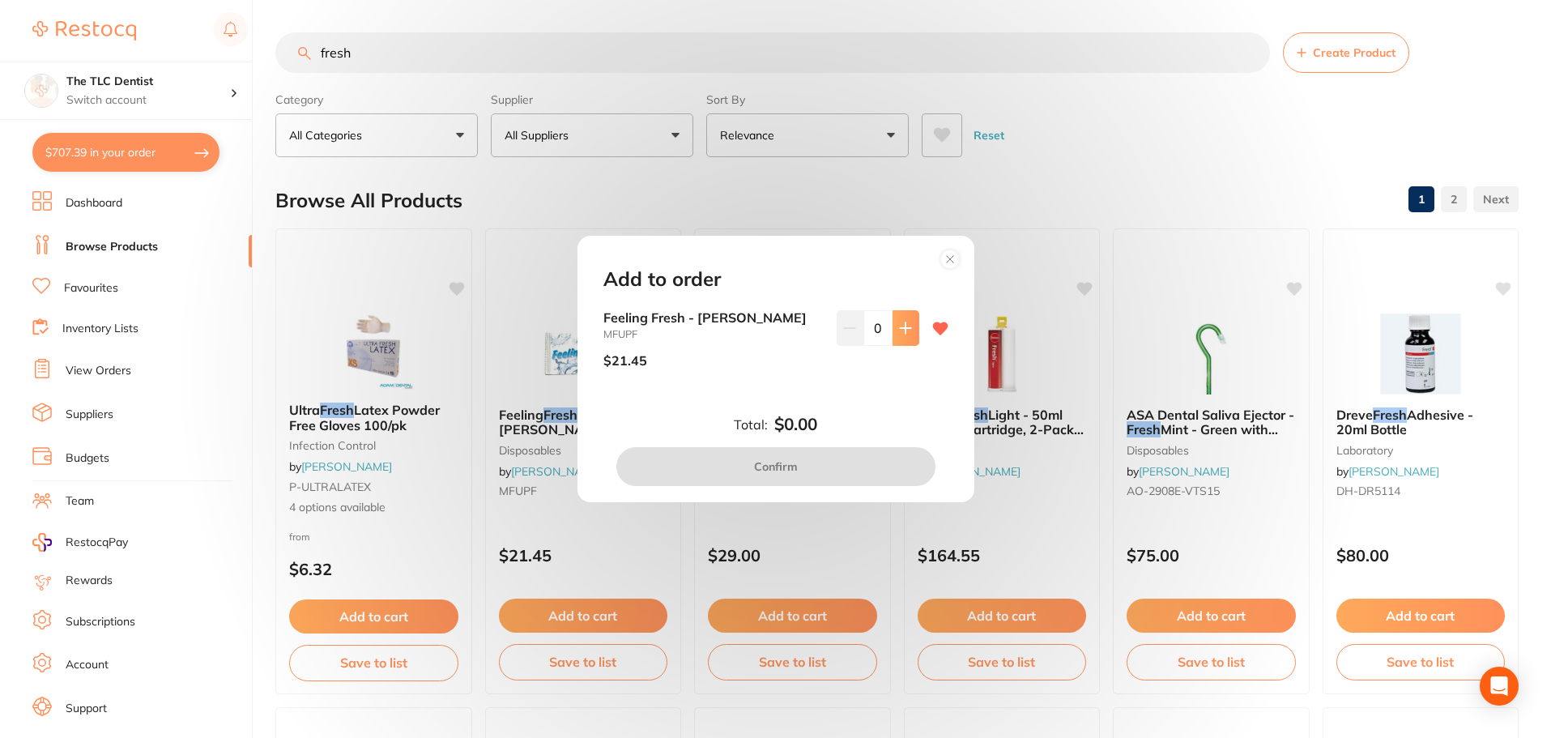
click at [899, 333] on icon at bounding box center [905, 328] width 13 height 13
type input "1"
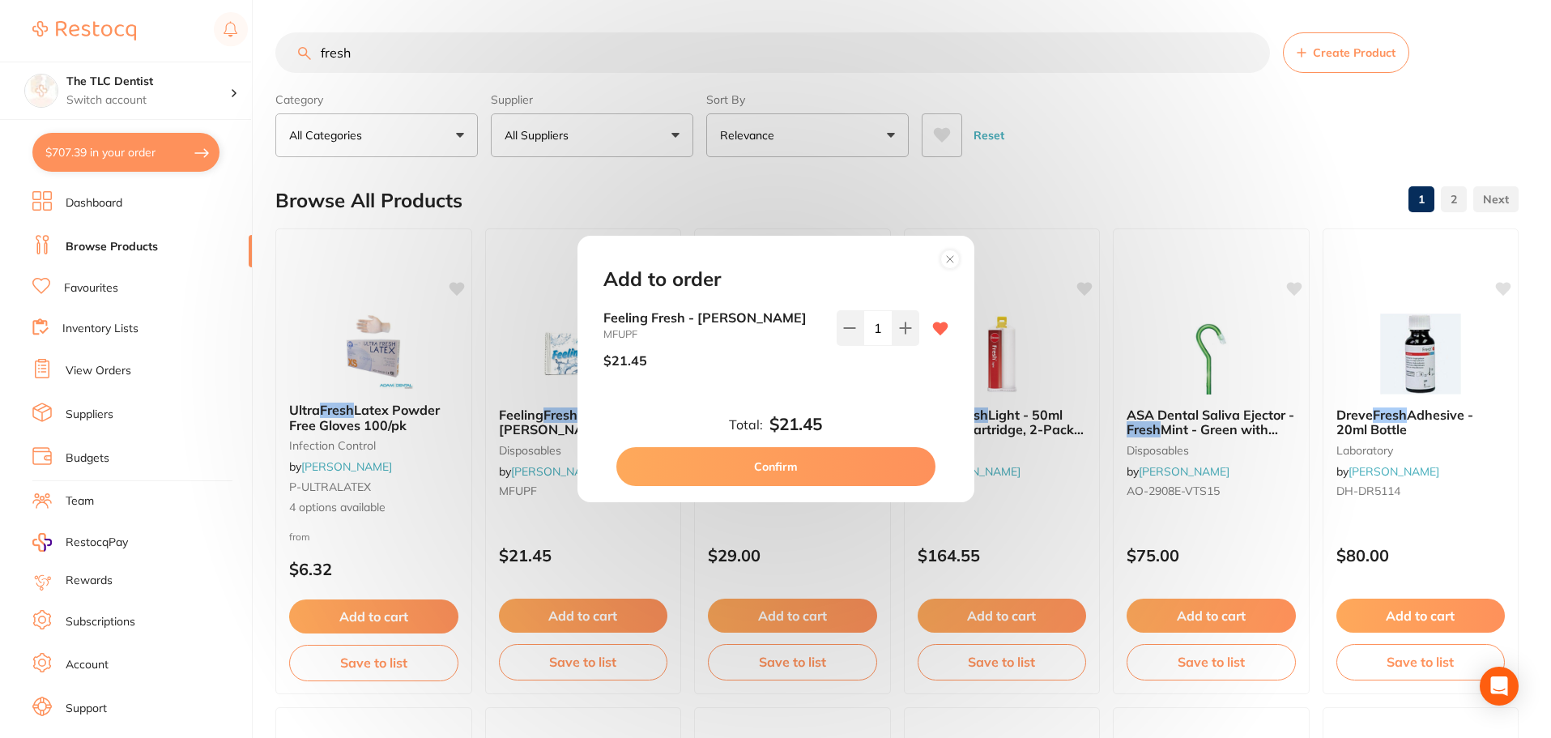
click at [722, 463] on button "Confirm" at bounding box center [775, 466] width 319 height 39
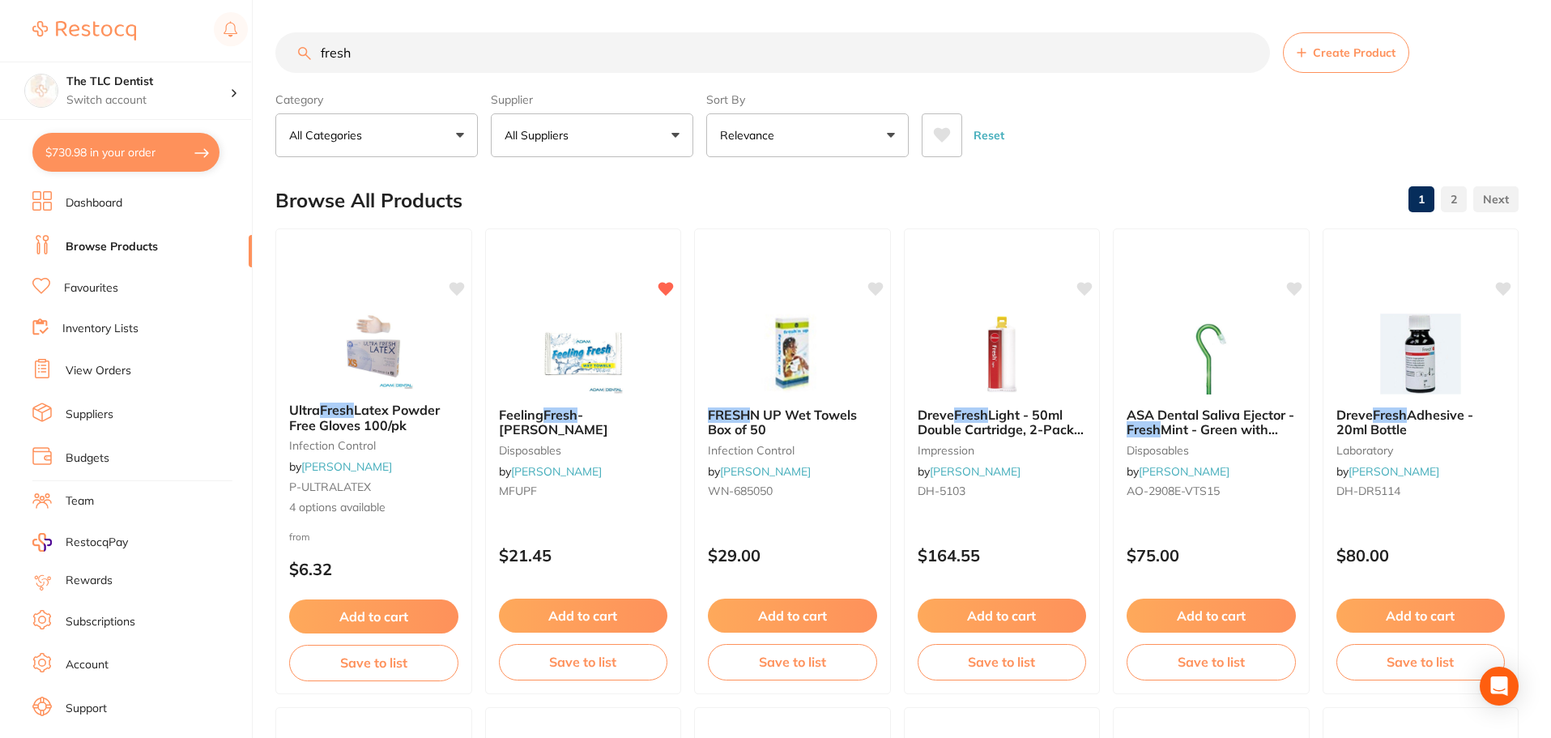
click at [164, 131] on section "The TLC Dentist Switch account The TLC Dentist $730.98 in your order Dashboard …" at bounding box center [126, 369] width 253 height 738
click at [173, 145] on button "$730.98 in your order" at bounding box center [125, 152] width 187 height 39
checkbox input "true"
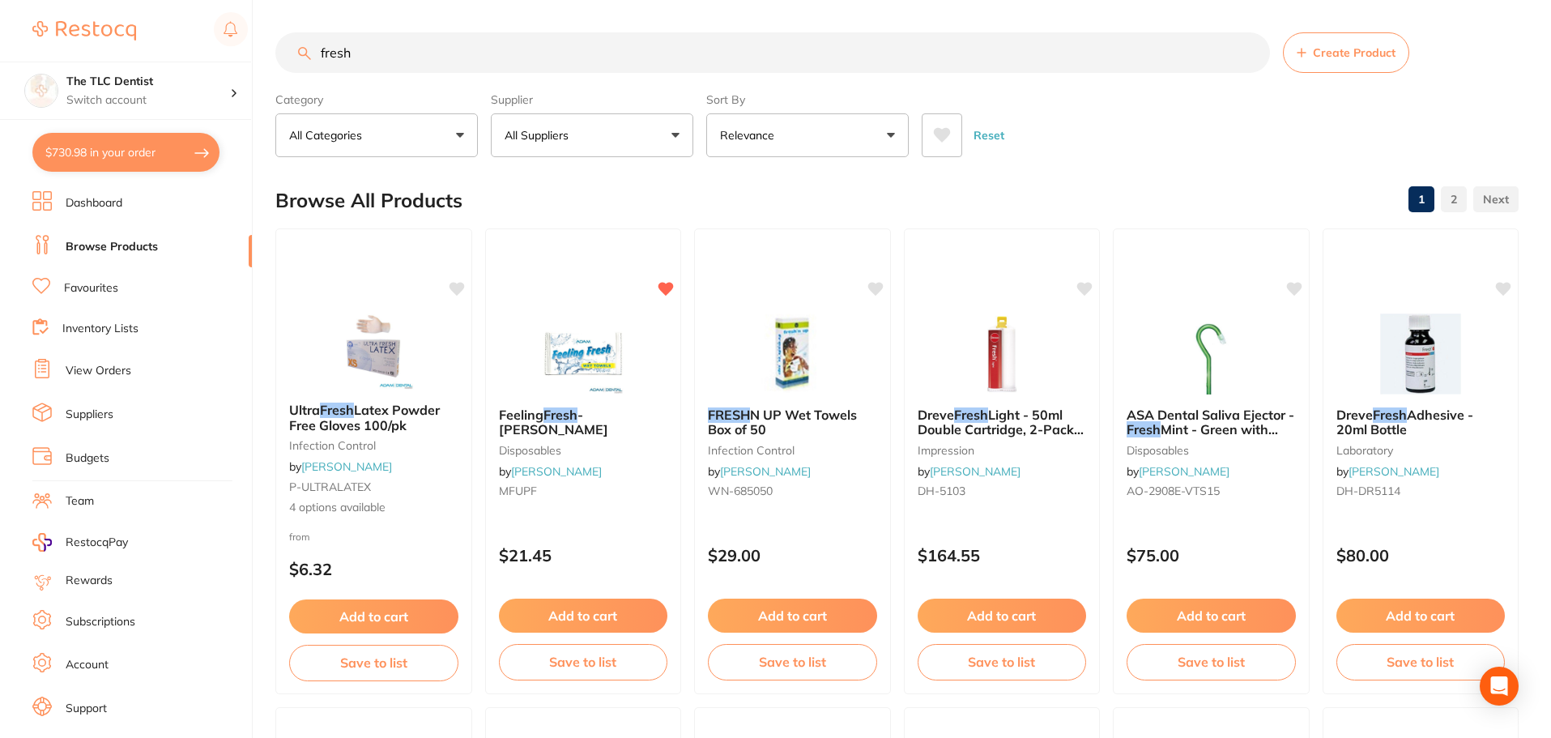
checkbox input "true"
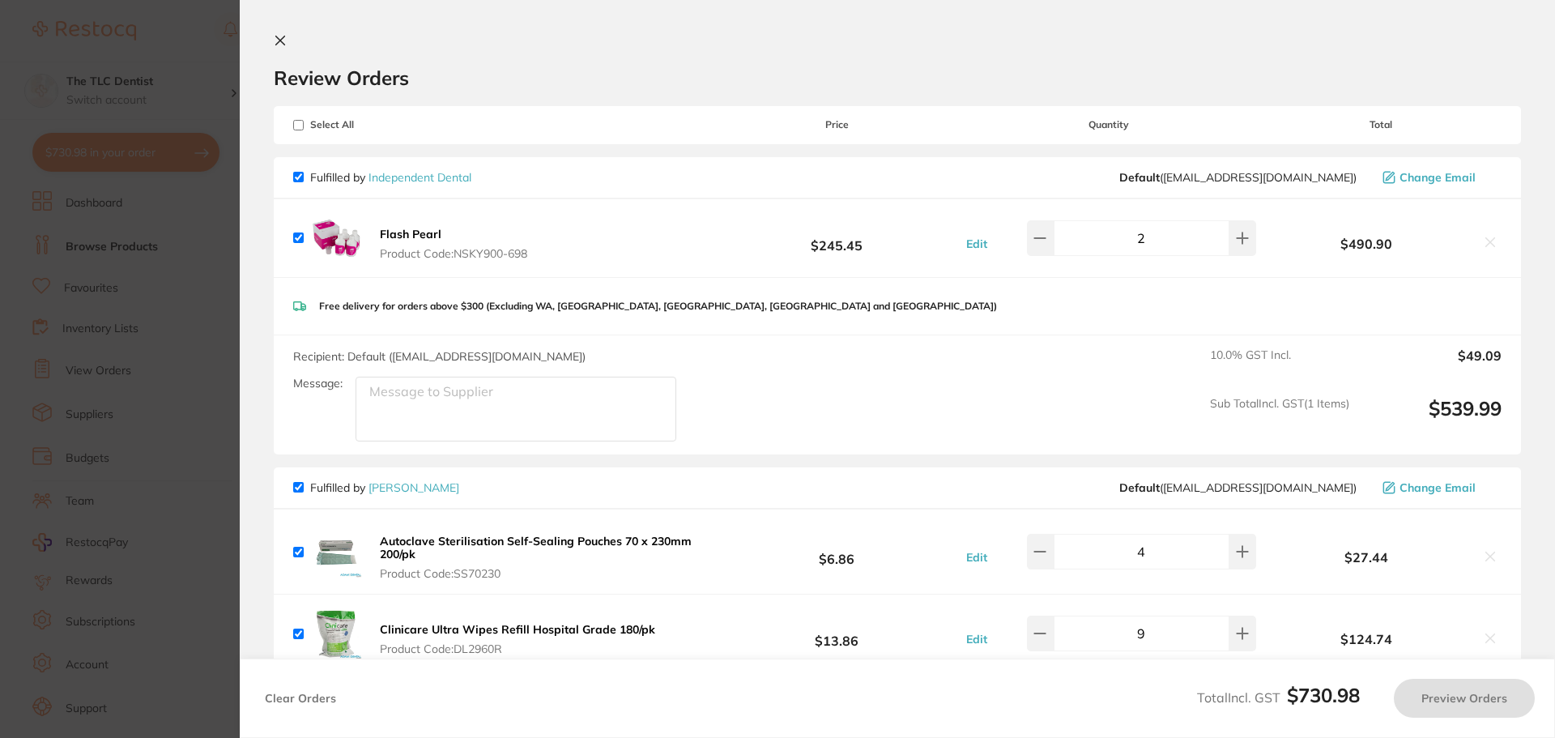
checkbox input "true"
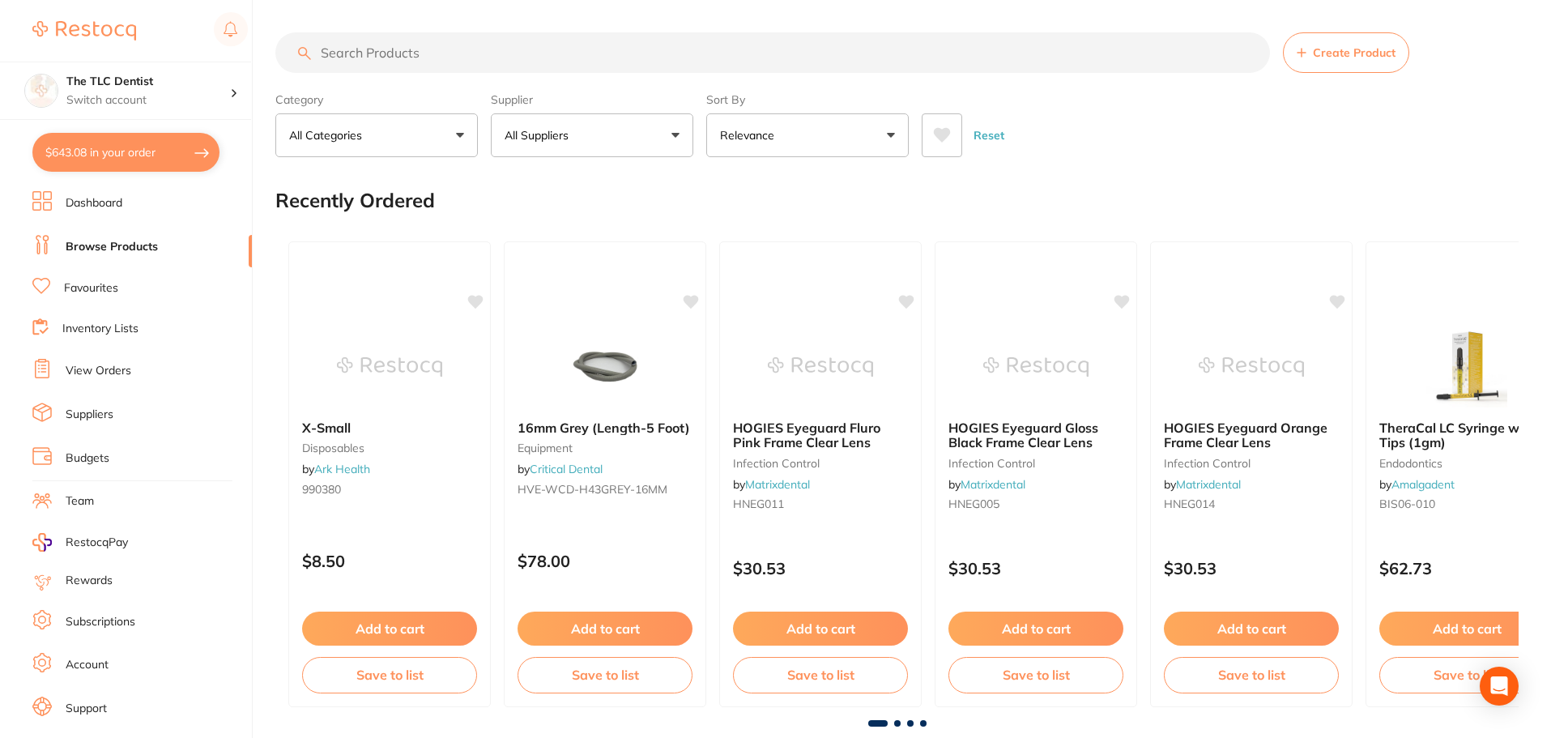
click at [160, 140] on button "$643.08 in your order" at bounding box center [125, 152] width 187 height 39
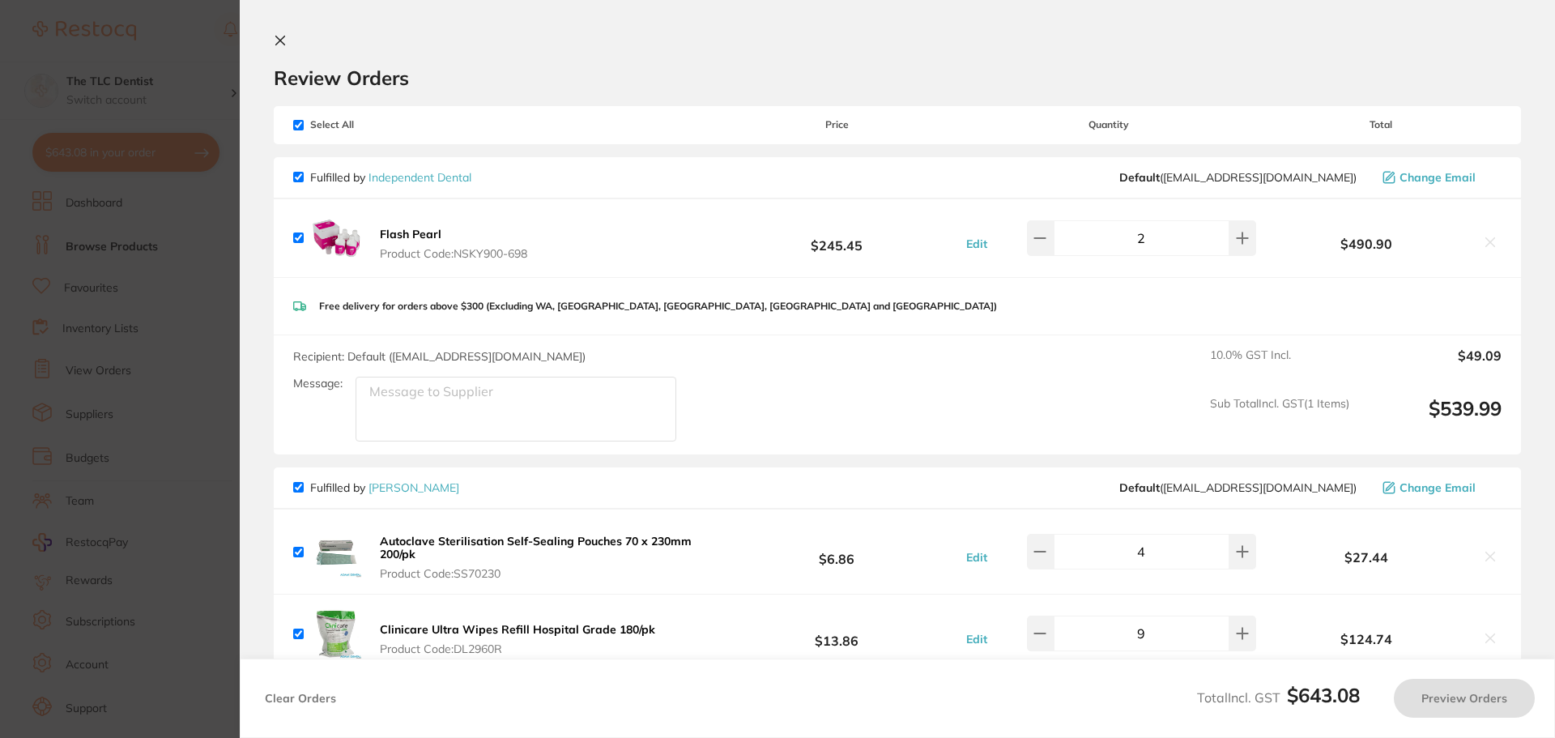
checkbox input "true"
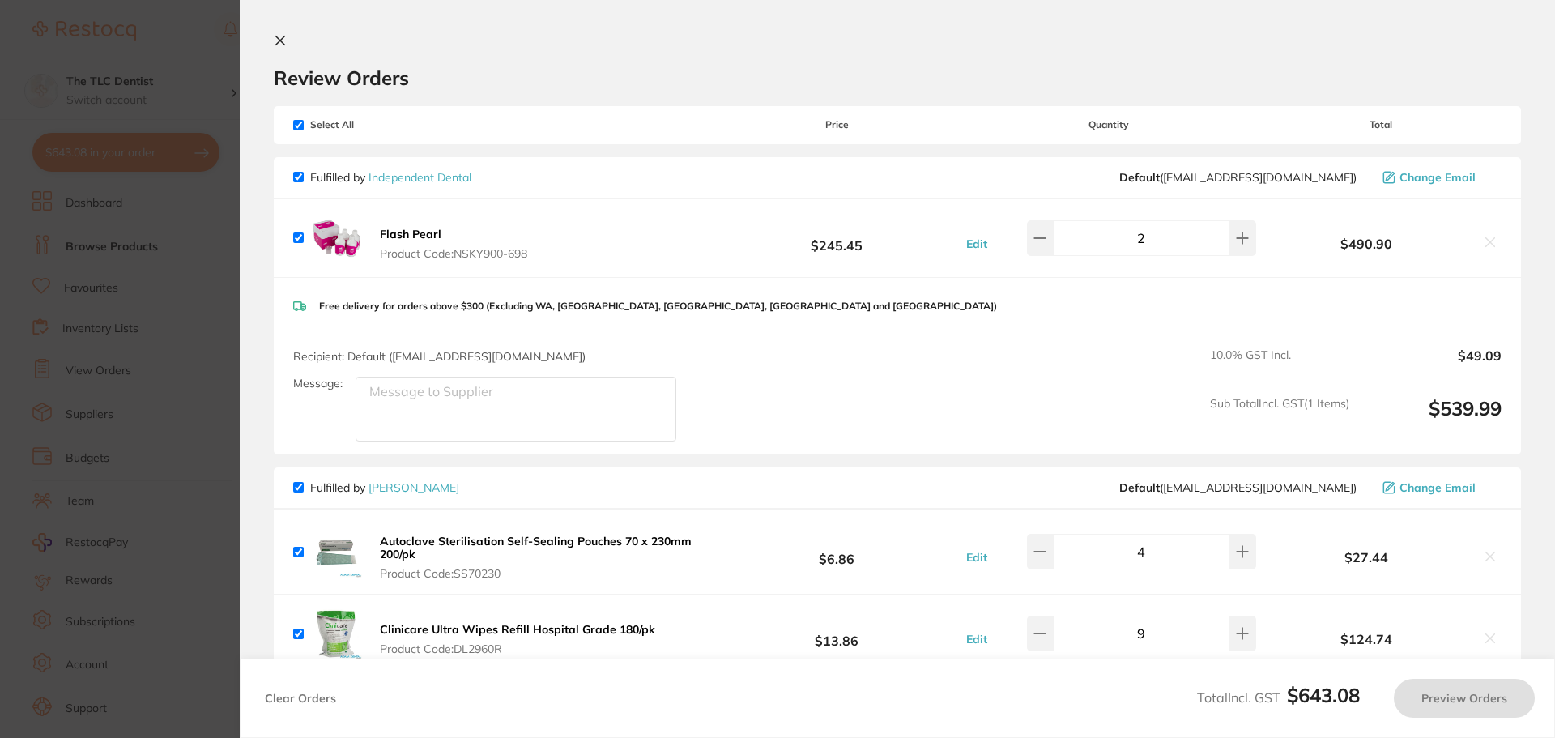
checkbox input "true"
drag, startPoint x: 160, startPoint y: 437, endPoint x: 262, endPoint y: 335, distance: 144.3
click at [160, 436] on section "Update RRP Set your pre negotiated price for this item. Item Agreed RRP (excl. …" at bounding box center [777, 369] width 1555 height 738
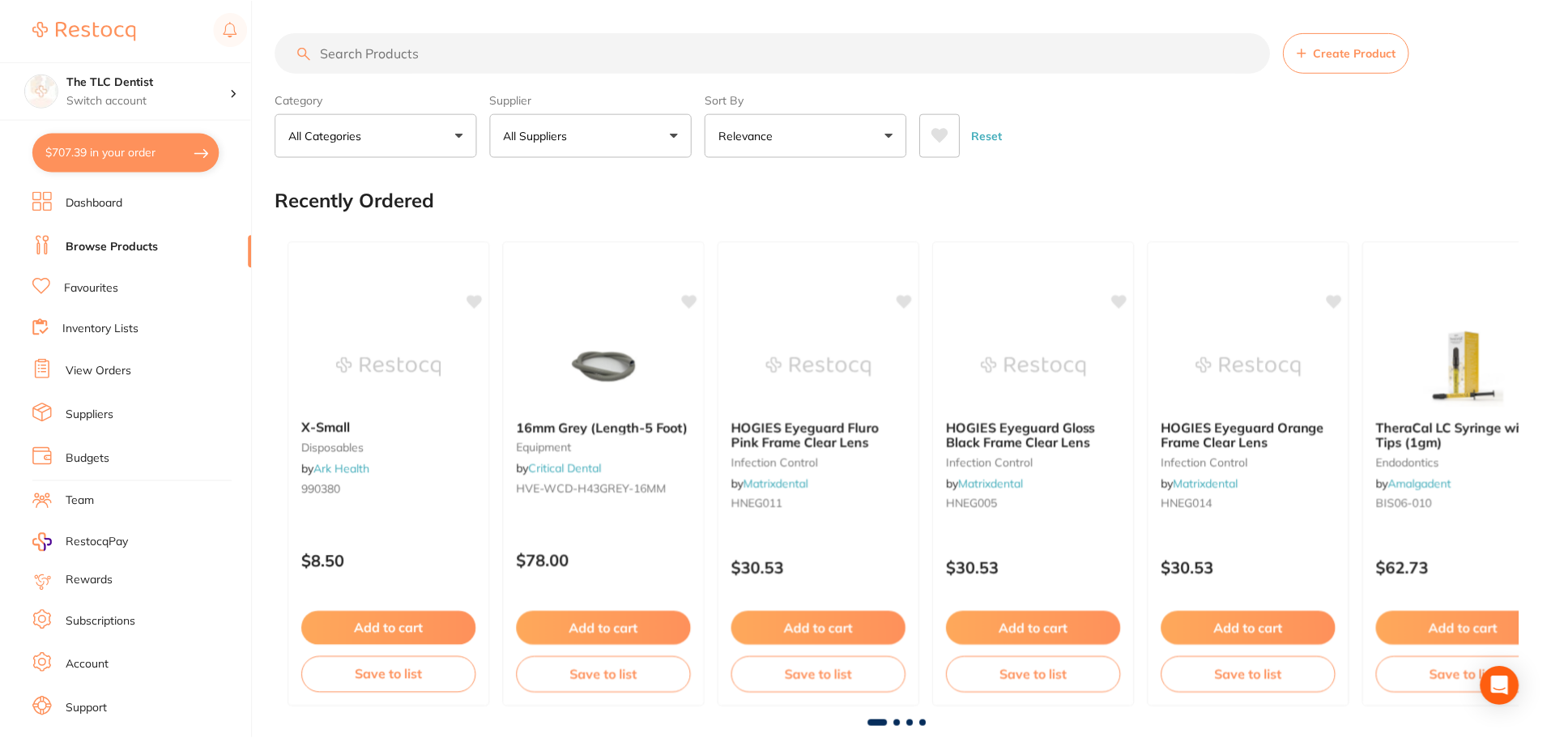
scroll to position [2, 0]
click at [540, 50] on input "search" at bounding box center [772, 51] width 995 height 41
type input "fresh"
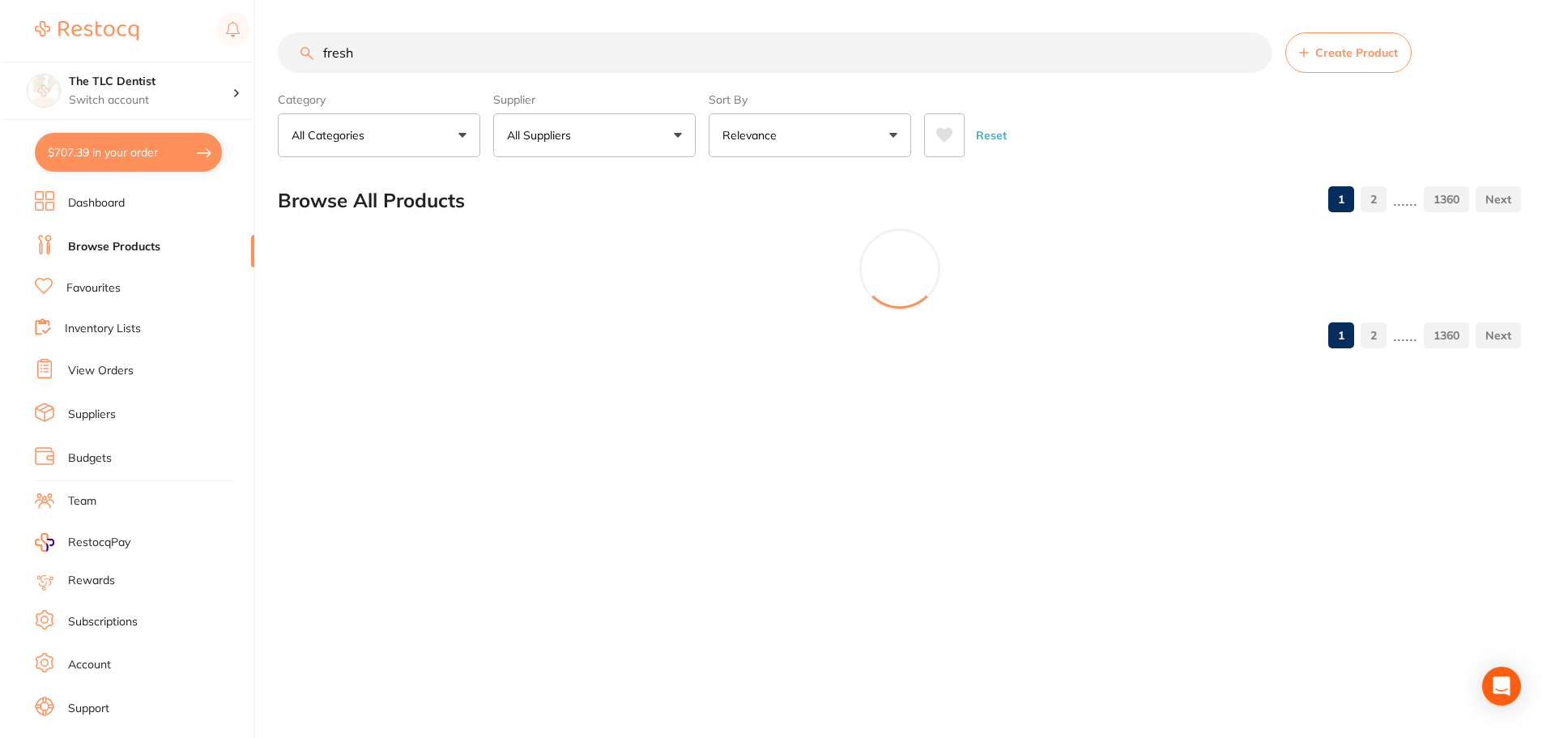
scroll to position [0, 0]
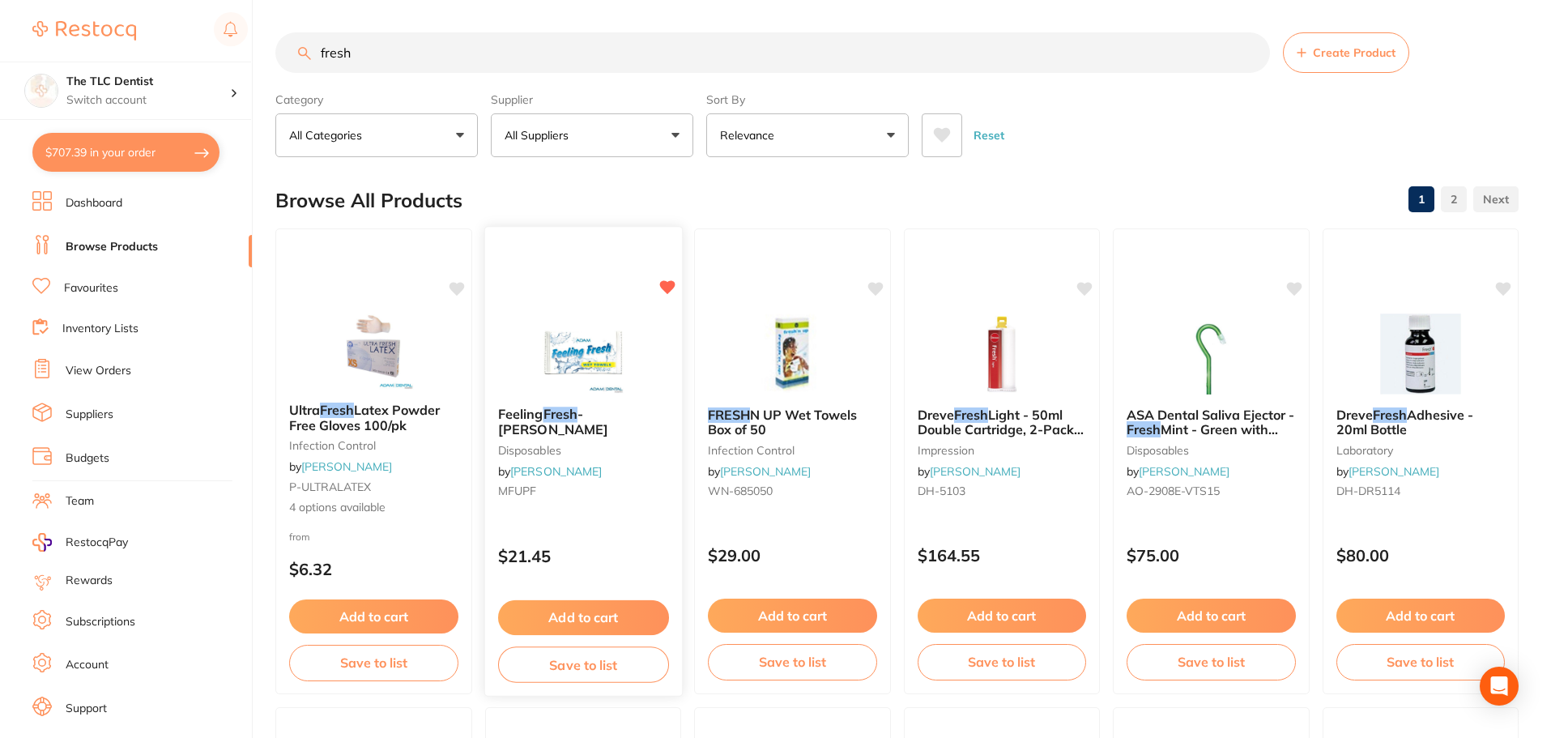
click at [559, 617] on button "Add to cart" at bounding box center [582, 617] width 171 height 35
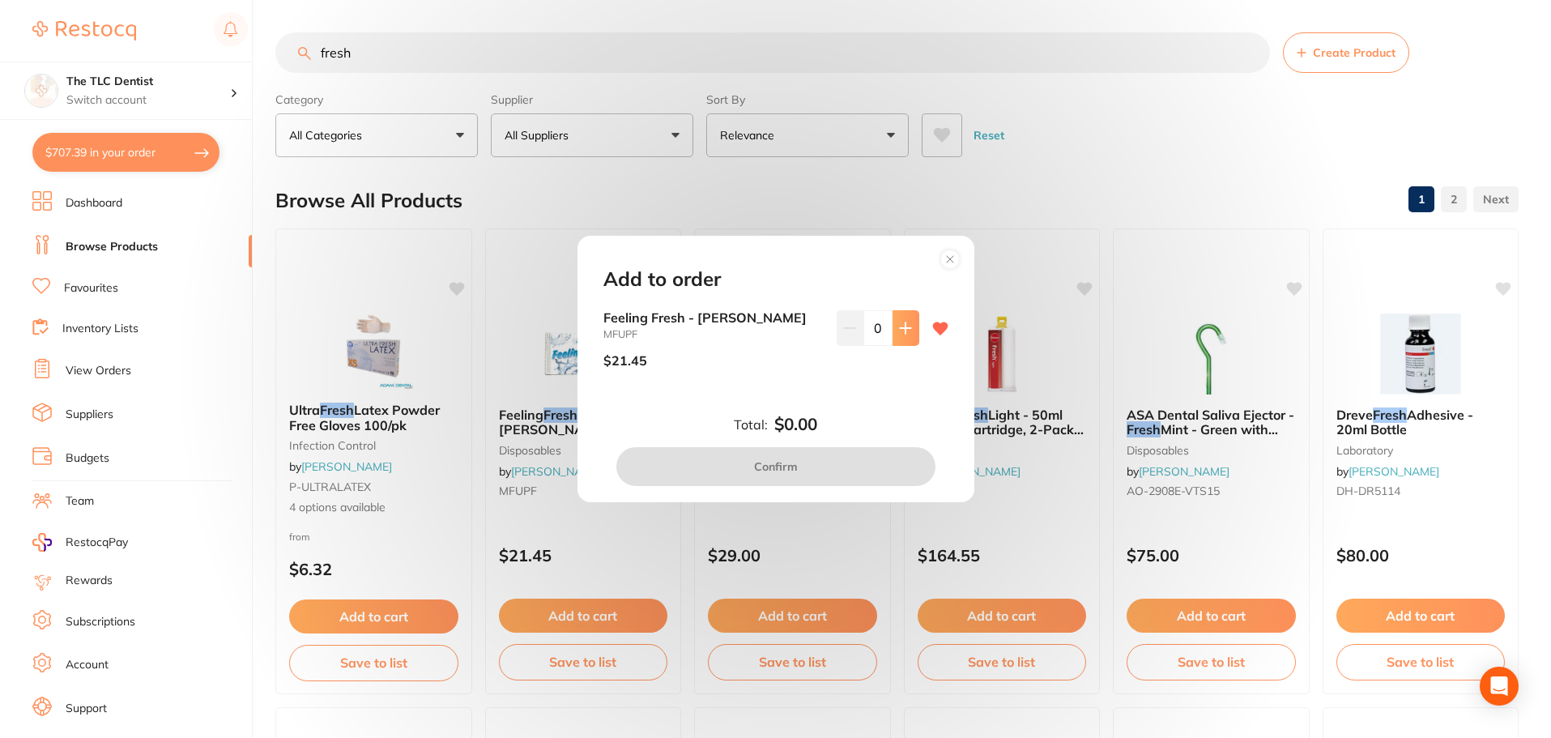
click at [904, 330] on icon at bounding box center [905, 328] width 13 height 13
type input "1"
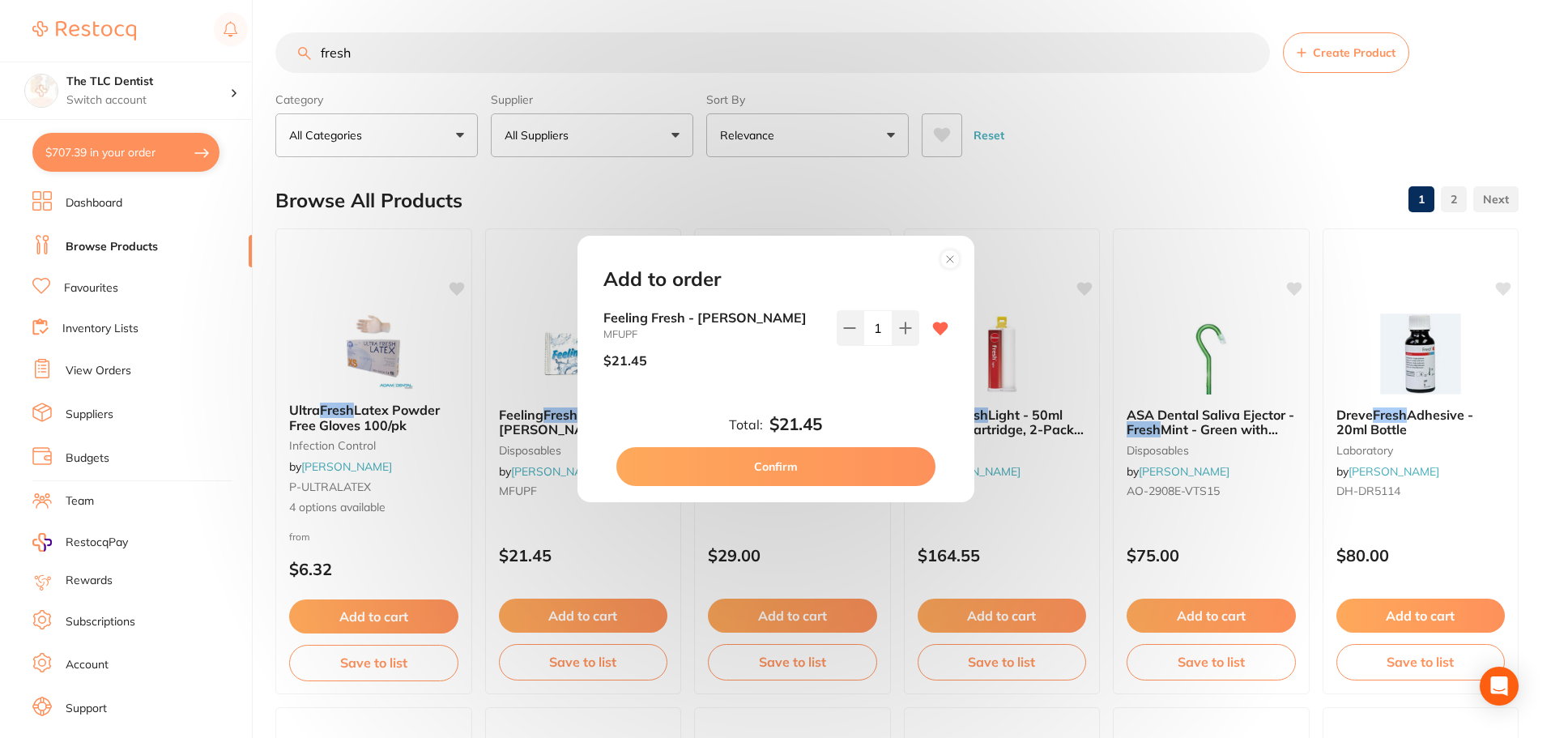
click at [813, 462] on button "Confirm" at bounding box center [775, 466] width 319 height 39
checkbox input "false"
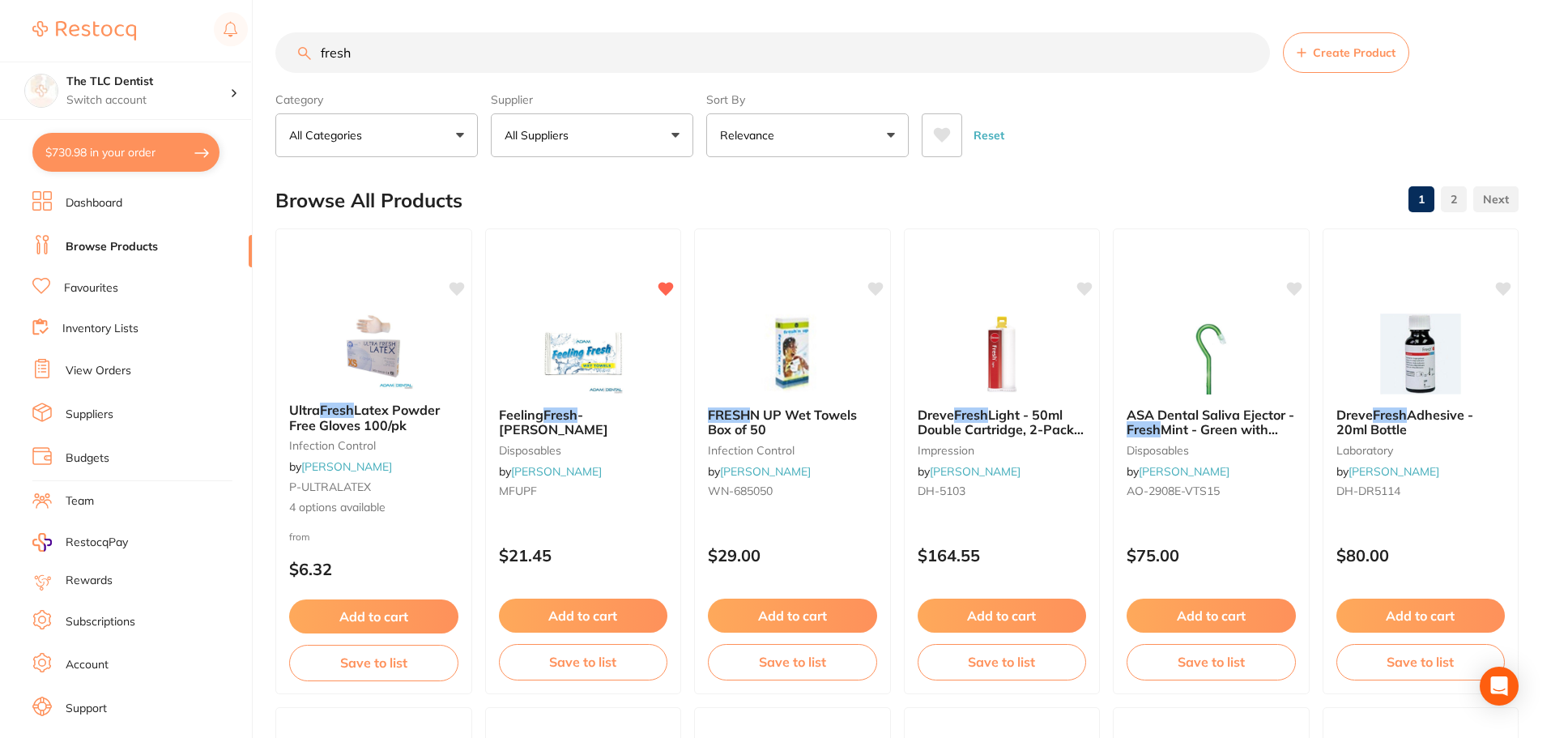
click at [155, 152] on button "$730.98 in your order" at bounding box center [125, 152] width 187 height 39
checkbox input "true"
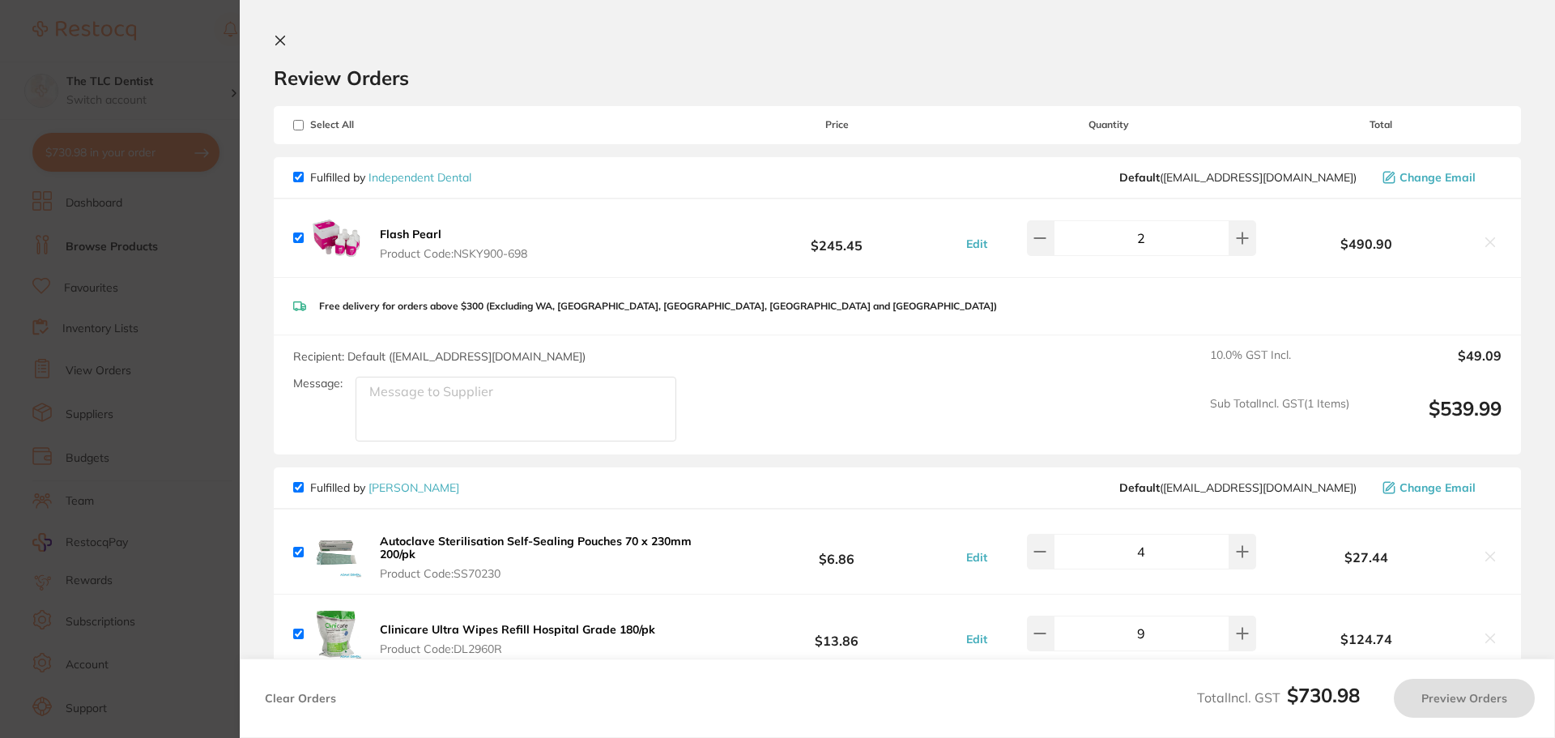
checkbox input "true"
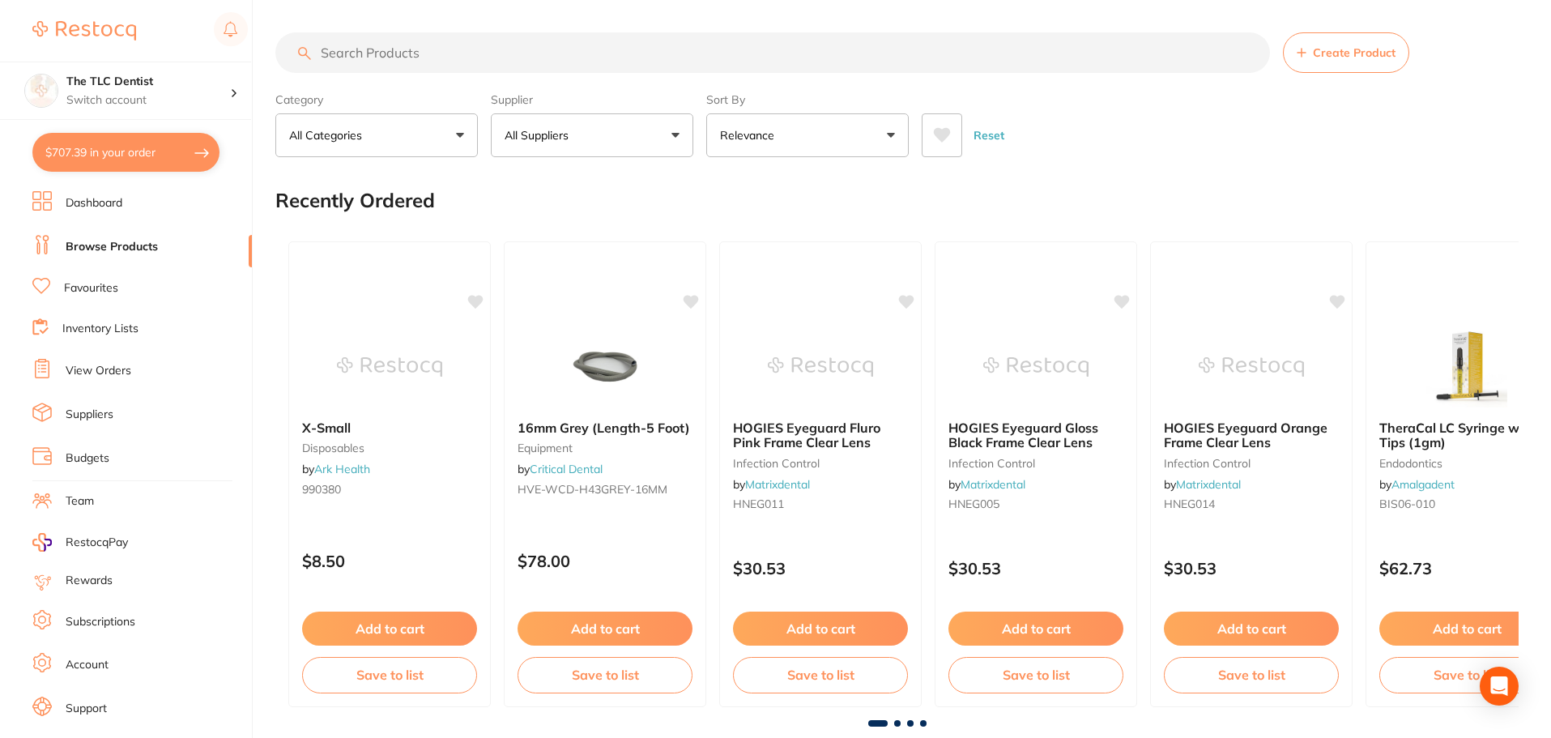
click at [105, 139] on button "$707.39 in your order" at bounding box center [125, 152] width 187 height 39
checkbox input "true"
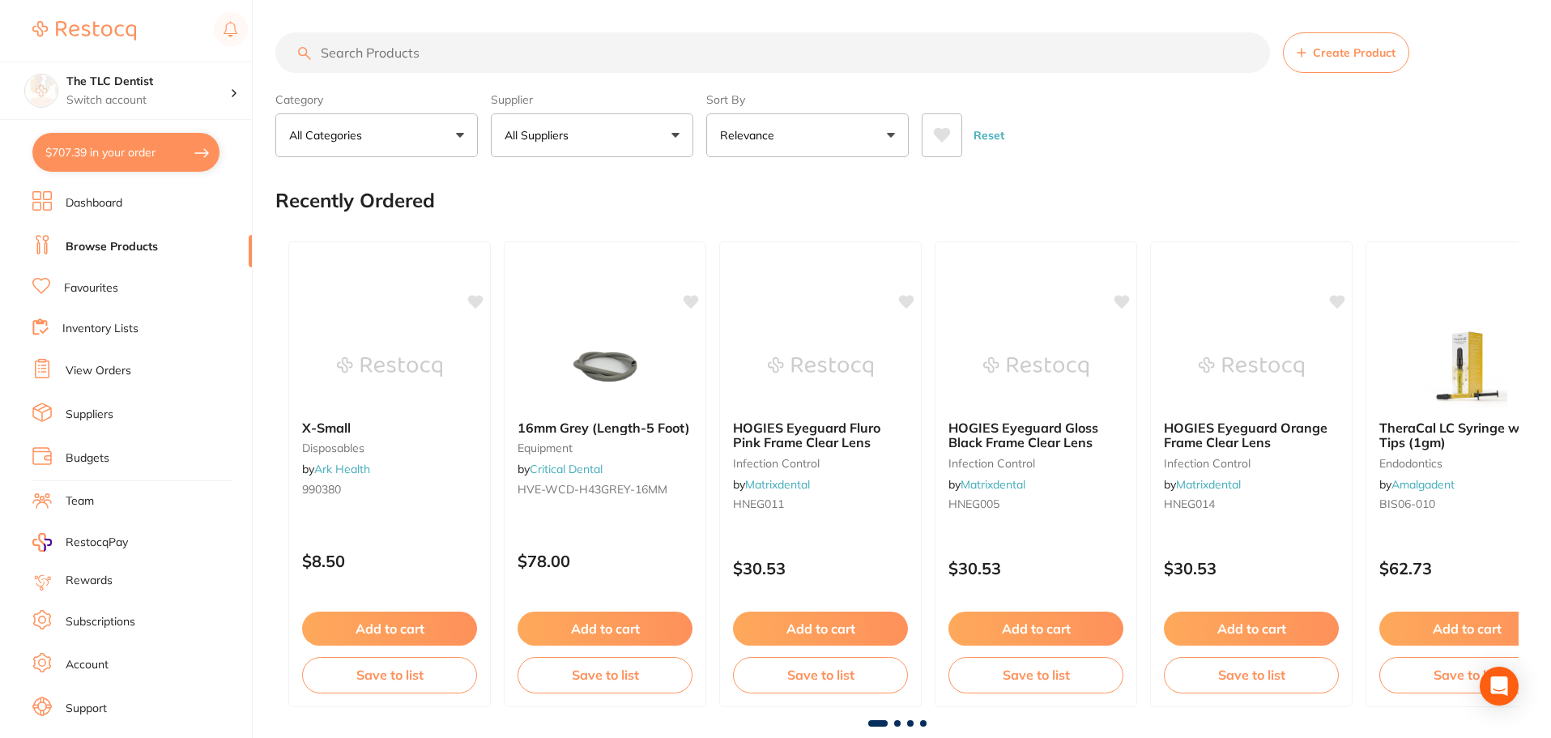
checkbox input "true"
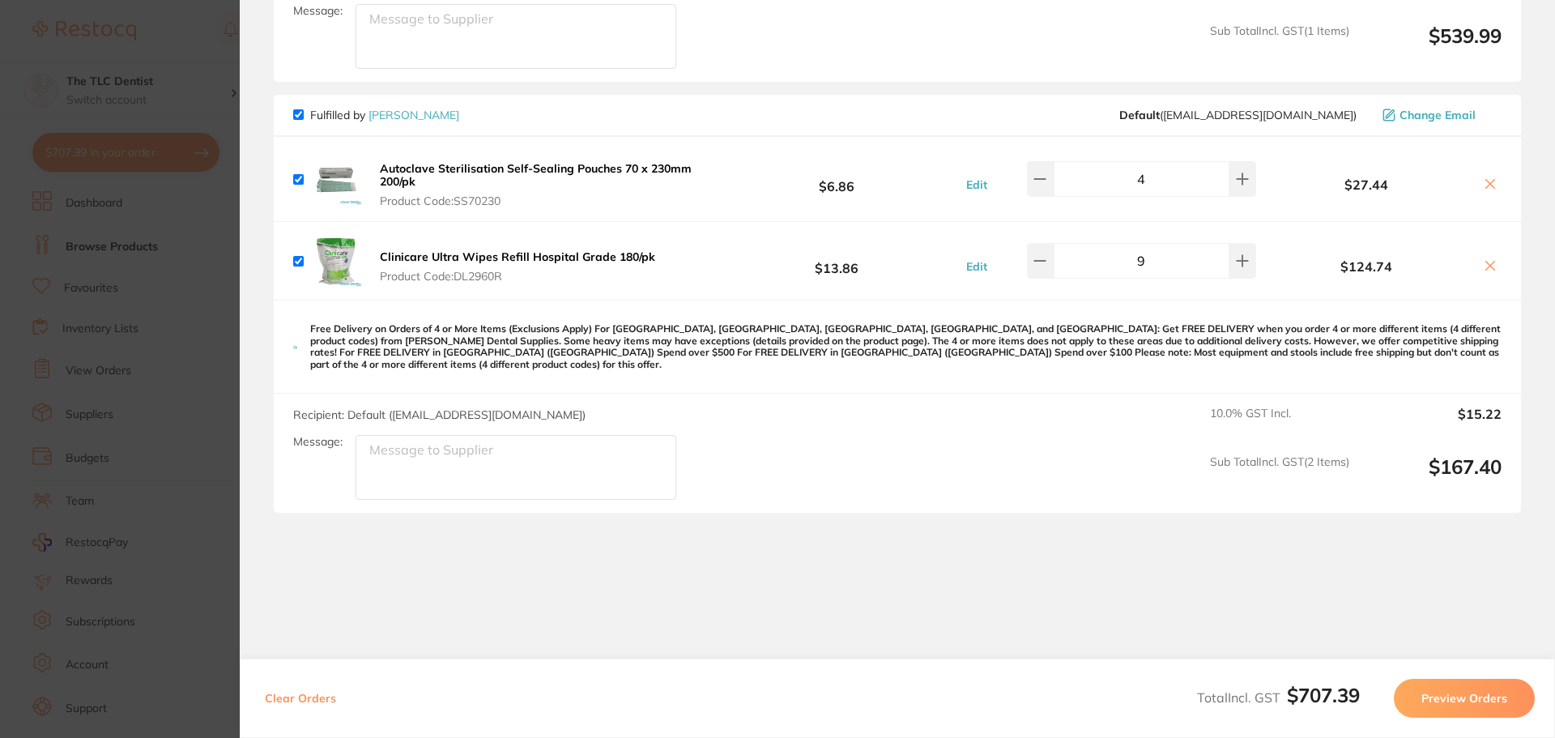
scroll to position [391, 0]
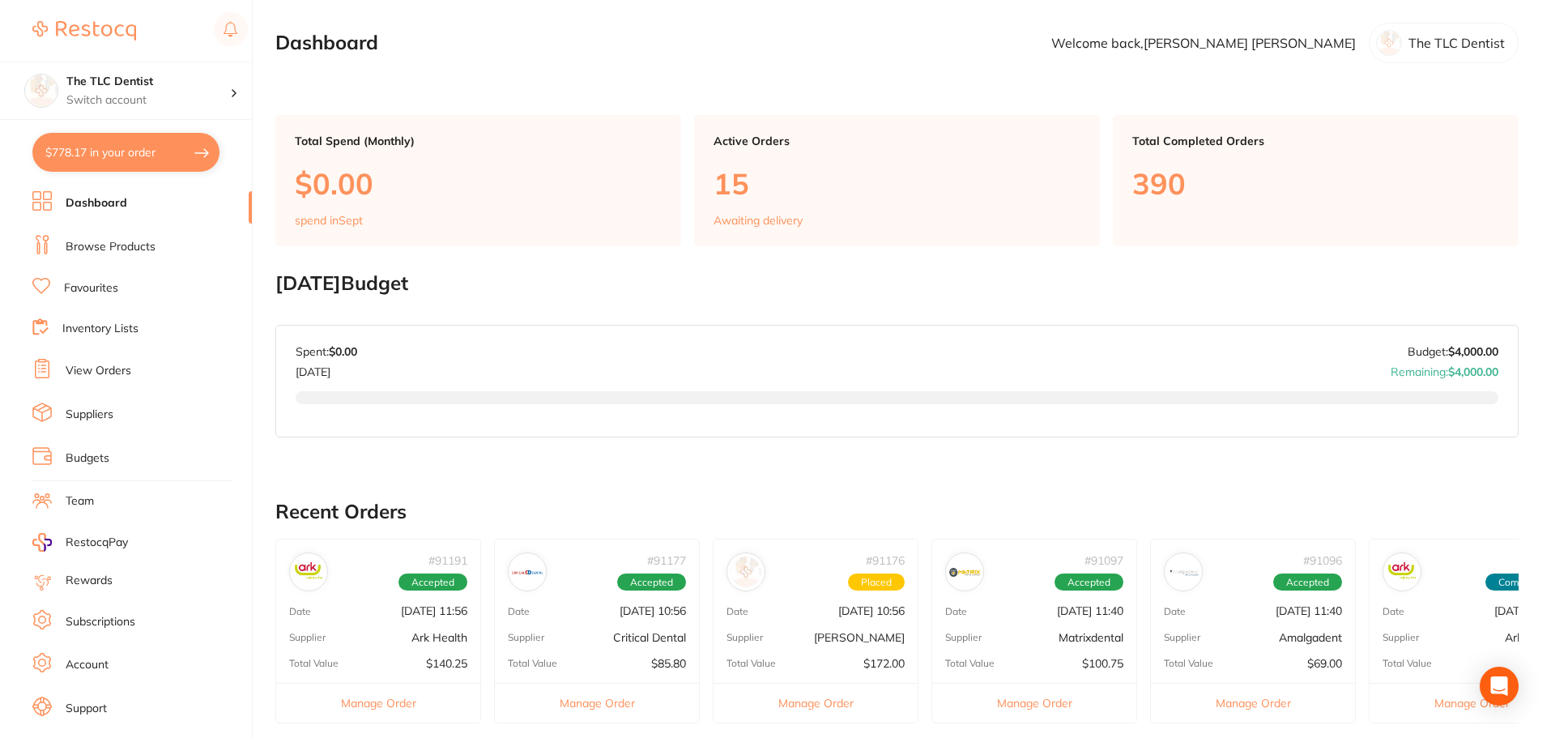
click at [135, 164] on button "$778.17 in your order" at bounding box center [125, 152] width 187 height 39
checkbox input "true"
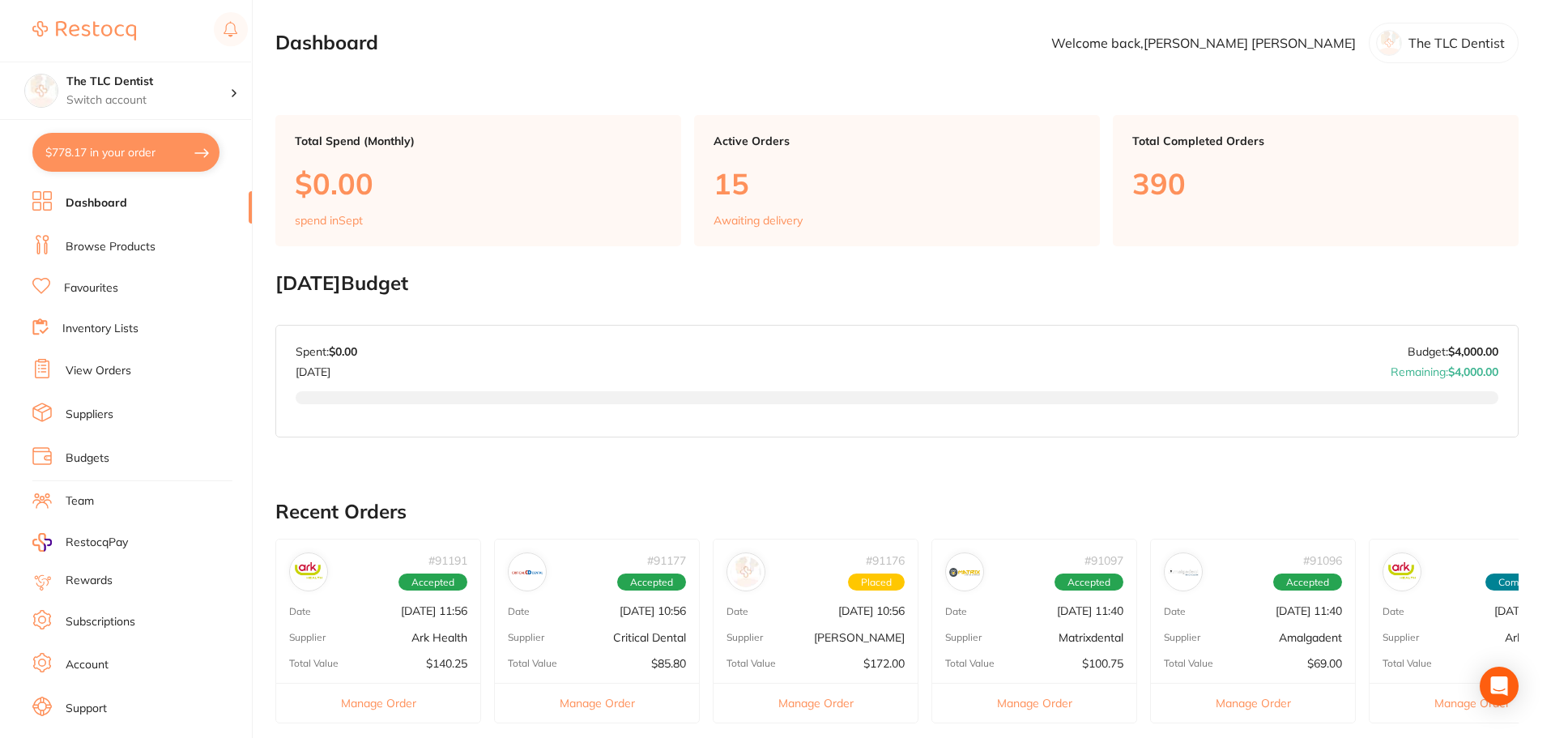
checkbox input "true"
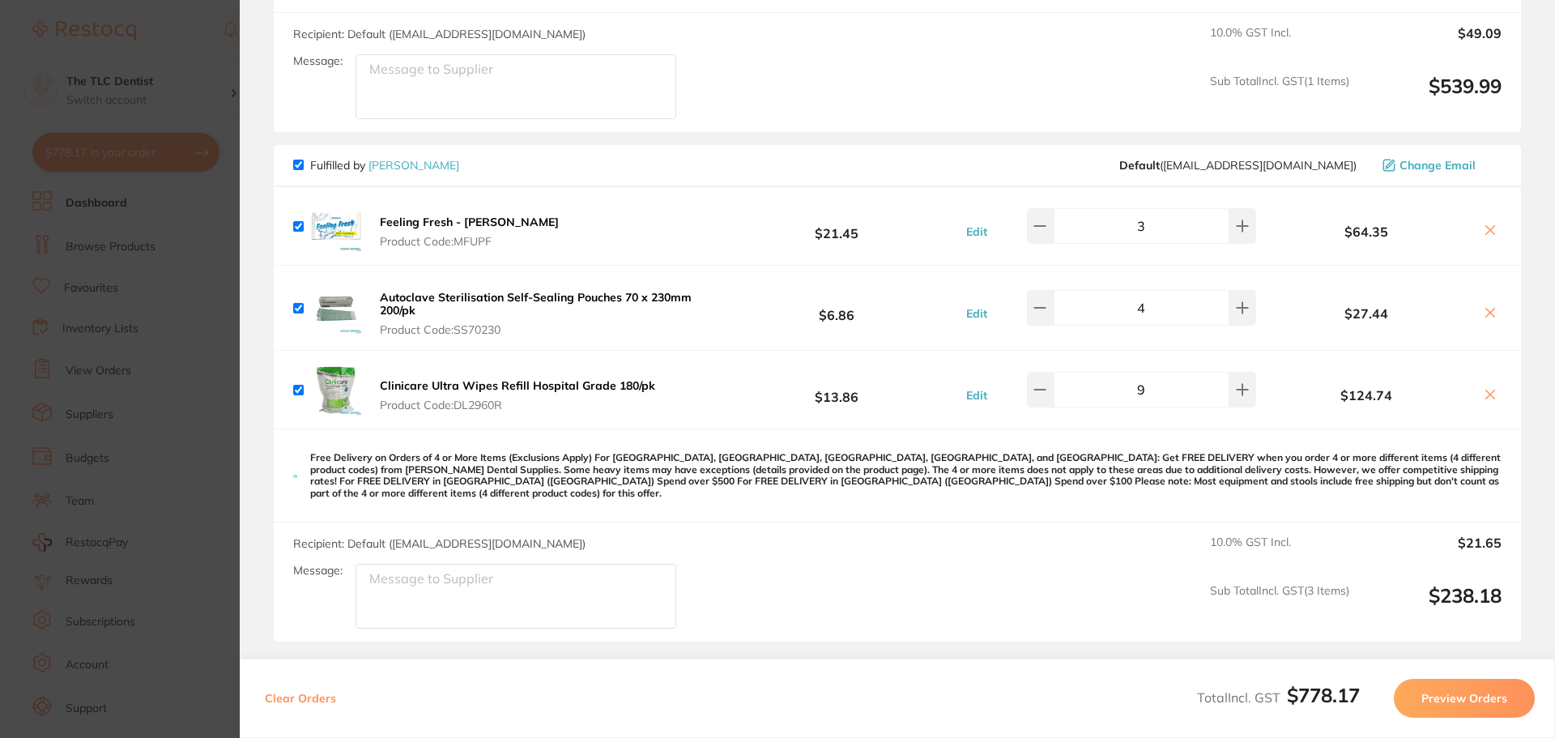
scroll to position [324, 0]
click at [1039, 227] on button at bounding box center [1040, 225] width 27 height 36
click at [1046, 226] on icon at bounding box center [1040, 224] width 13 height 13
type input "1"
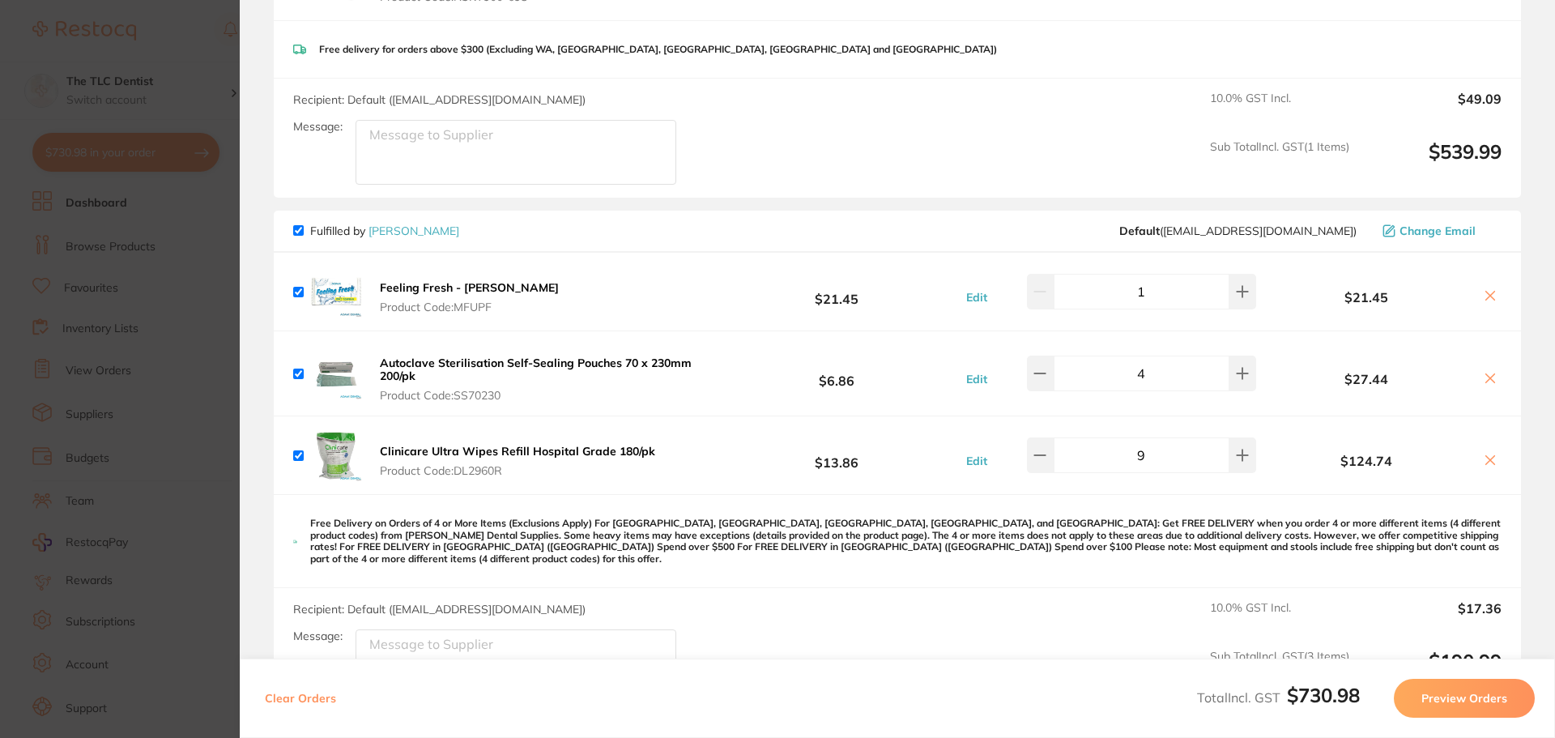
scroll to position [470, 0]
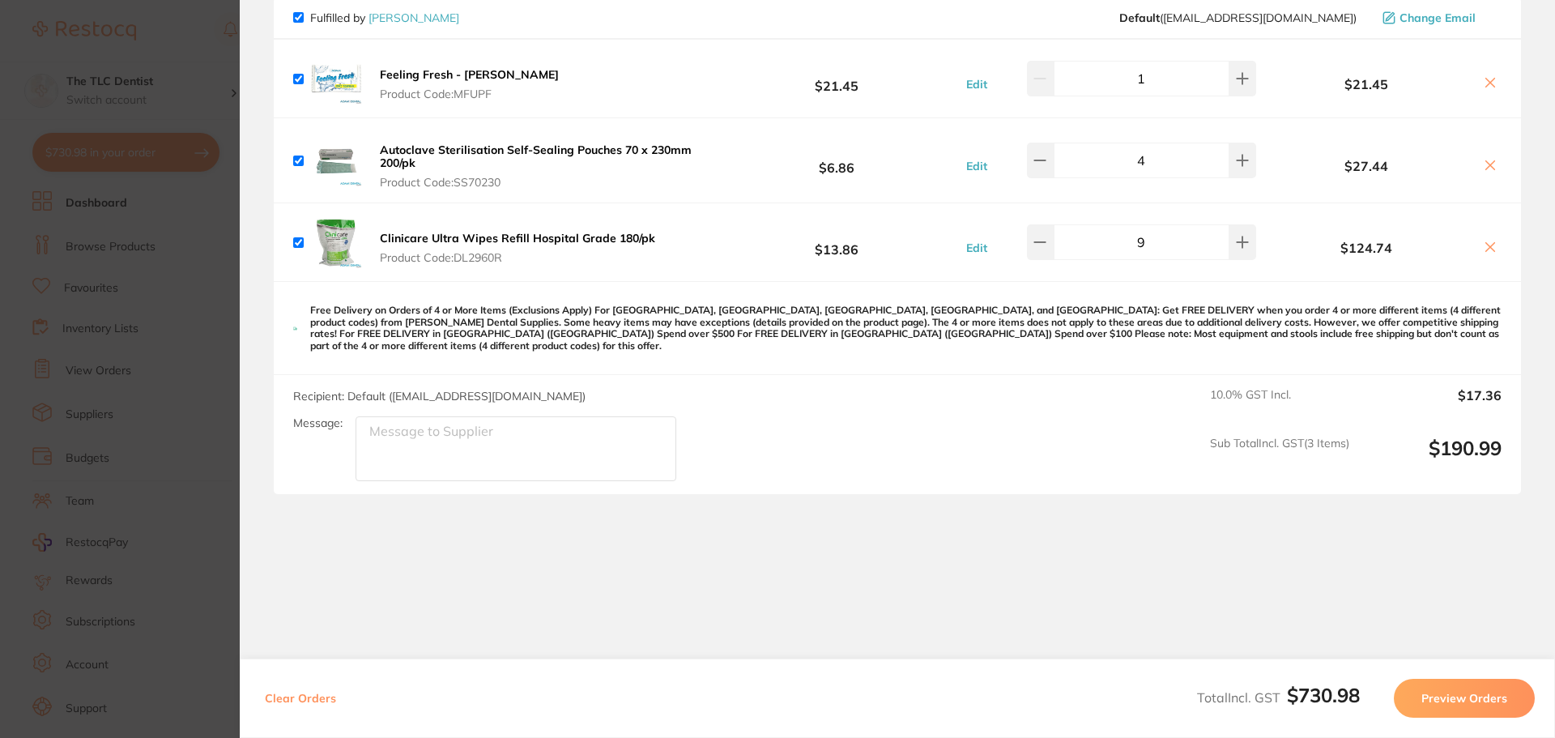
click at [1494, 698] on button "Preview Orders" at bounding box center [1464, 698] width 141 height 39
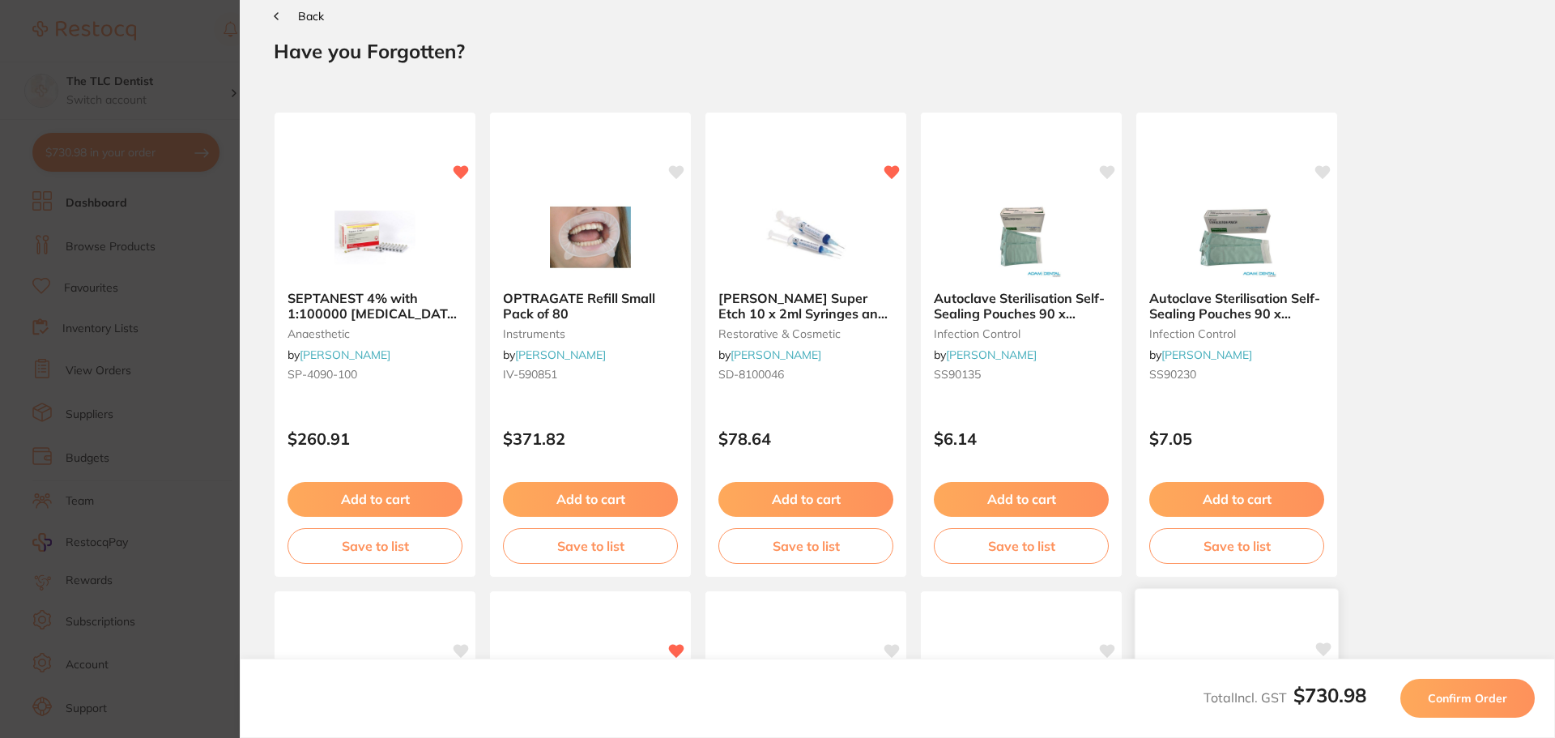
scroll to position [0, 0]
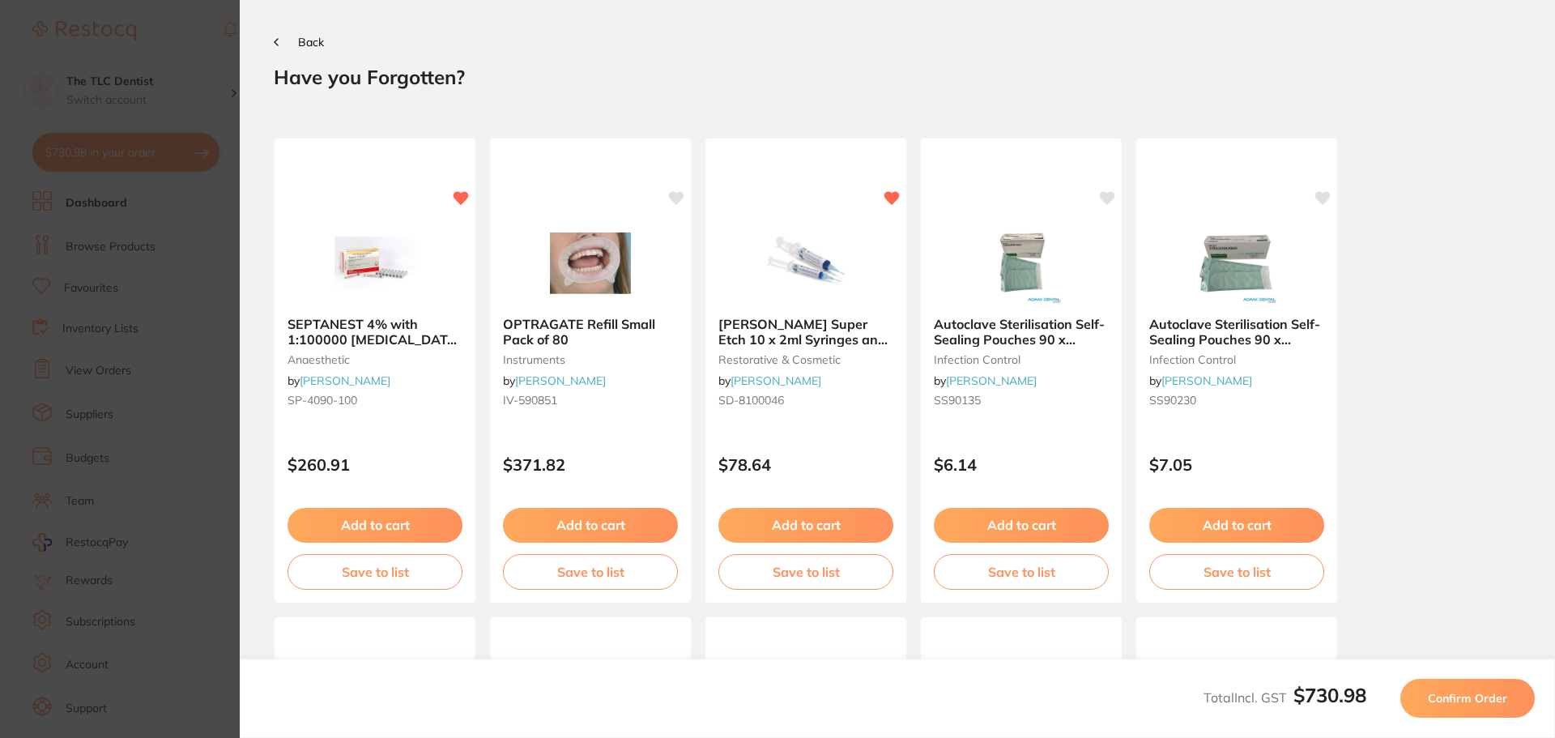
click at [1469, 701] on span "Confirm Order" at bounding box center [1467, 698] width 79 height 15
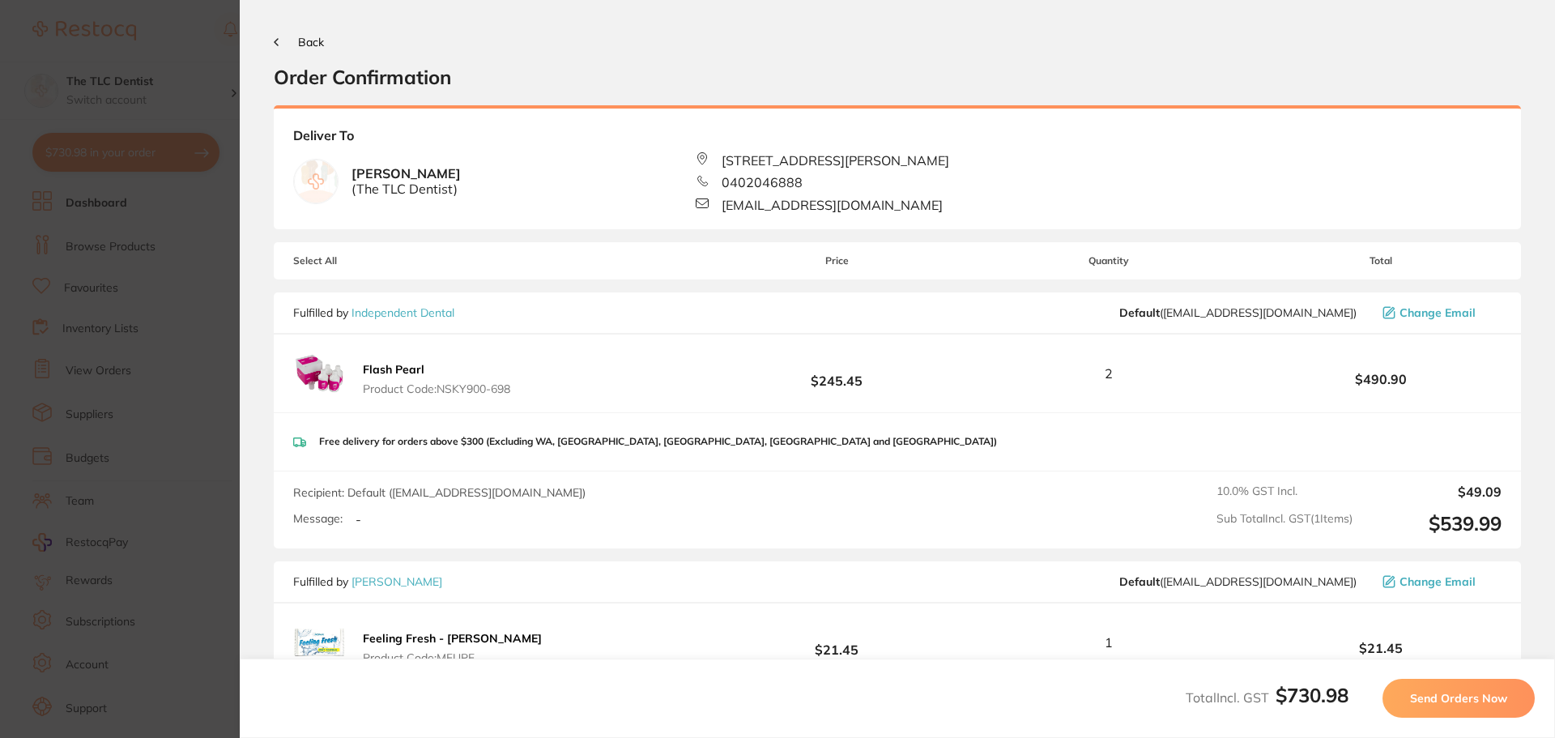
click at [1450, 696] on span "Send Orders Now" at bounding box center [1458, 698] width 97 height 15
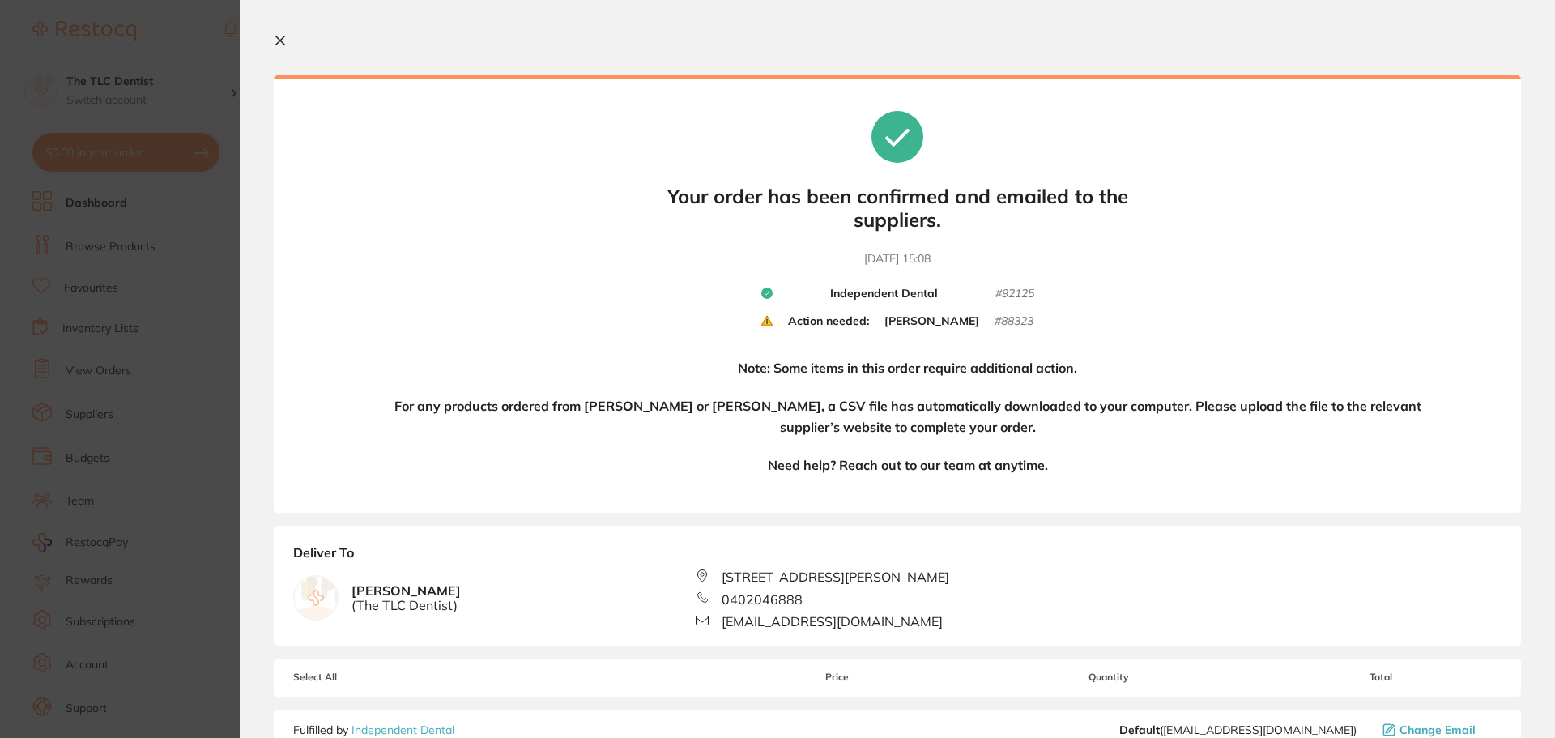
click at [282, 39] on icon at bounding box center [280, 40] width 9 height 9
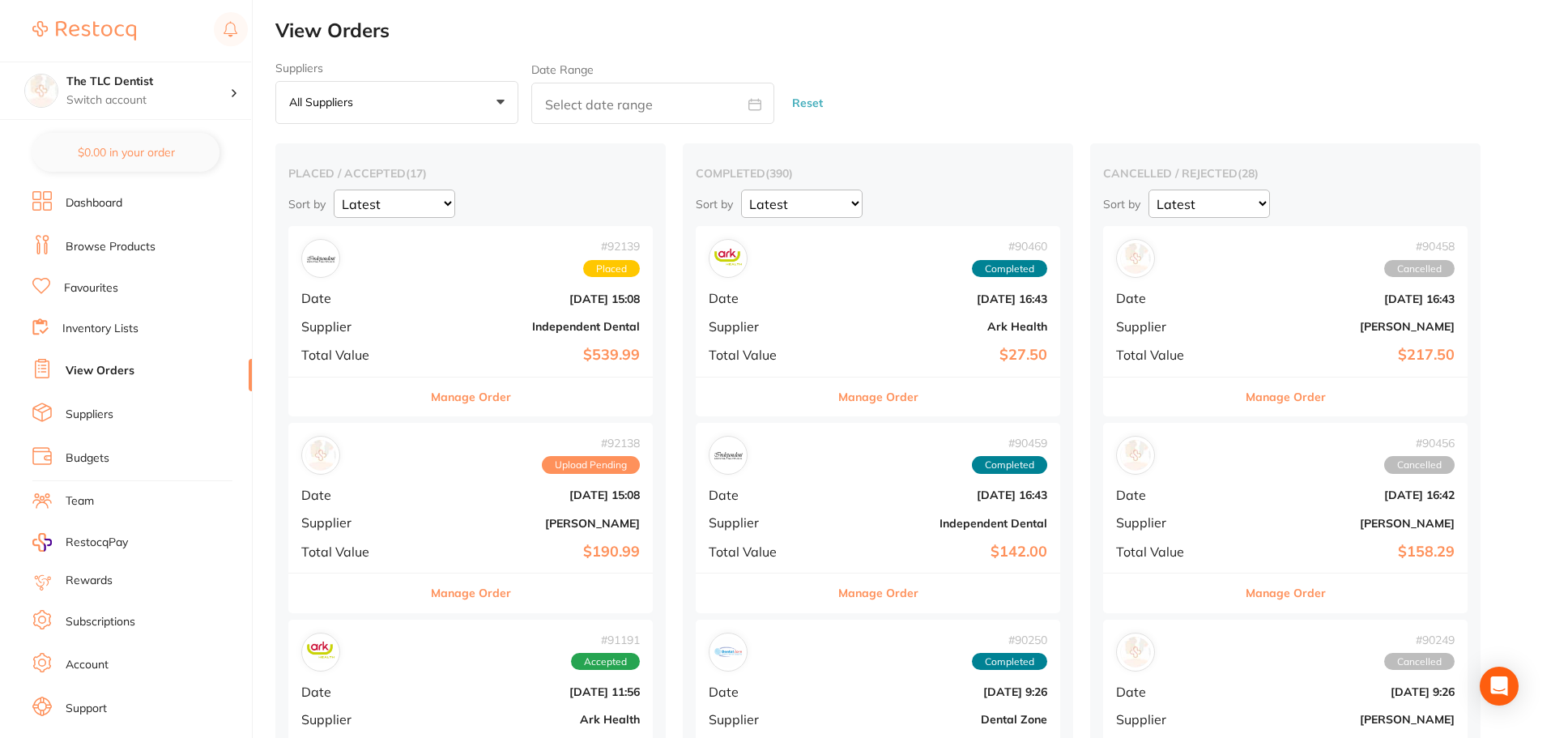
click at [417, 334] on div "# 92139 Placed Date Sept 1 2025, 15:08 Supplier Independent Dental Total Value …" at bounding box center [470, 301] width 365 height 150
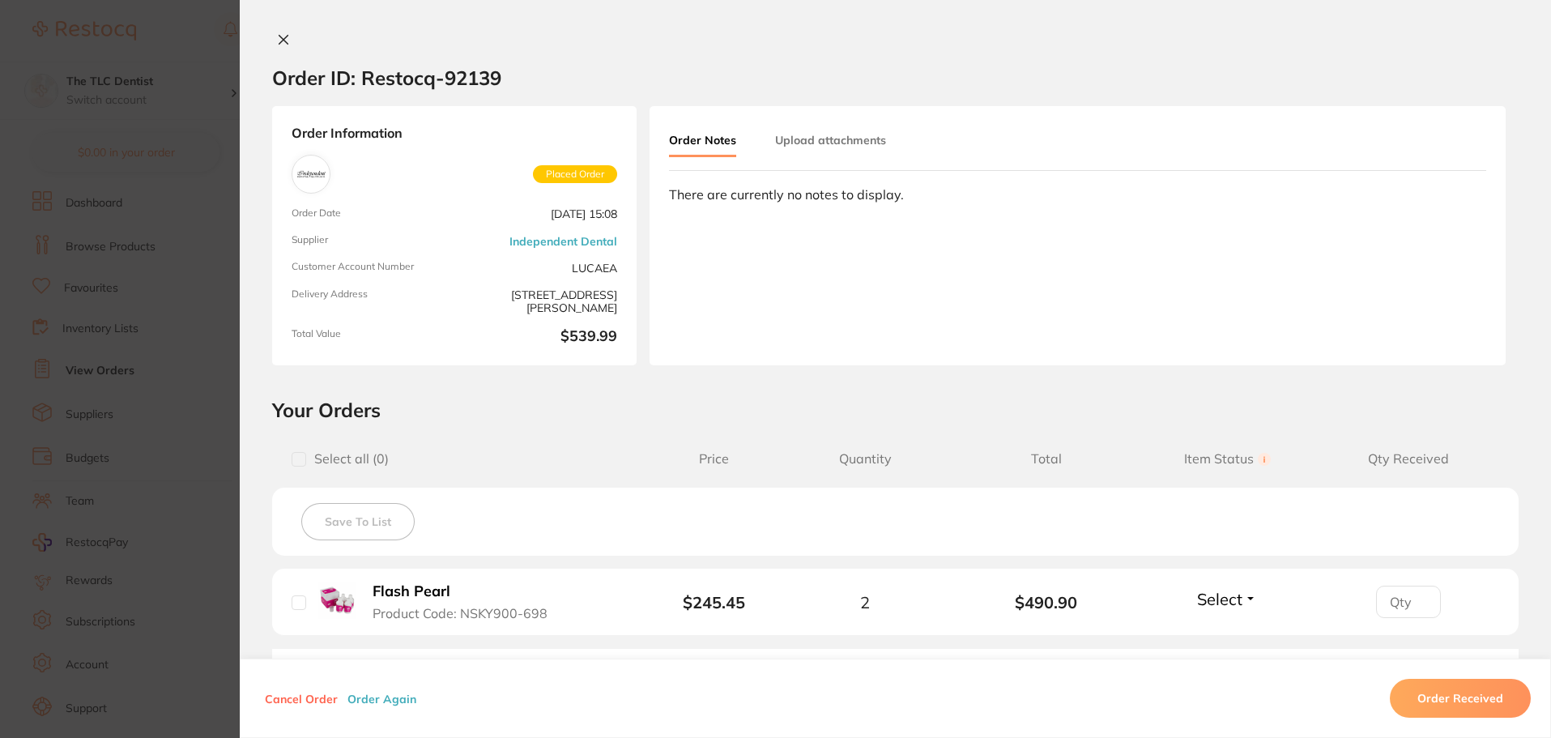
click at [207, 294] on section "Order ID: Restocq- 92139 Order Information Placed Order Order Date Sept 1 2025,…" at bounding box center [775, 369] width 1551 height 738
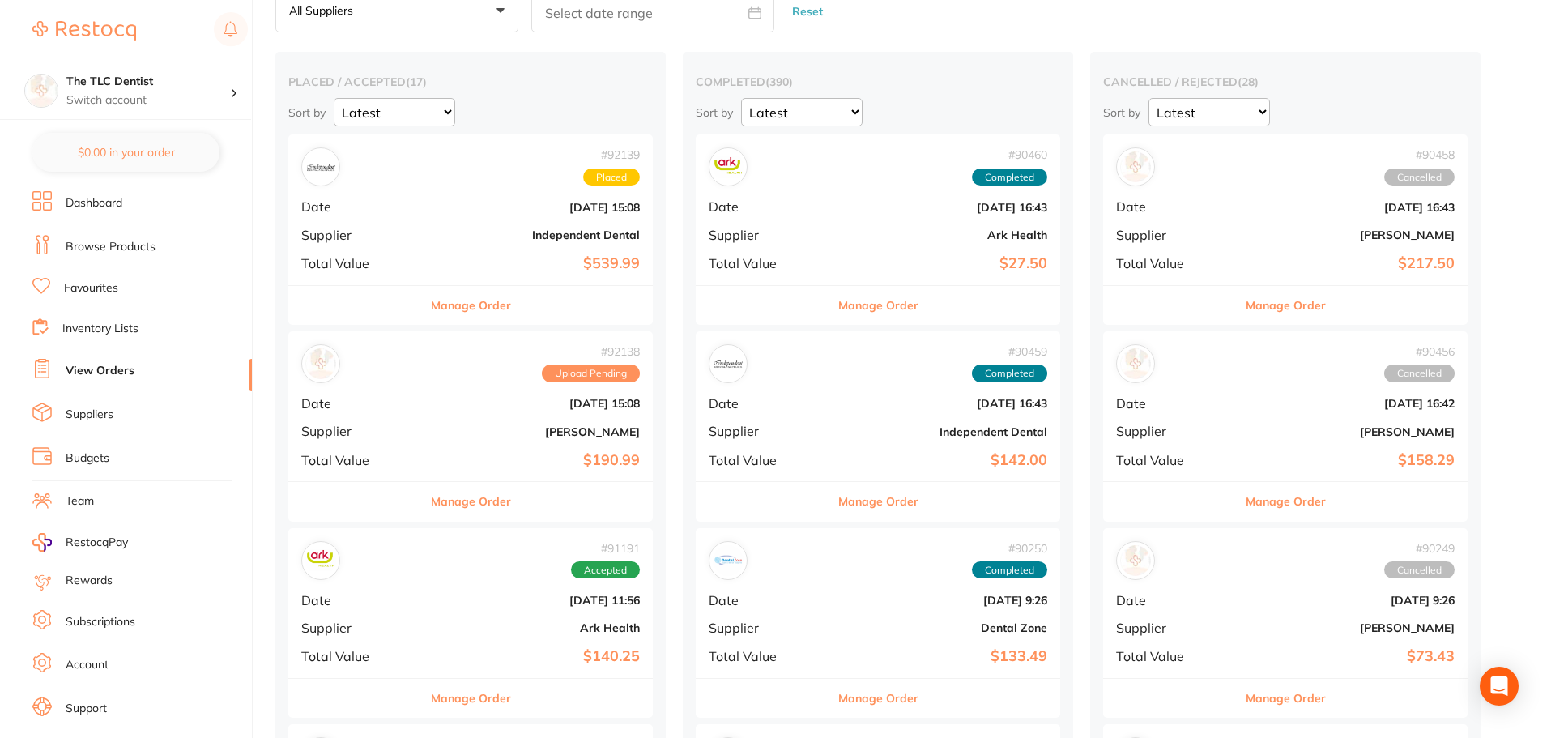
scroll to position [243, 0]
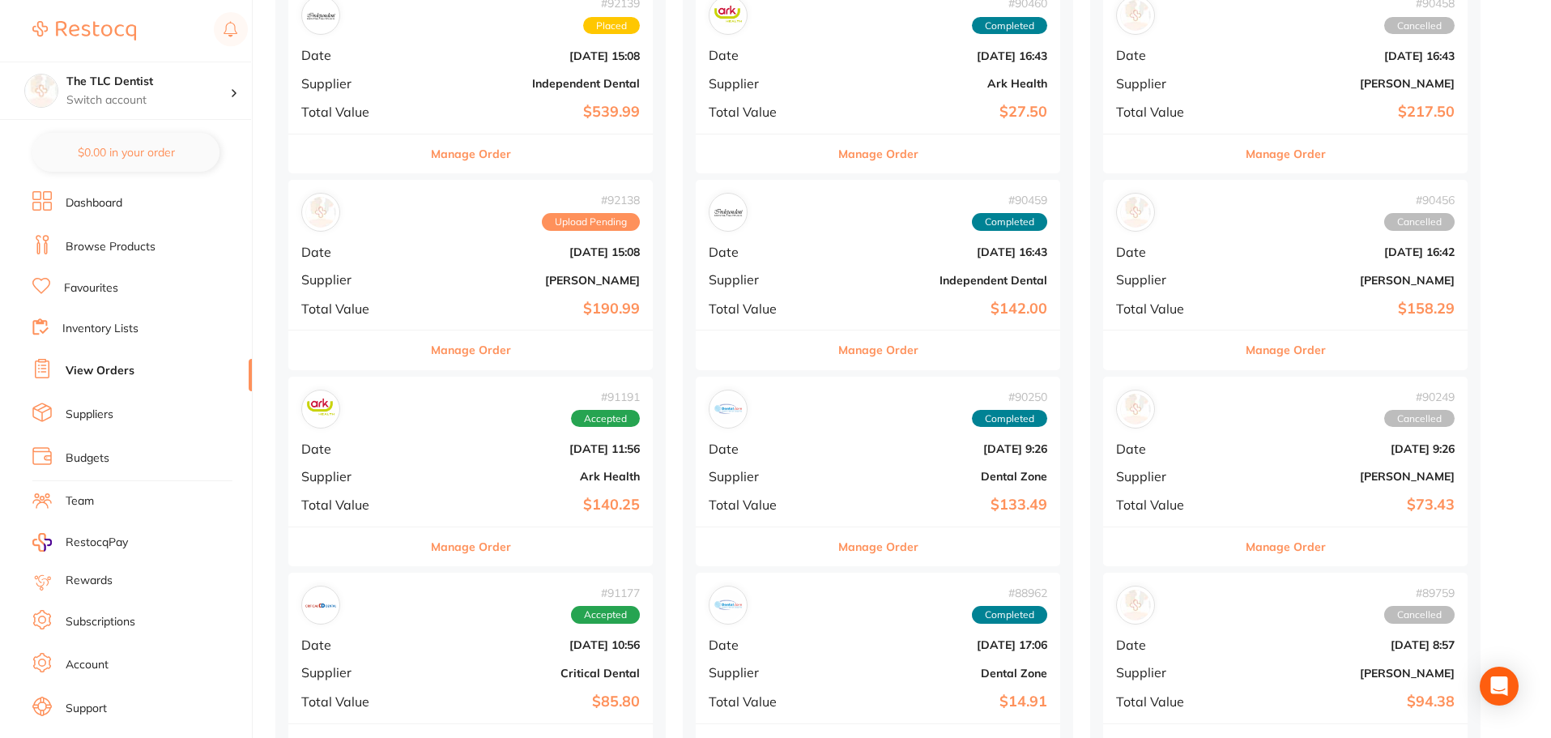
click at [434, 272] on div "# 92138 Upload Pending Date Sept 1 2025, 15:08 Supplier Adam Dental Total Value…" at bounding box center [470, 255] width 365 height 150
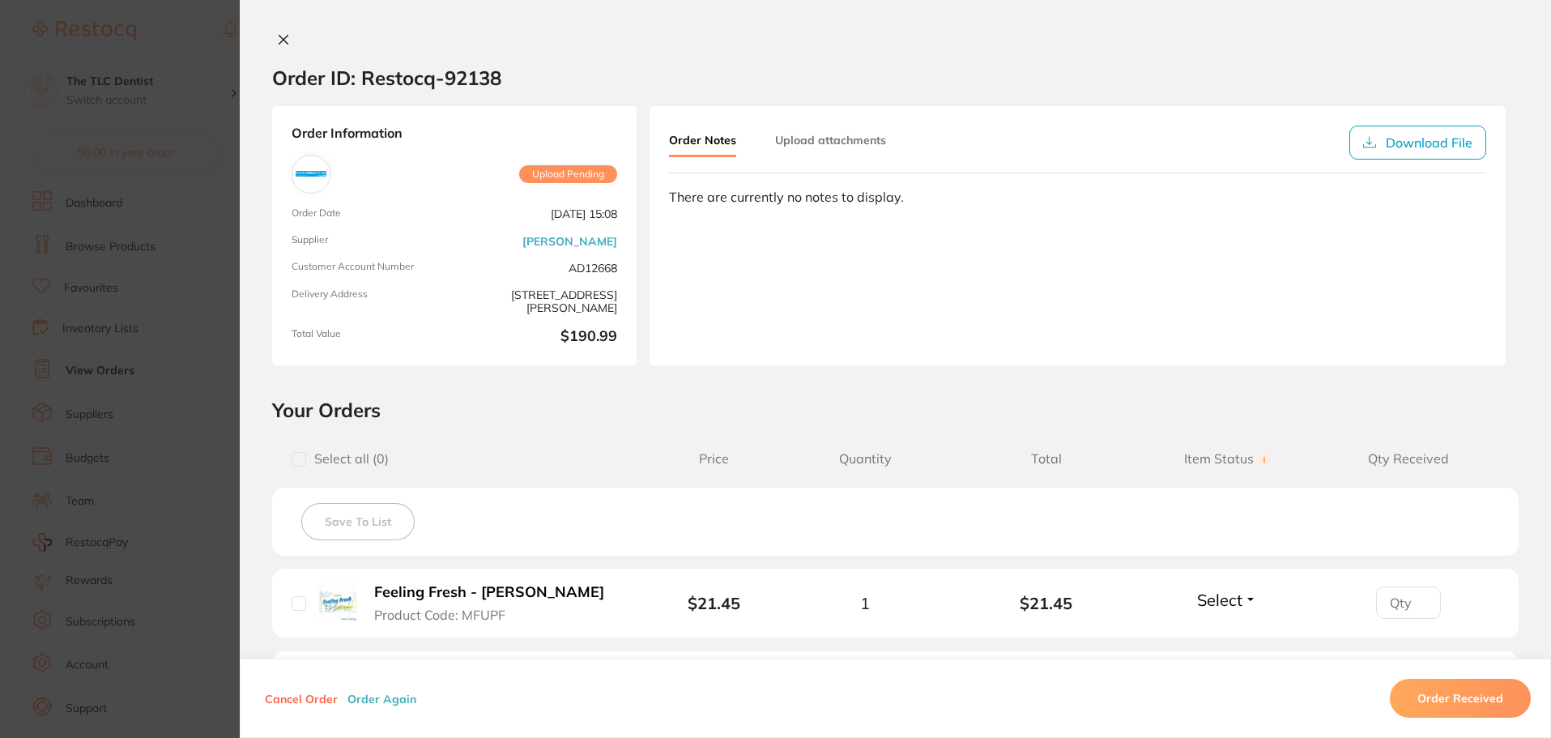
scroll to position [405, 0]
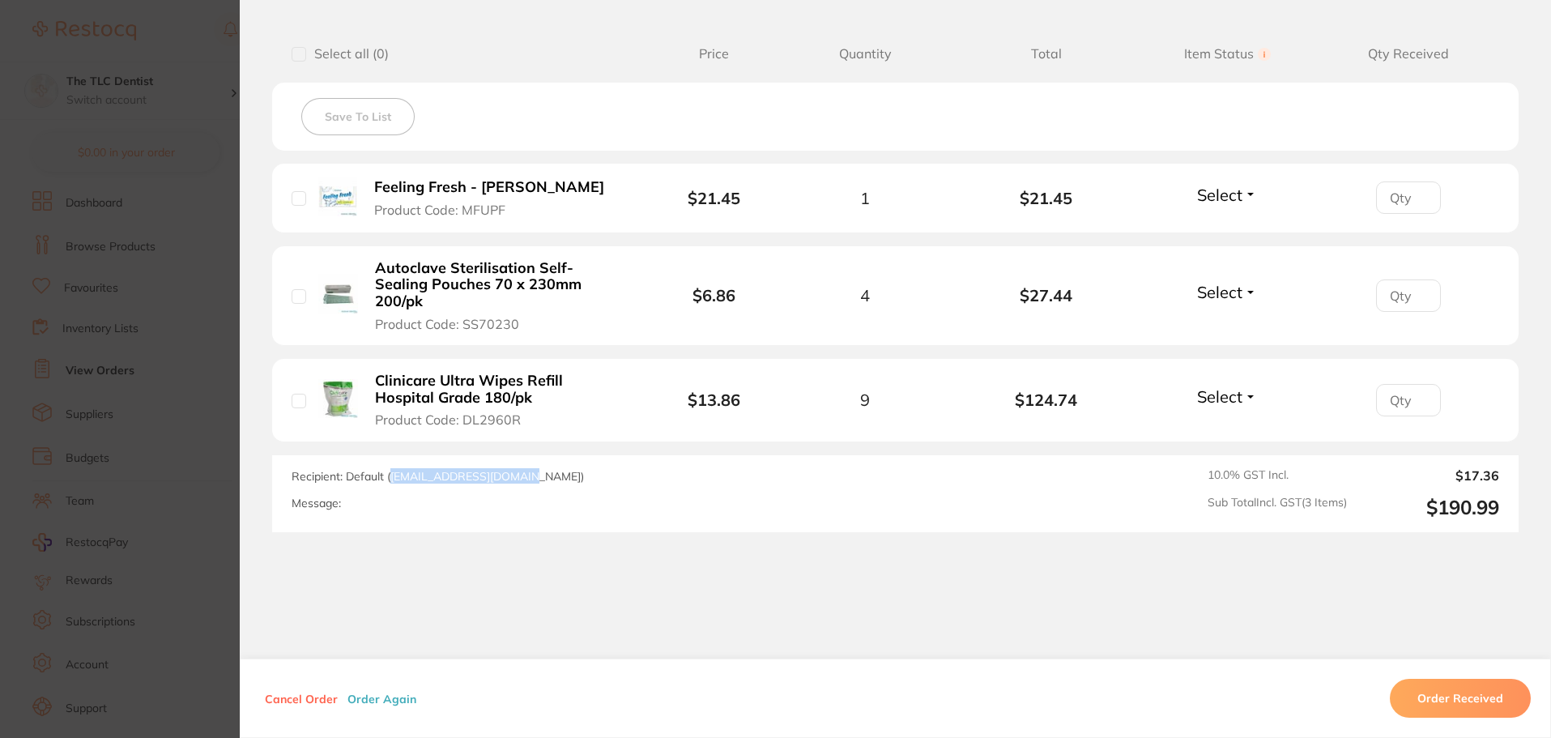
drag, startPoint x: 524, startPoint y: 459, endPoint x: 386, endPoint y: 455, distance: 137.8
click at [386, 469] on span "Recipient: Default ( save@adamdental.com.au )" at bounding box center [438, 476] width 292 height 15
copy span "save@adamdental.com.au"
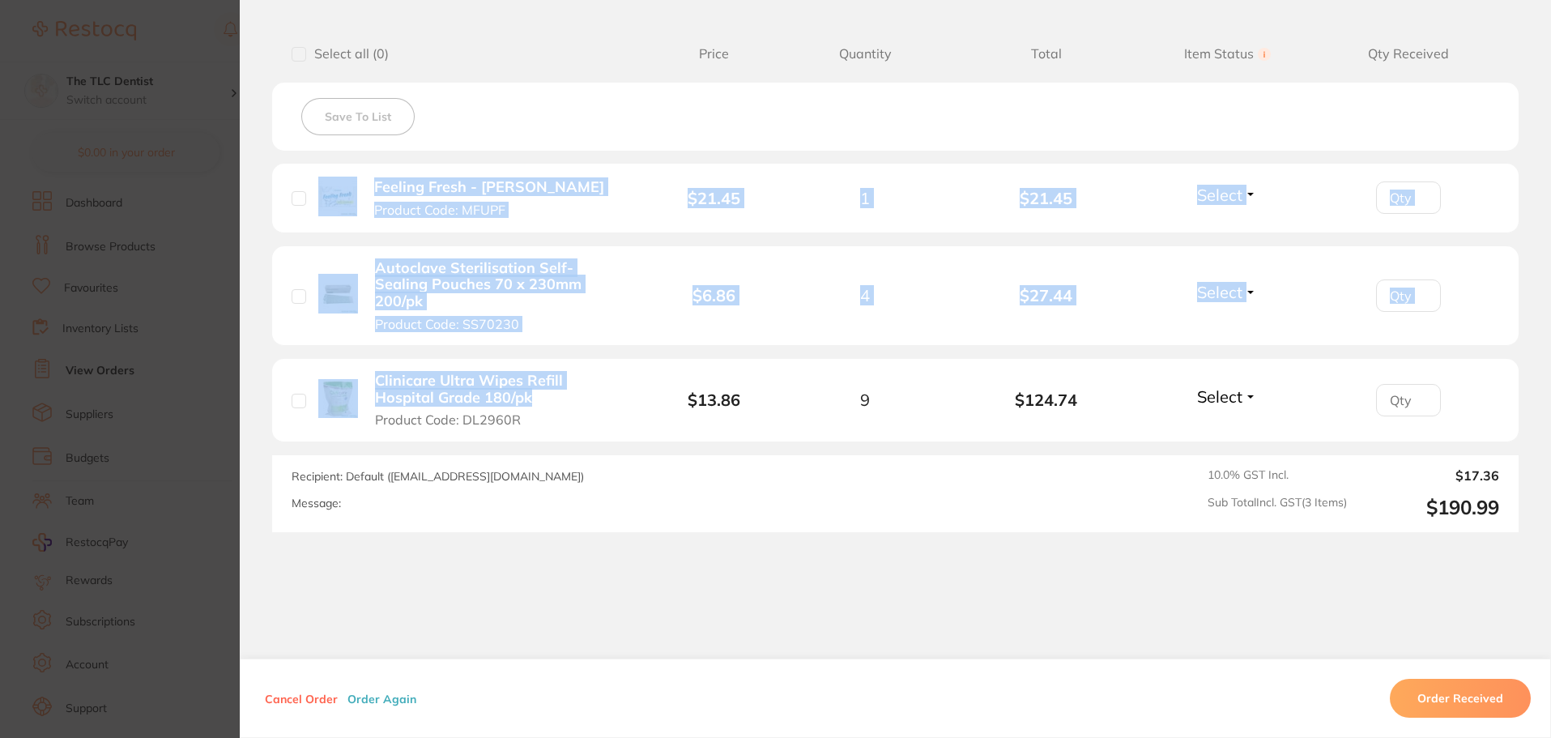
drag, startPoint x: 562, startPoint y: 414, endPoint x: 366, endPoint y: 267, distance: 245.3
click at [349, 228] on ul "Feeling Fresh - Adam Wet Product Code: MFUPF $21.45 1 $21.45 Select Received Ba…" at bounding box center [895, 303] width 1247 height 279
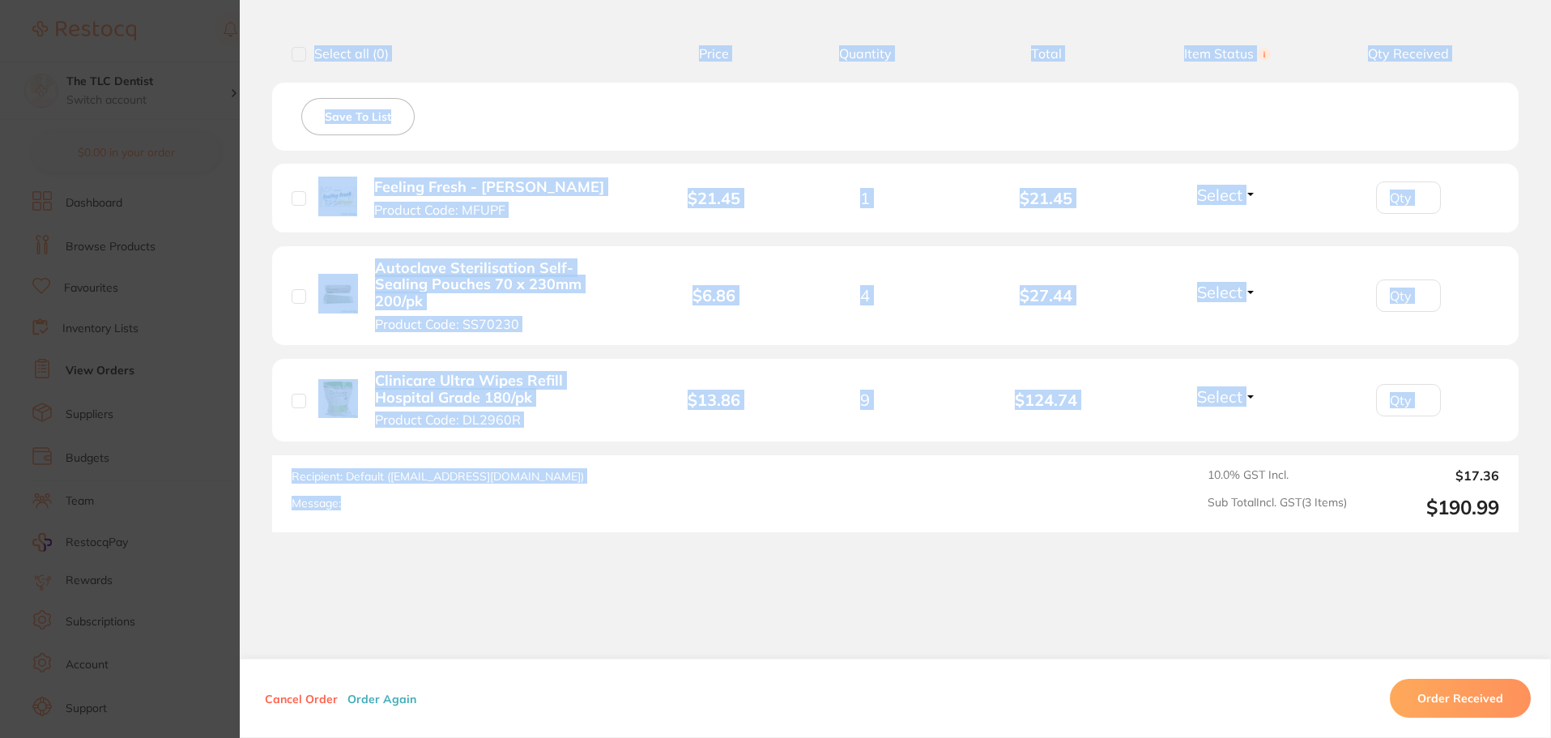
drag, startPoint x: 739, startPoint y: 472, endPoint x: 191, endPoint y: 284, distance: 579.0
click at [191, 284] on section "Order ID: Restocq- 92138 Order Information Upload Pending Order Date Sept 1 202…" at bounding box center [775, 369] width 1551 height 738
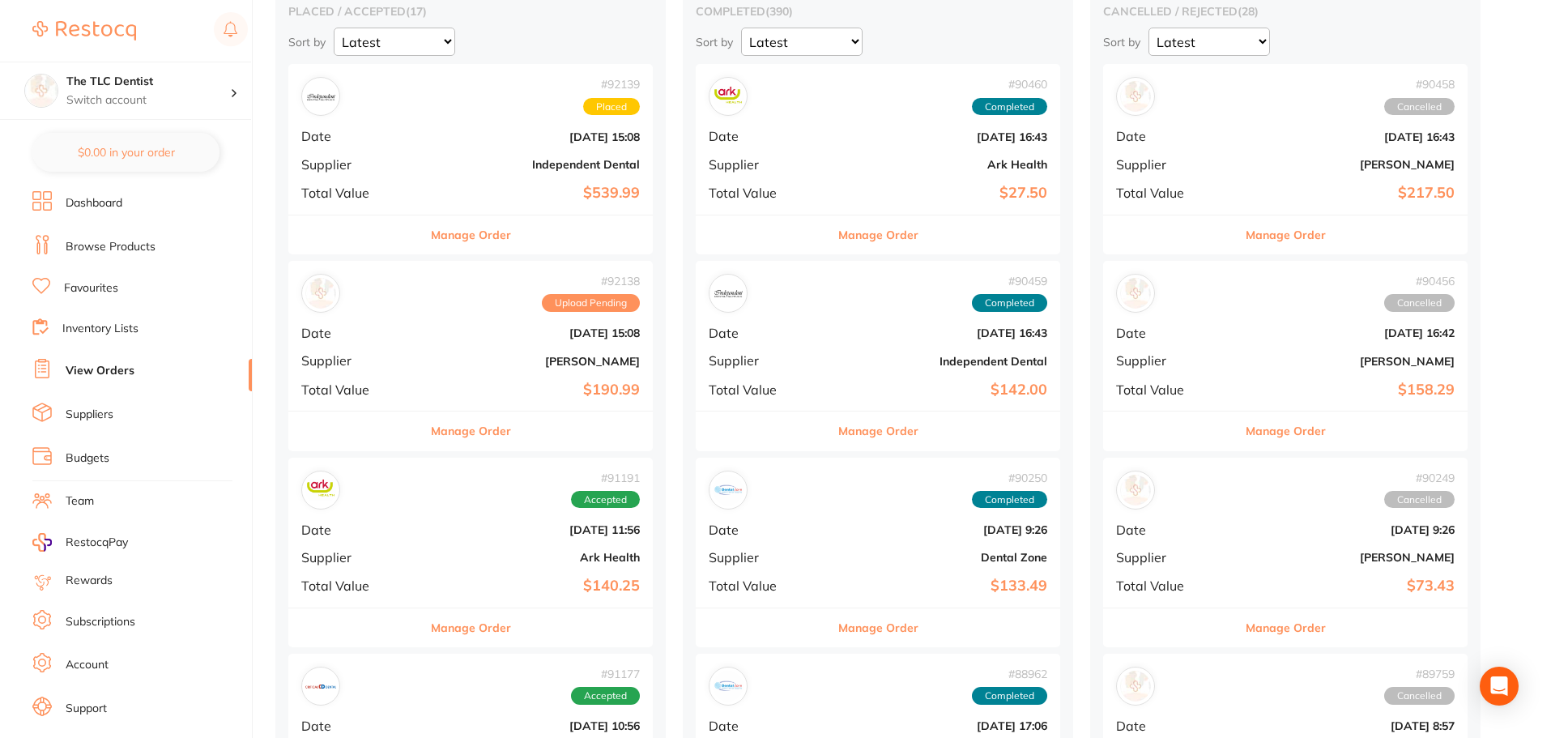
click at [448, 365] on b "[PERSON_NAME]" at bounding box center [531, 361] width 217 height 13
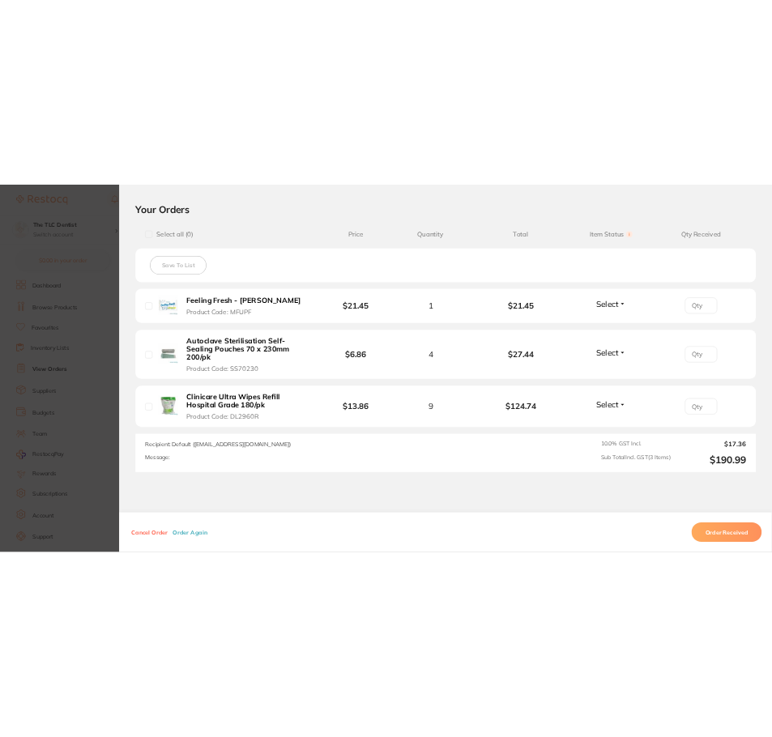
scroll to position [405, 0]
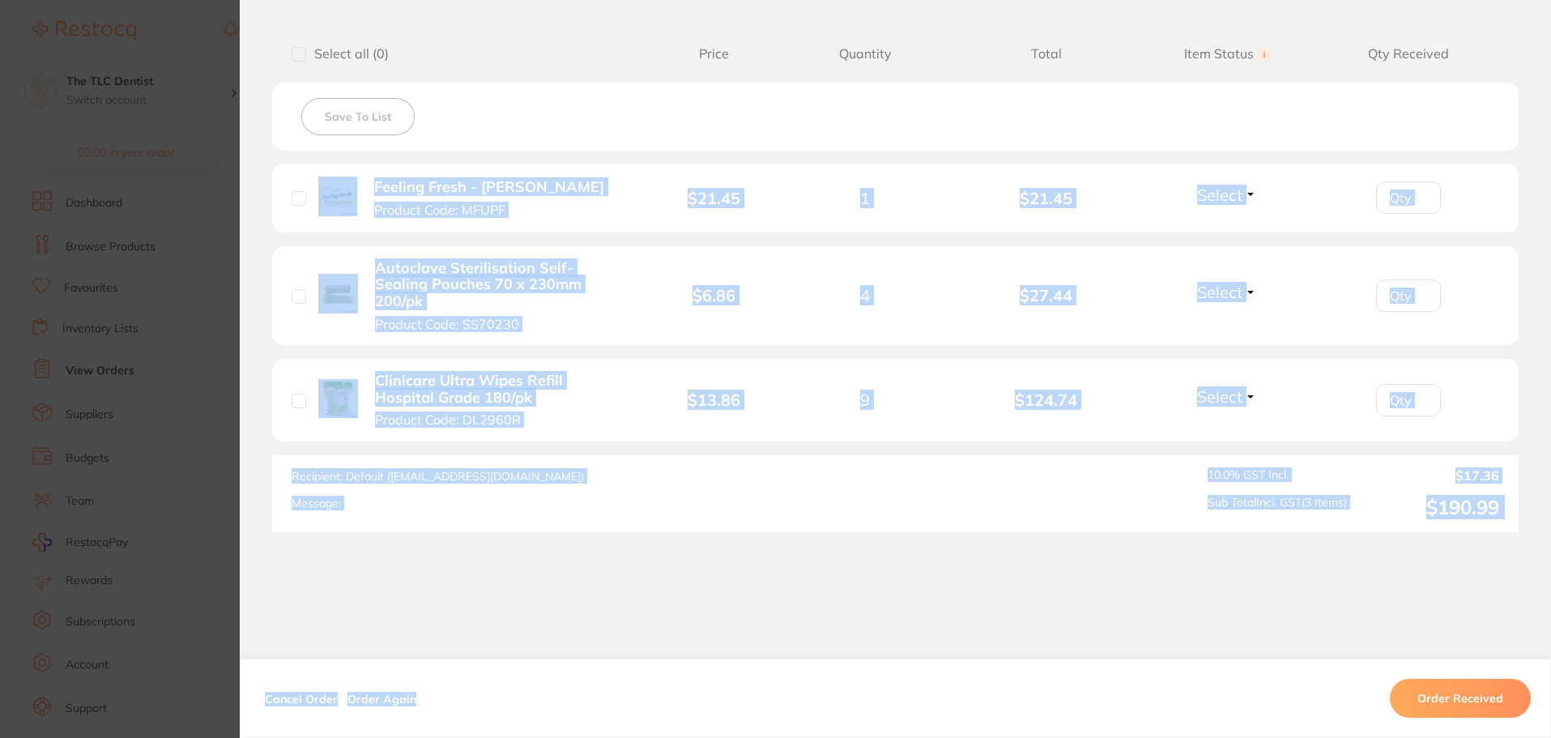
drag, startPoint x: 658, startPoint y: 565, endPoint x: 310, endPoint y: 184, distance: 516.1
click at [310, 184] on div "Order ID: Restocq- 92138 Order Information Upload Pending Order Date Sept 1 202…" at bounding box center [896, 385] width 1312 height 706
copy div "Feeling Fresh - Adam Wet Product Code: MFUPF $21.45 1 $21.45 Select Received Ba…"
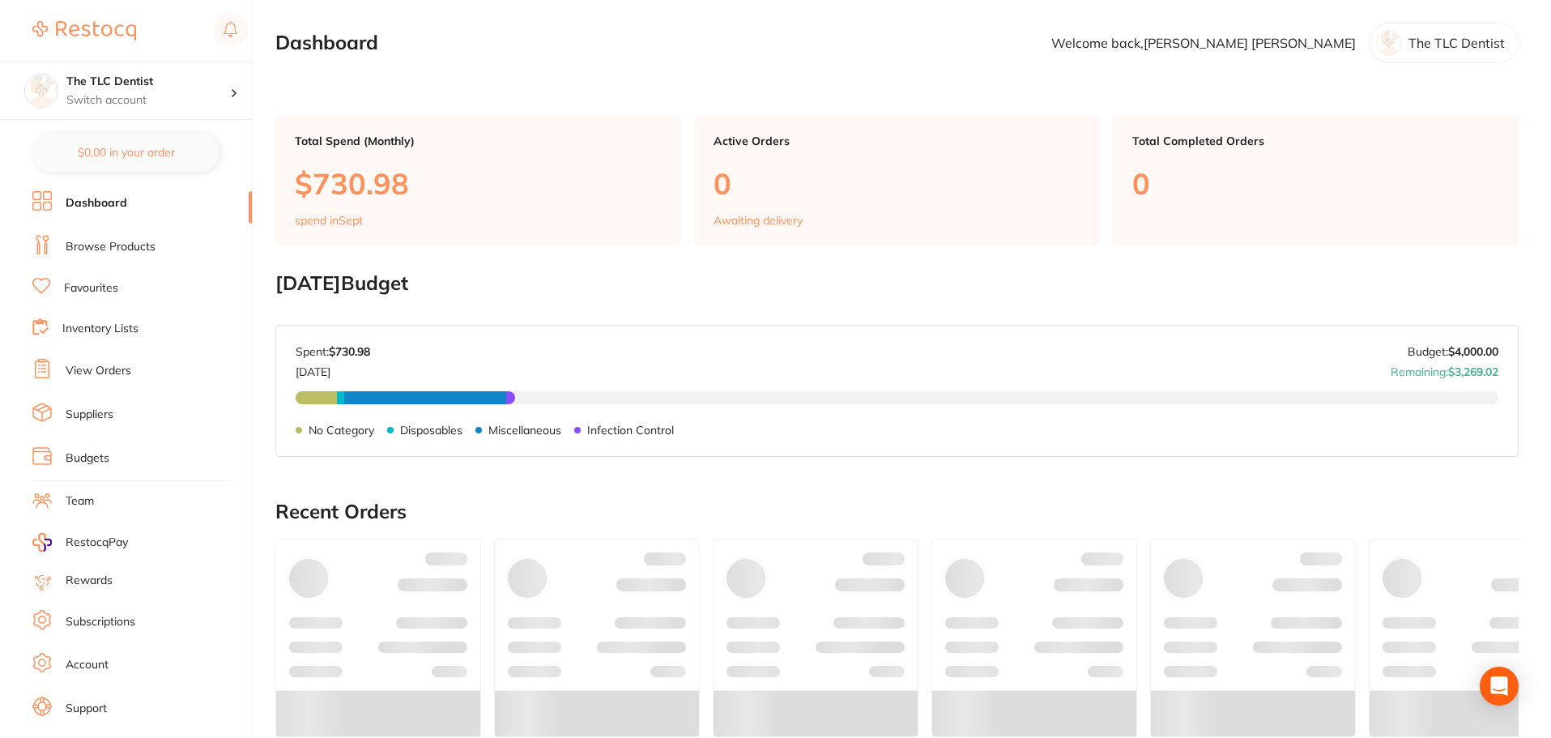
click at [128, 293] on li "Favourites" at bounding box center [142, 288] width 220 height 21
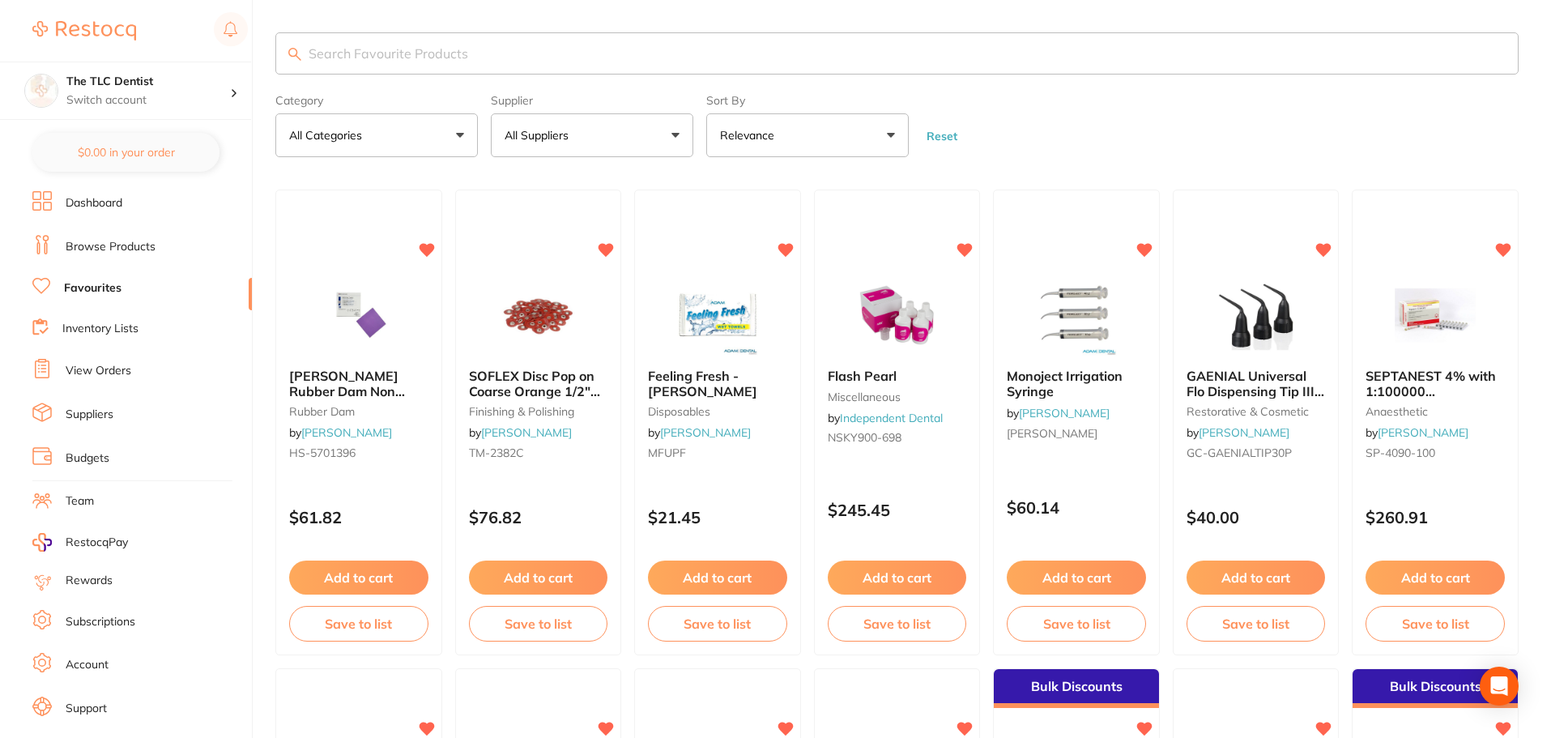
click at [569, 58] on input "search" at bounding box center [896, 53] width 1243 height 42
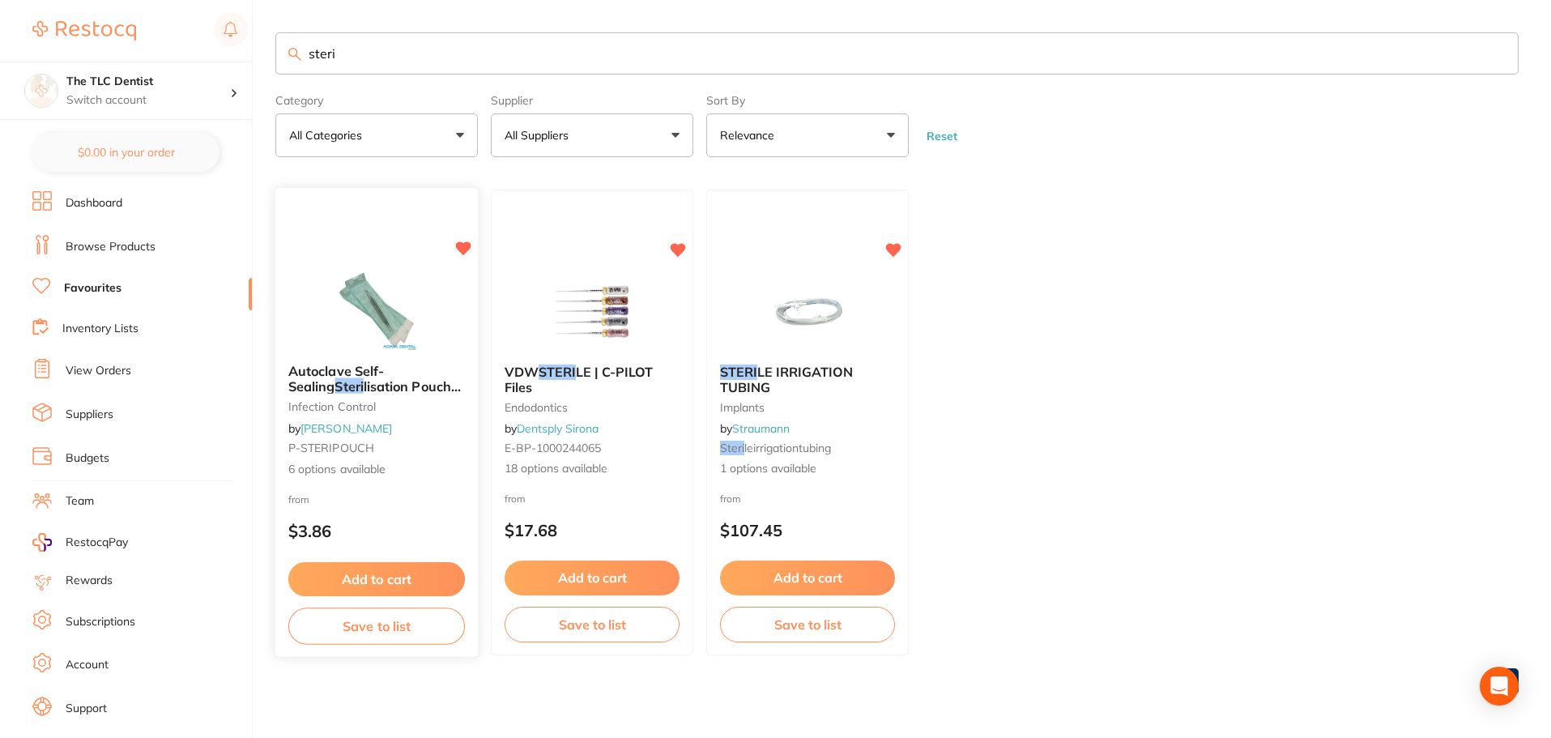
type input "steri"
click at [423, 304] on img at bounding box center [376, 310] width 106 height 82
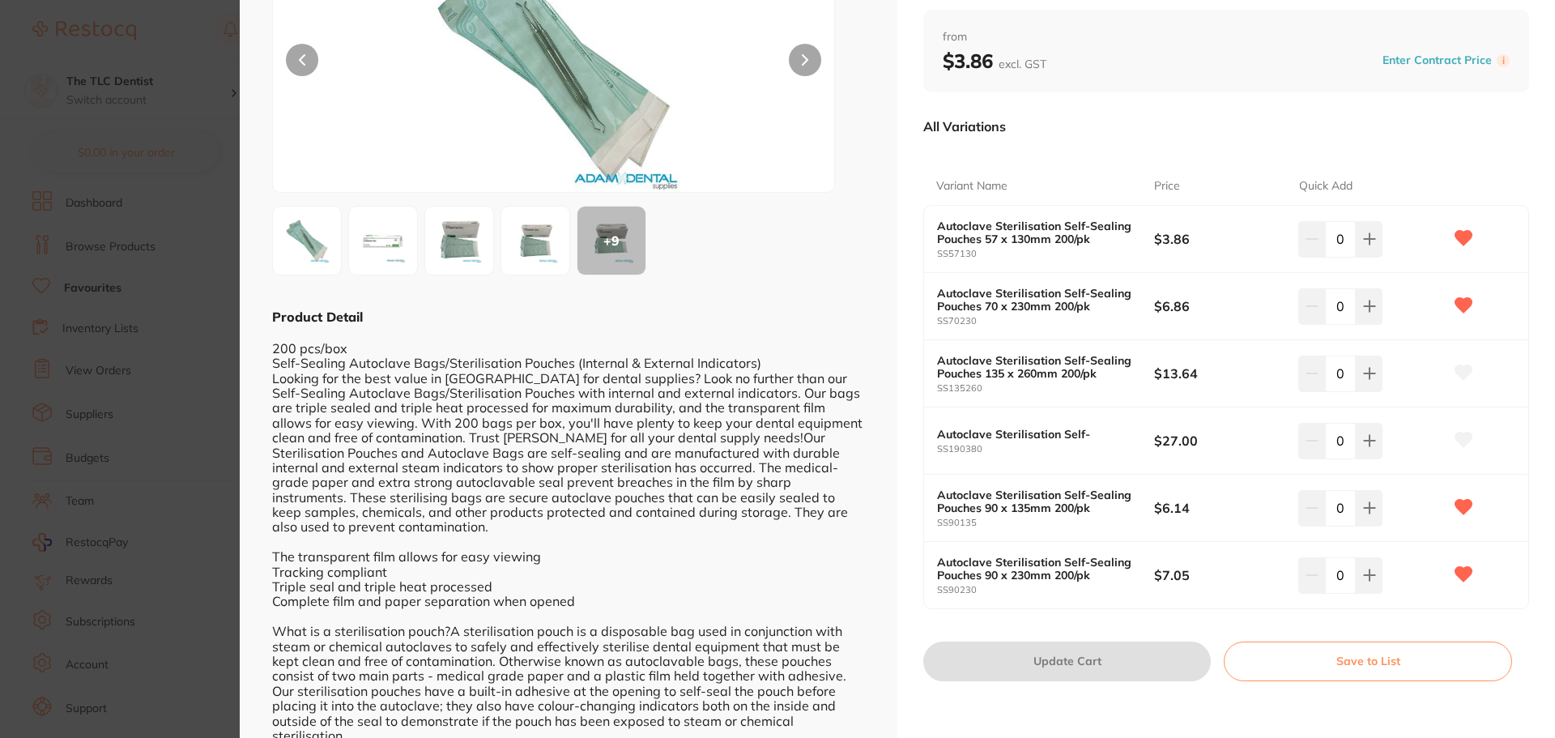
scroll to position [166, 0]
click at [71, 319] on section "Autoclave Self-Sealing Sterilisation Pouches 200/pk infection control by [PERSO…" at bounding box center [777, 369] width 1555 height 738
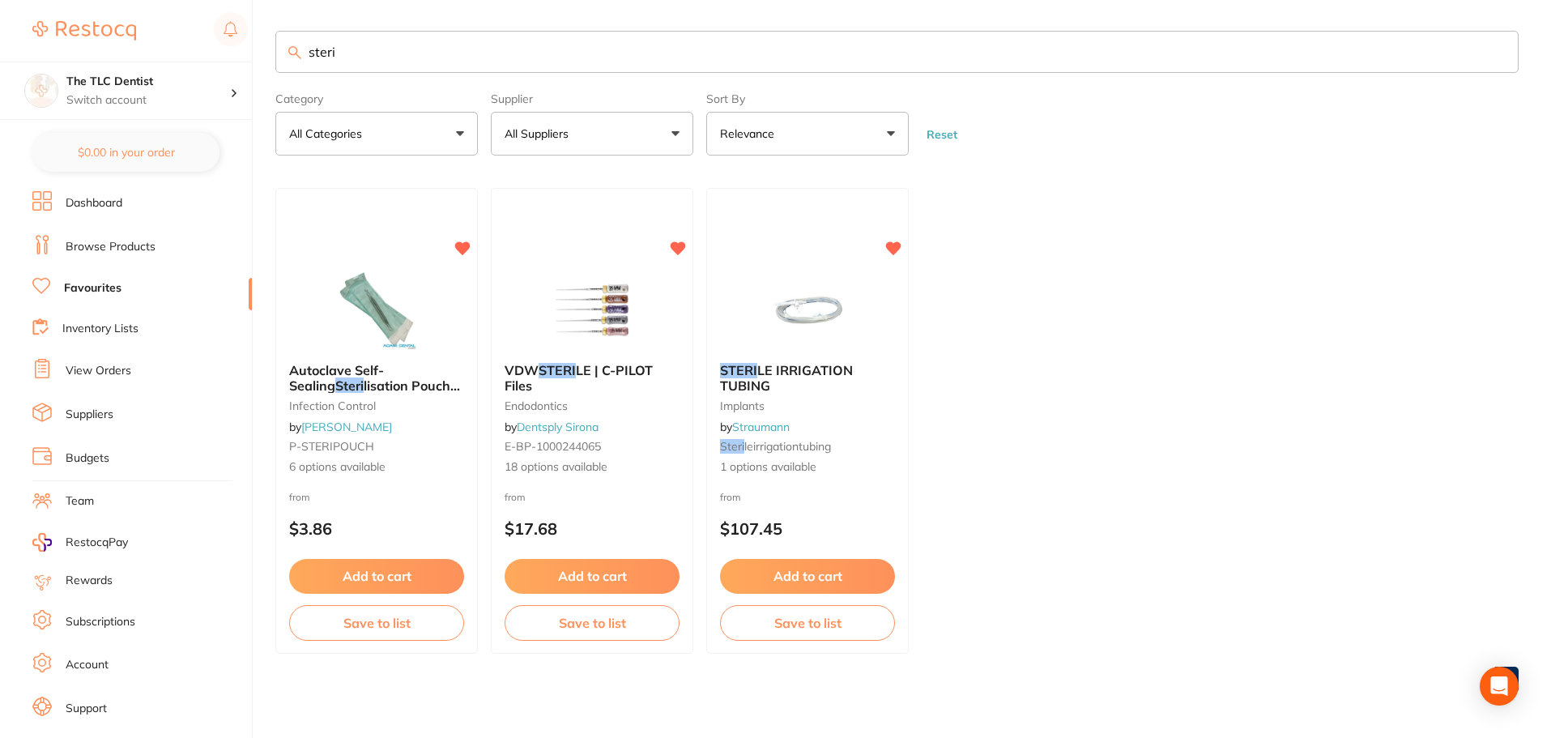
click at [615, 129] on button "All Suppliers" at bounding box center [592, 134] width 203 height 44
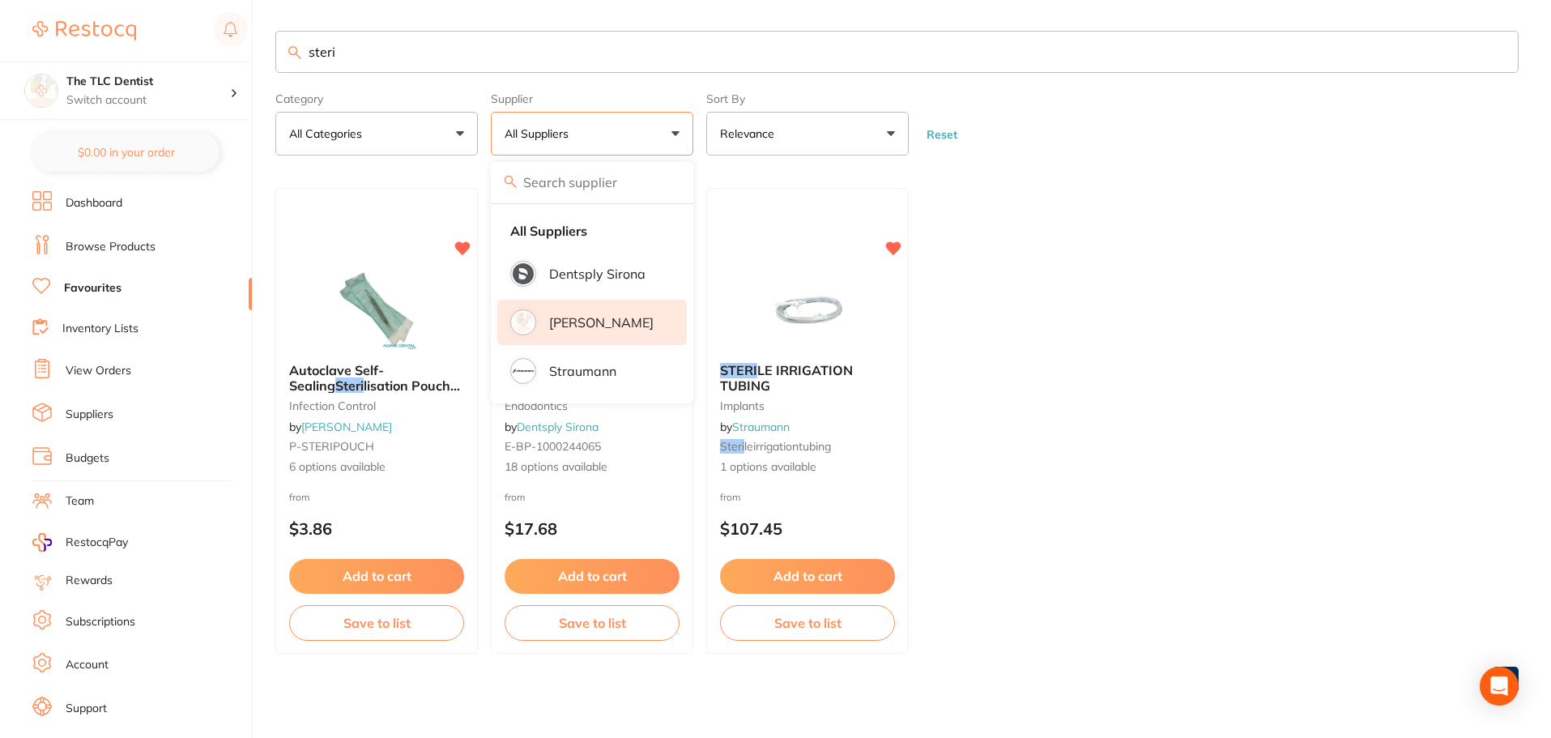
click at [572, 321] on p "[PERSON_NAME]" at bounding box center [601, 322] width 105 height 15
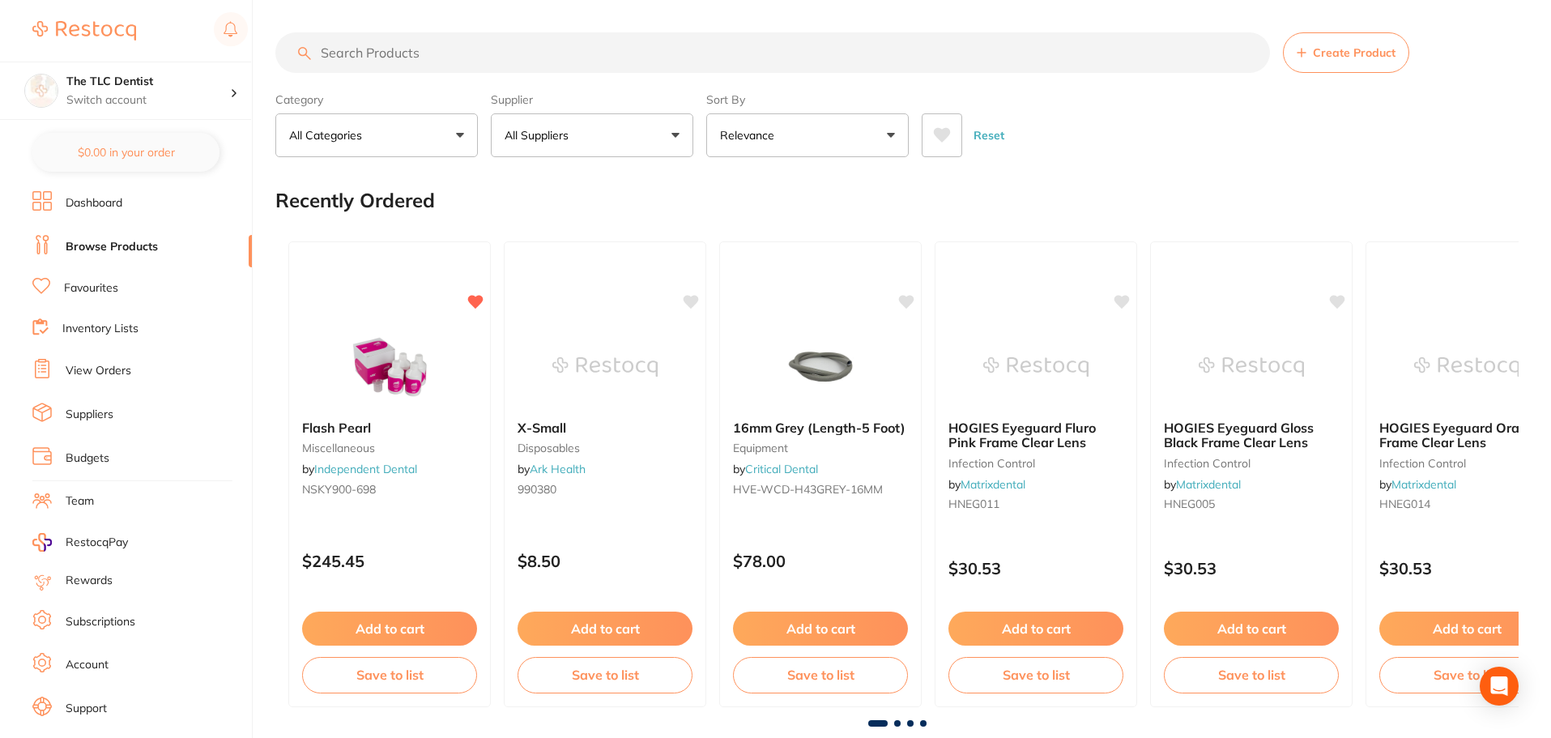
click at [609, 132] on button "All Suppliers" at bounding box center [592, 135] width 203 height 44
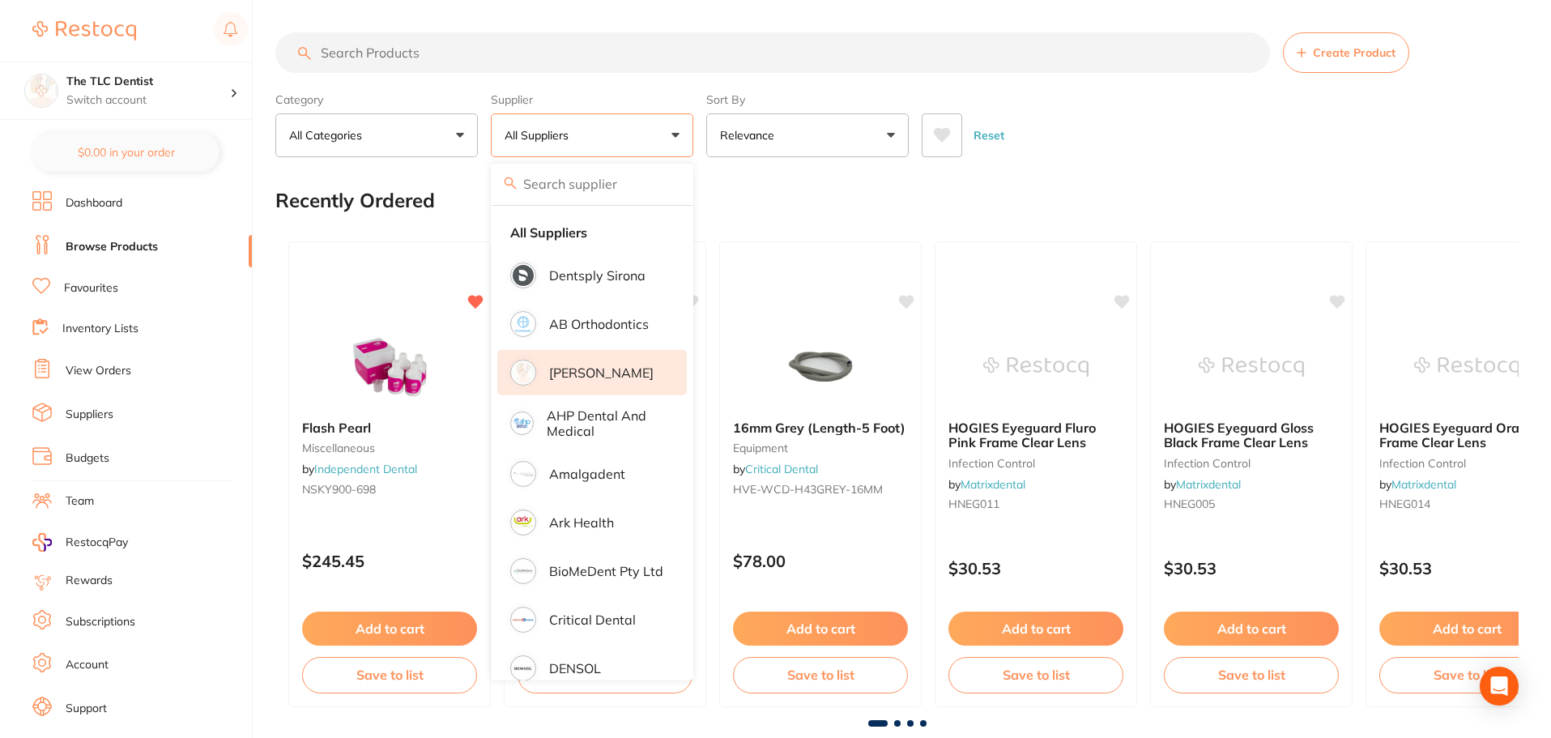
click at [612, 365] on p "[PERSON_NAME]" at bounding box center [601, 372] width 105 height 15
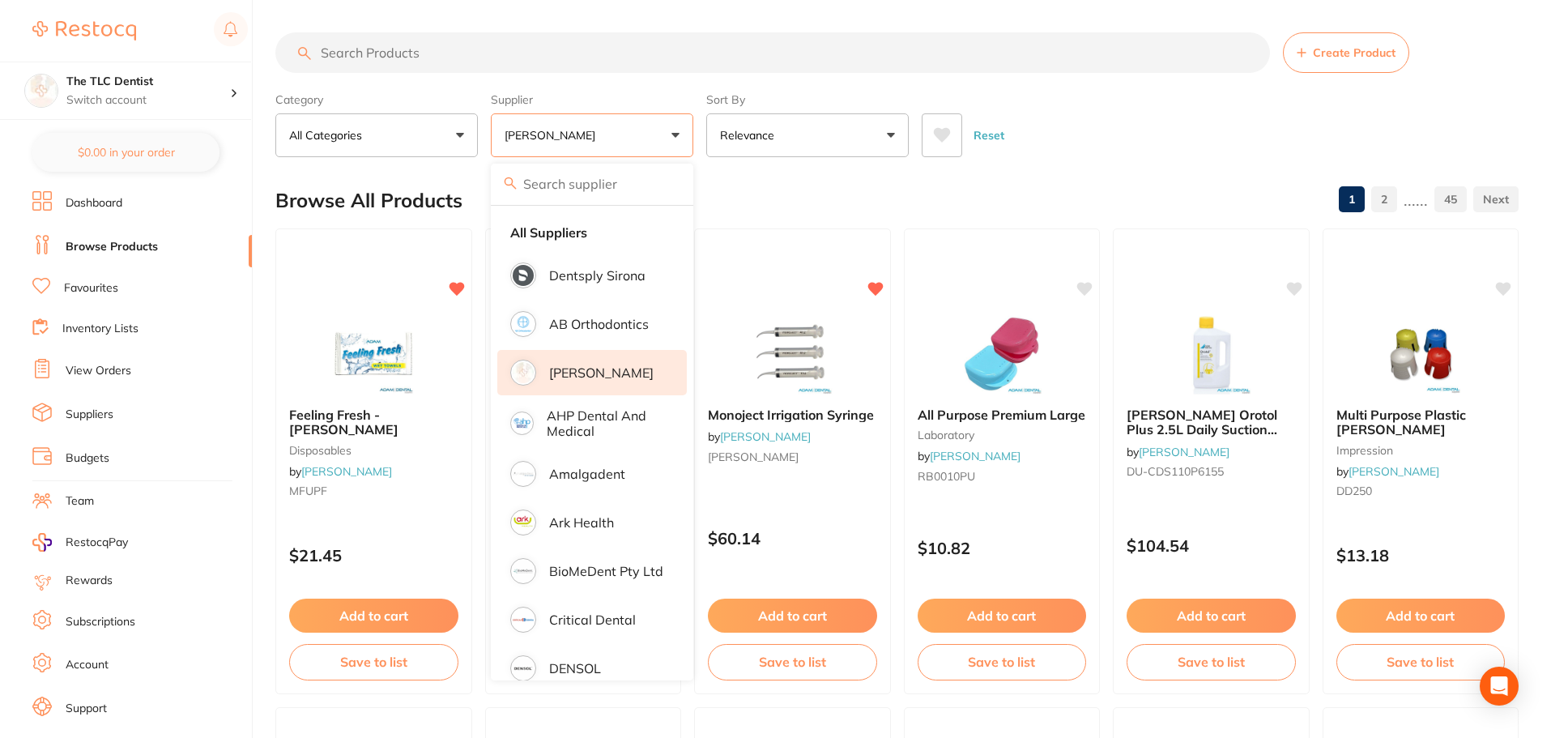
click at [495, 52] on input "search" at bounding box center [772, 52] width 995 height 41
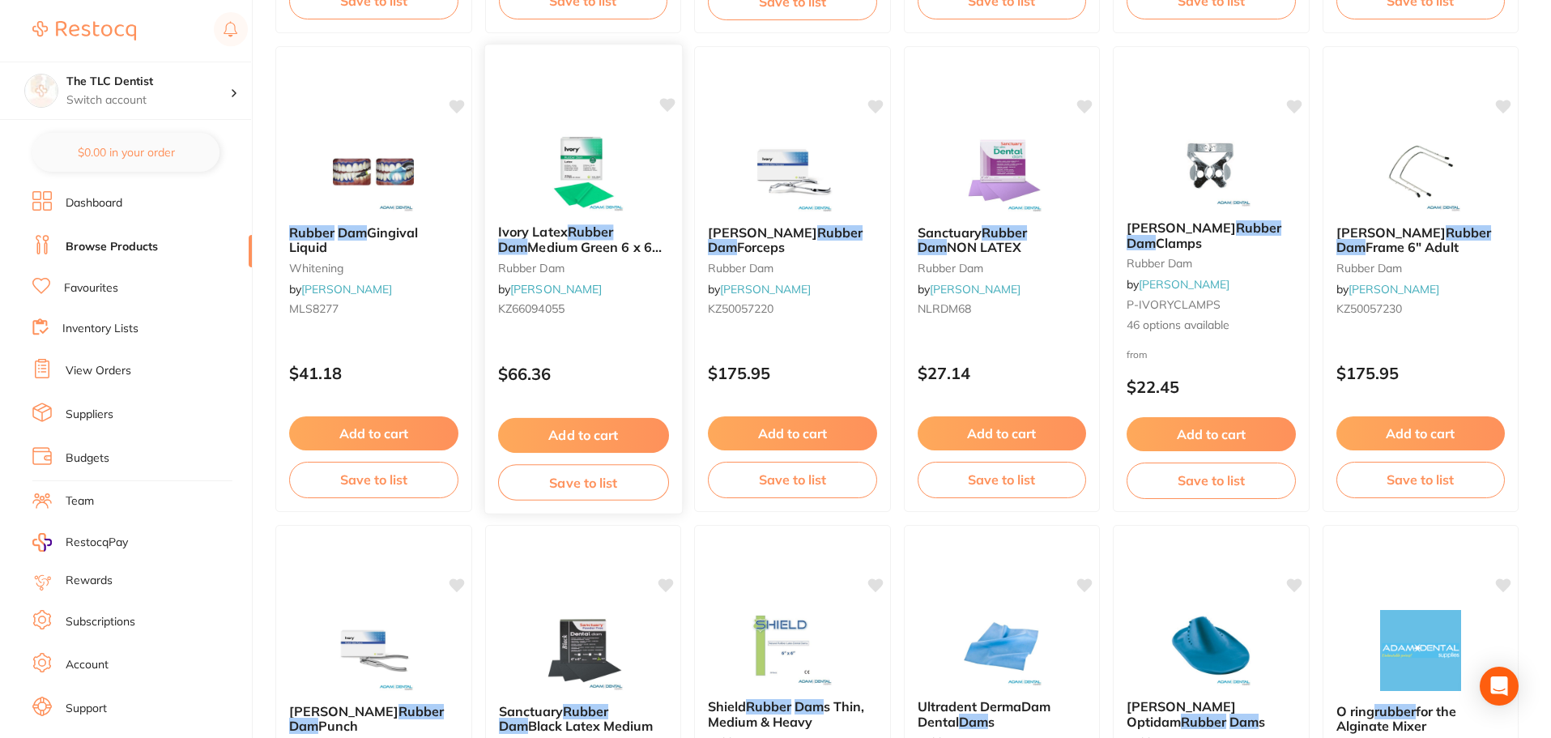
scroll to position [486, 0]
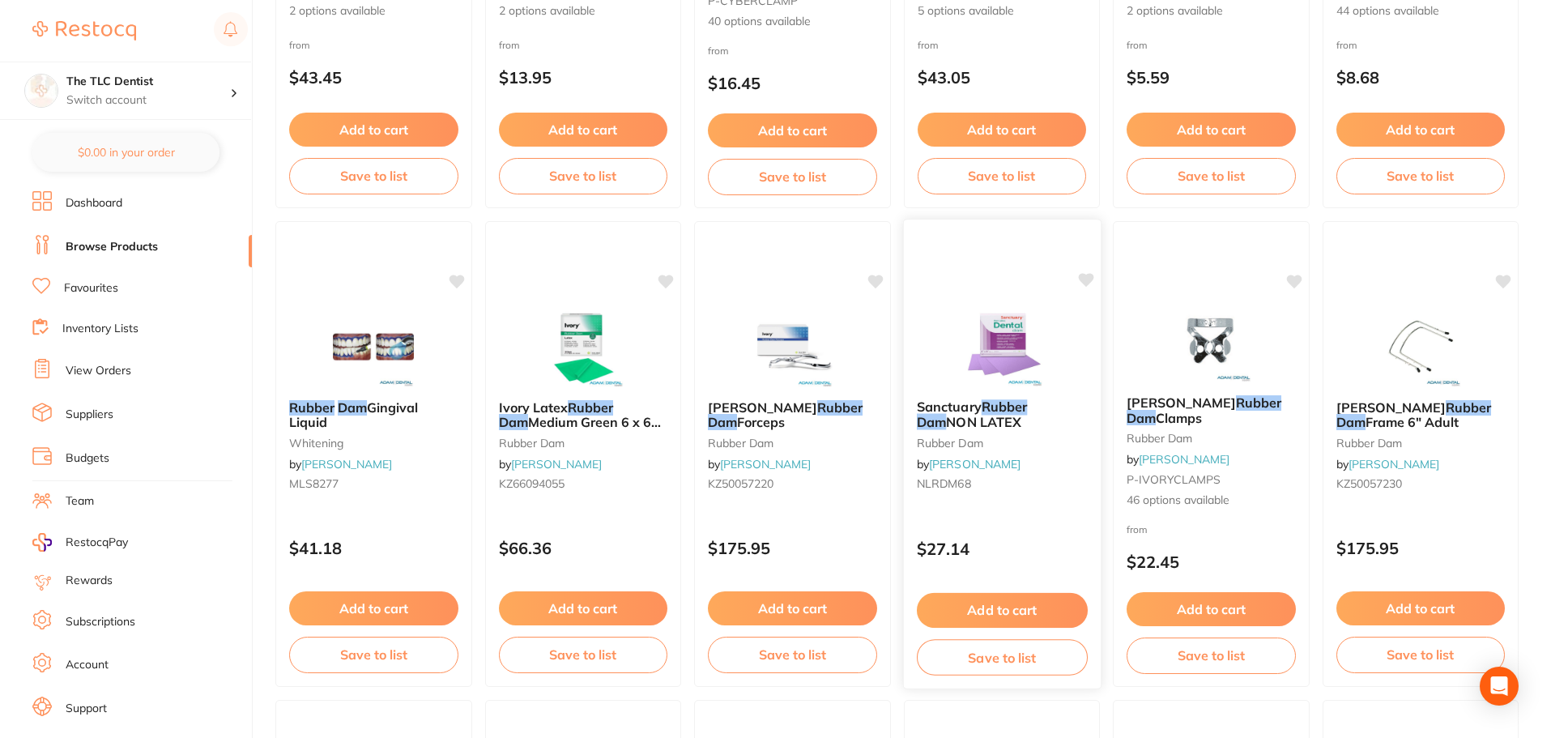
type input "rubber dAM"
click at [988, 460] on link "[PERSON_NAME]" at bounding box center [975, 464] width 92 height 15
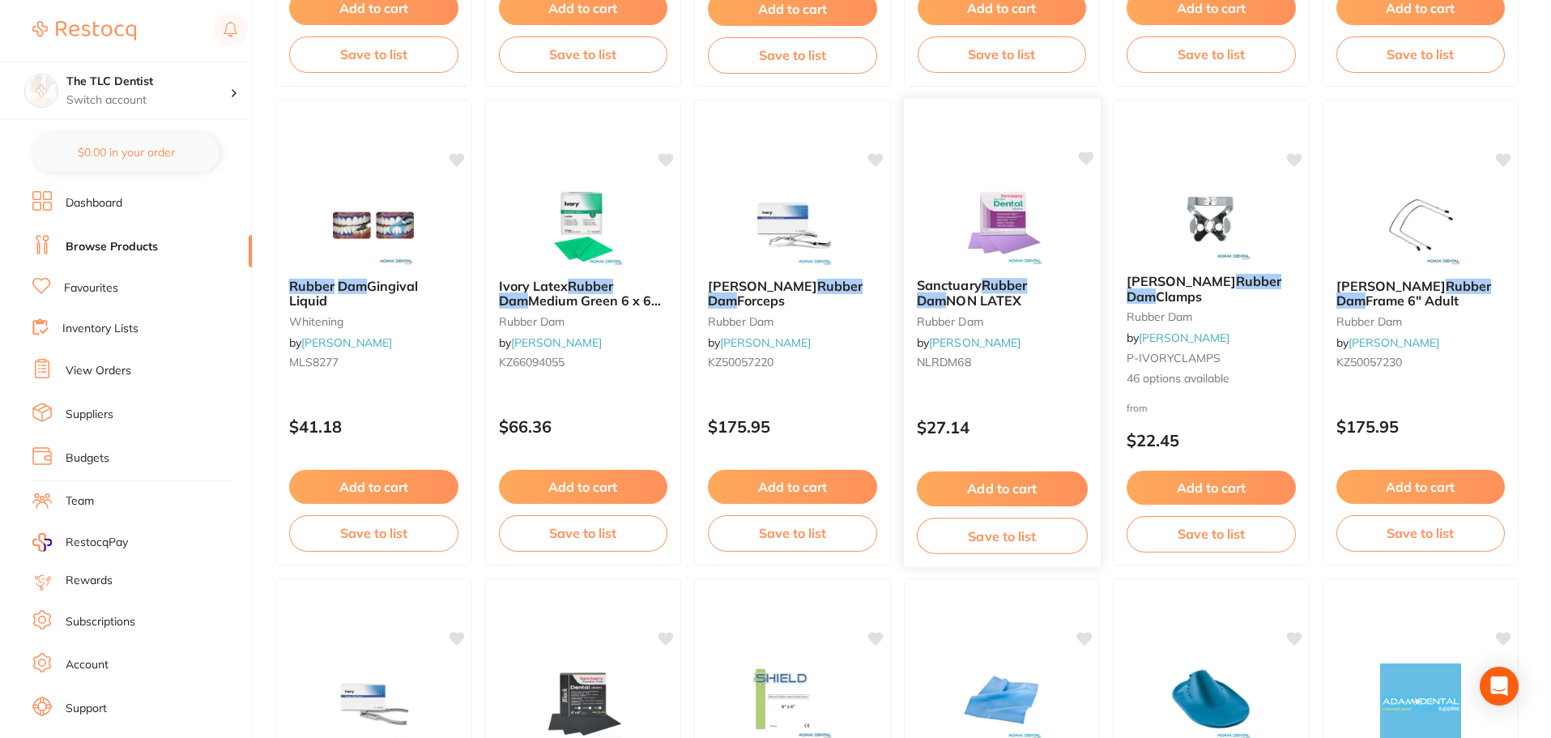
scroll to position [729, 0]
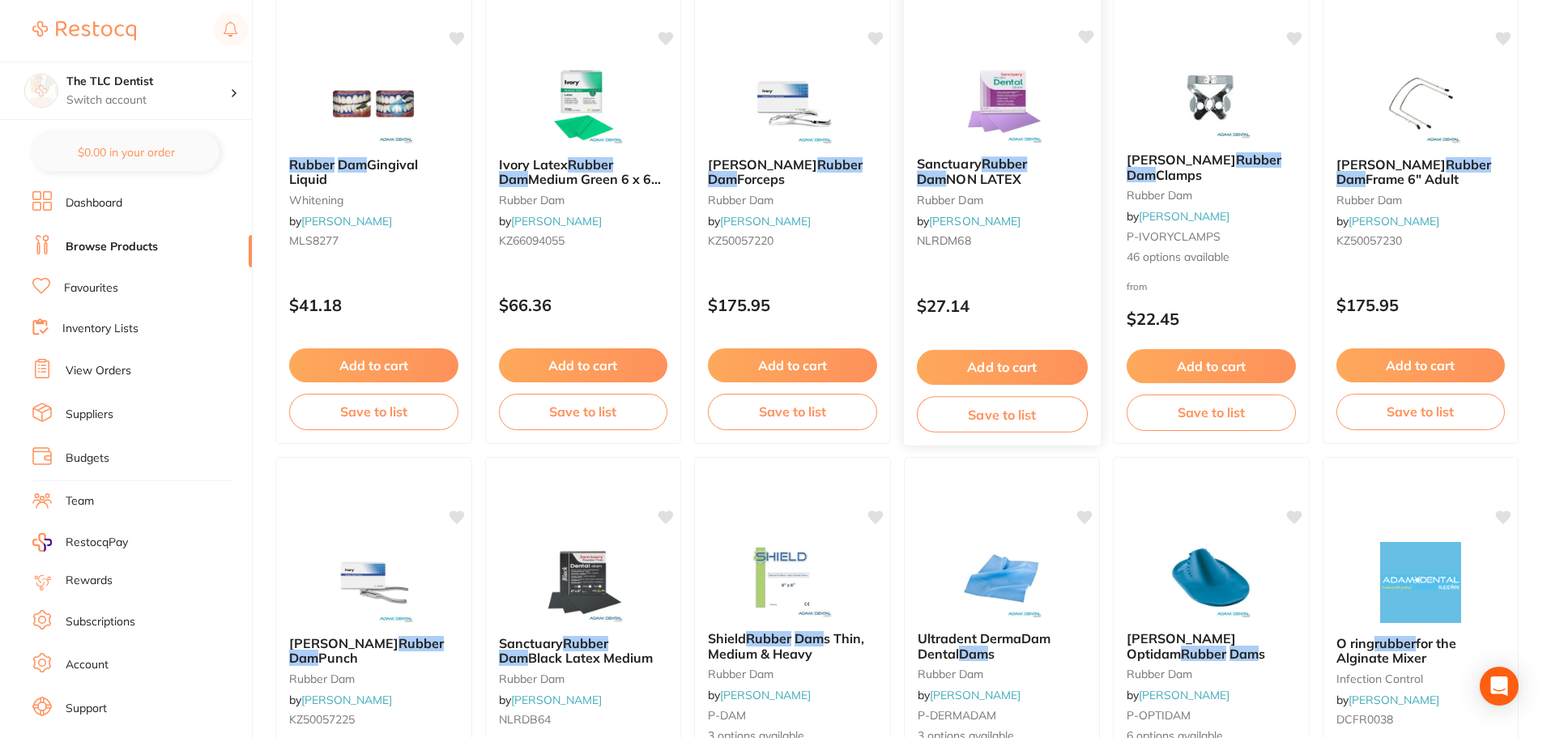
click at [1018, 226] on div "Sanctuary Rubber Dam NON LATEX rubber dam by [PERSON_NAME] NLRDM68" at bounding box center [1001, 205] width 197 height 124
click at [993, 209] on div "Sanctuary Rubber Dam NON LATEX rubber dam by [PERSON_NAME] NLRDM68" at bounding box center [1001, 205] width 197 height 124
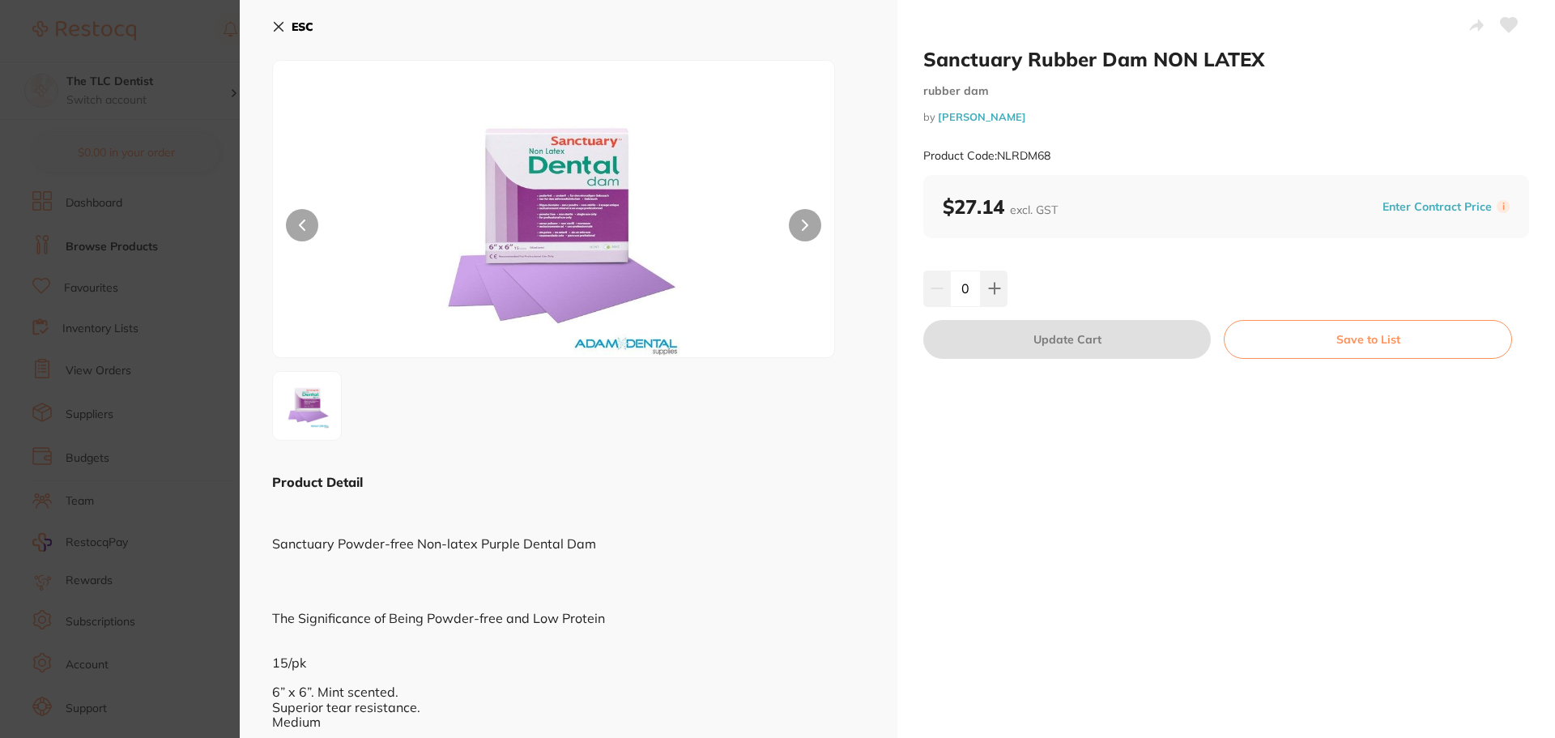
click at [1028, 151] on small "Product Code: NLRDM68" at bounding box center [986, 156] width 127 height 14
copy small "NLRDM68"
